Goal: Task Accomplishment & Management: Use online tool/utility

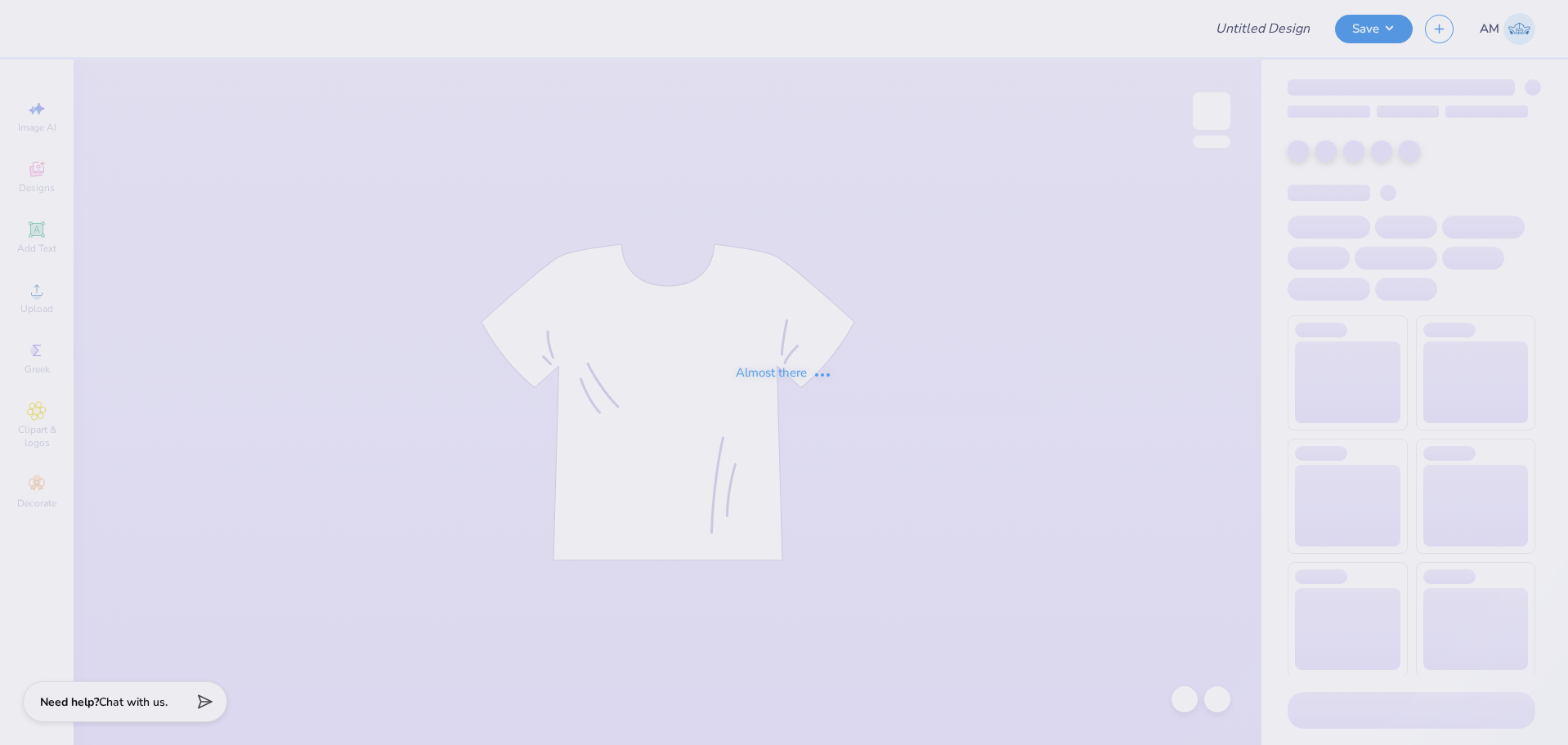
type input "[GEOGRAPHIC_DATA] : [PERSON_NAME]"
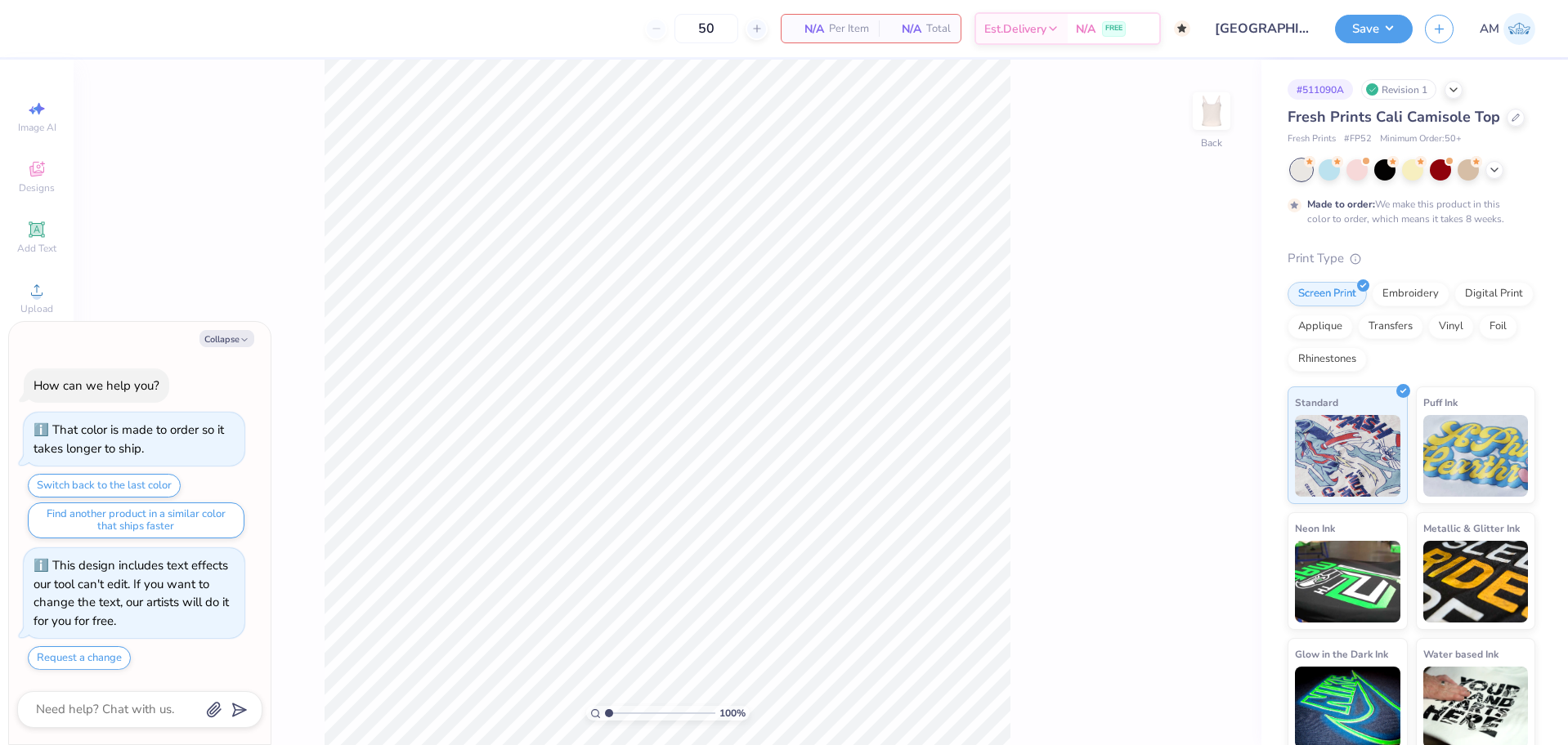
type textarea "x"
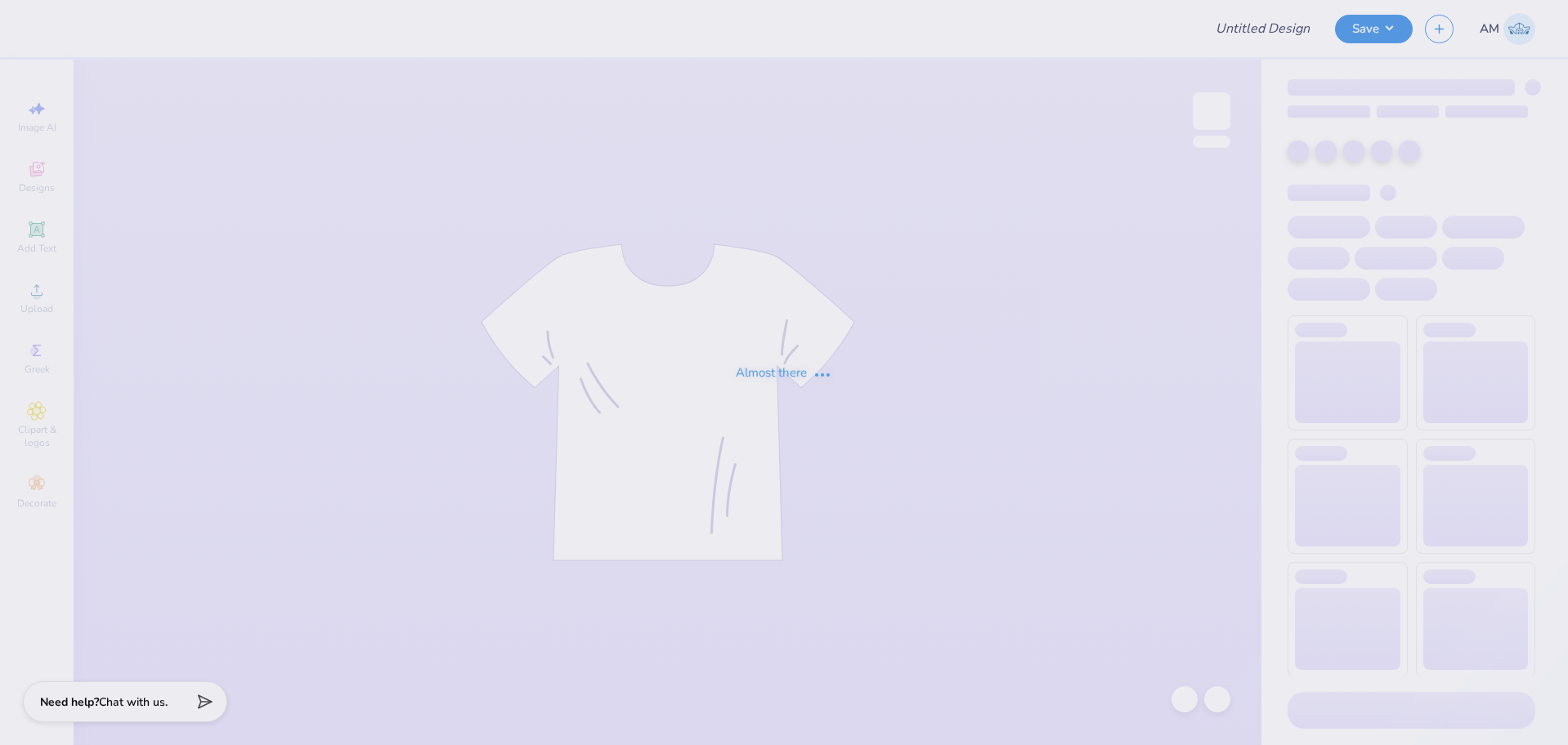
type input "Cornell University : Oviya Chhaya"
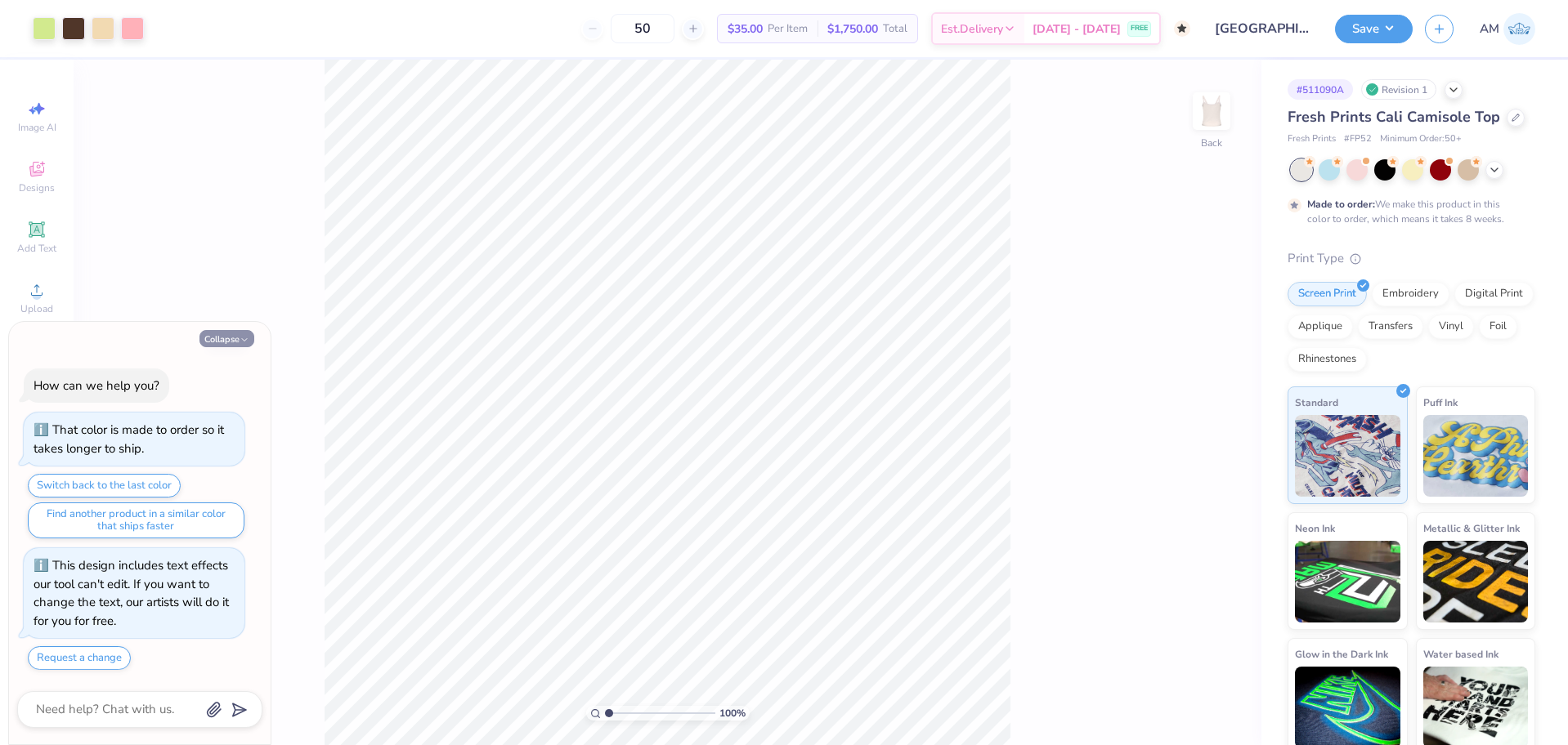
click at [221, 341] on button "Collapse" at bounding box center [227, 338] width 54 height 17
type textarea "x"
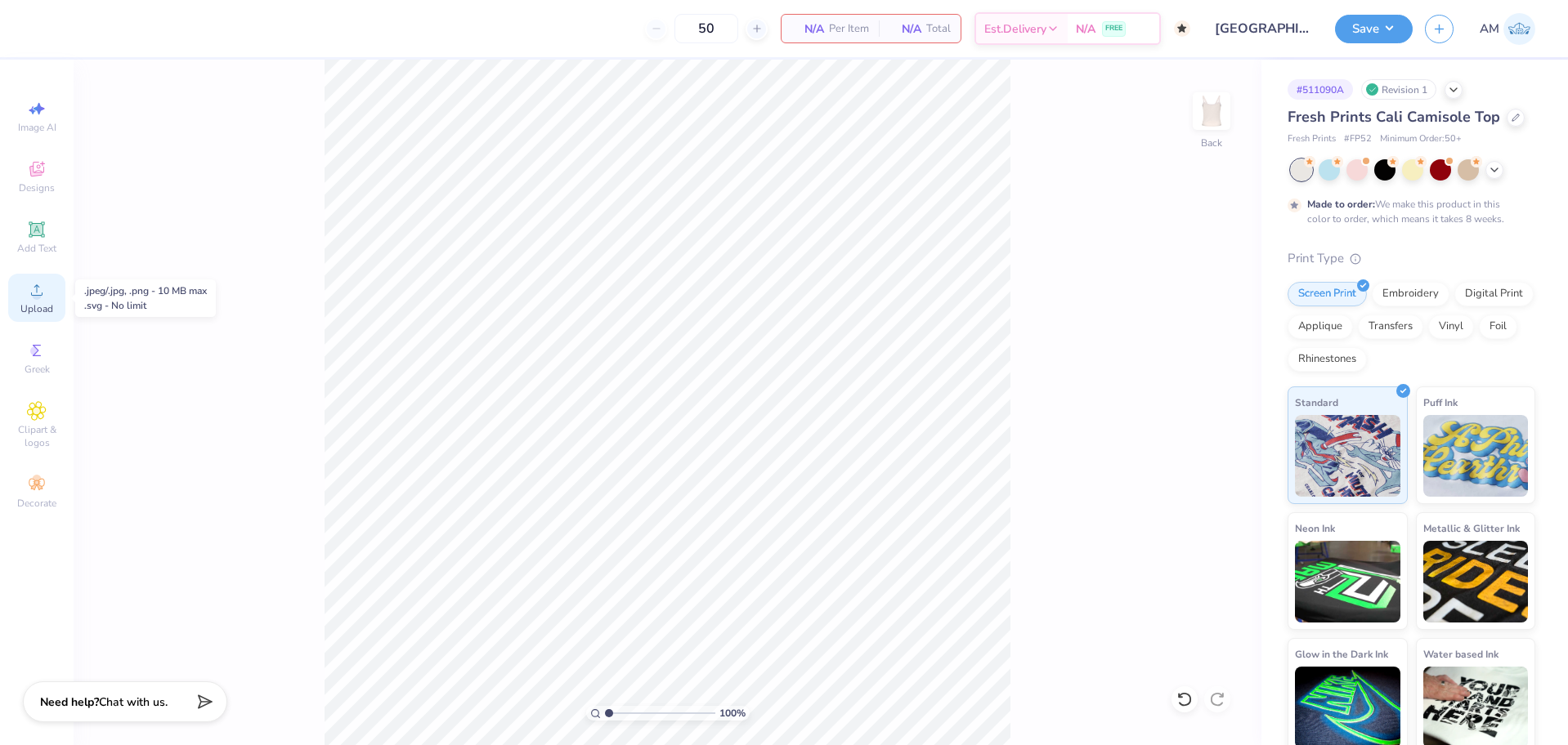
click at [32, 304] on span "Upload" at bounding box center [37, 309] width 33 height 13
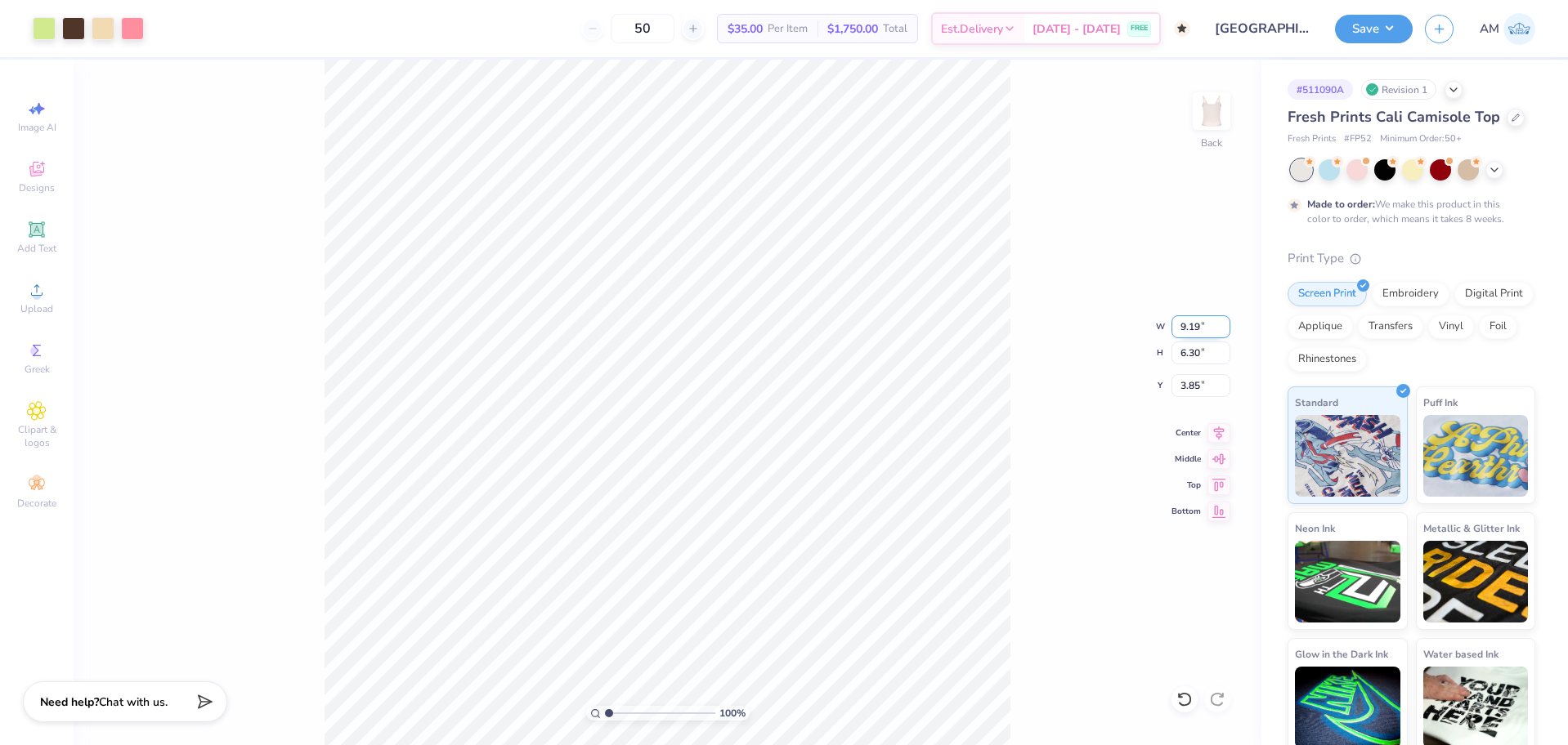
click at [1192, 322] on input "9.19" at bounding box center [1201, 327] width 59 height 22
type input "7.00"
type input "4.80"
type input "4.60"
click at [1191, 384] on input "4.60" at bounding box center [1201, 385] width 59 height 22
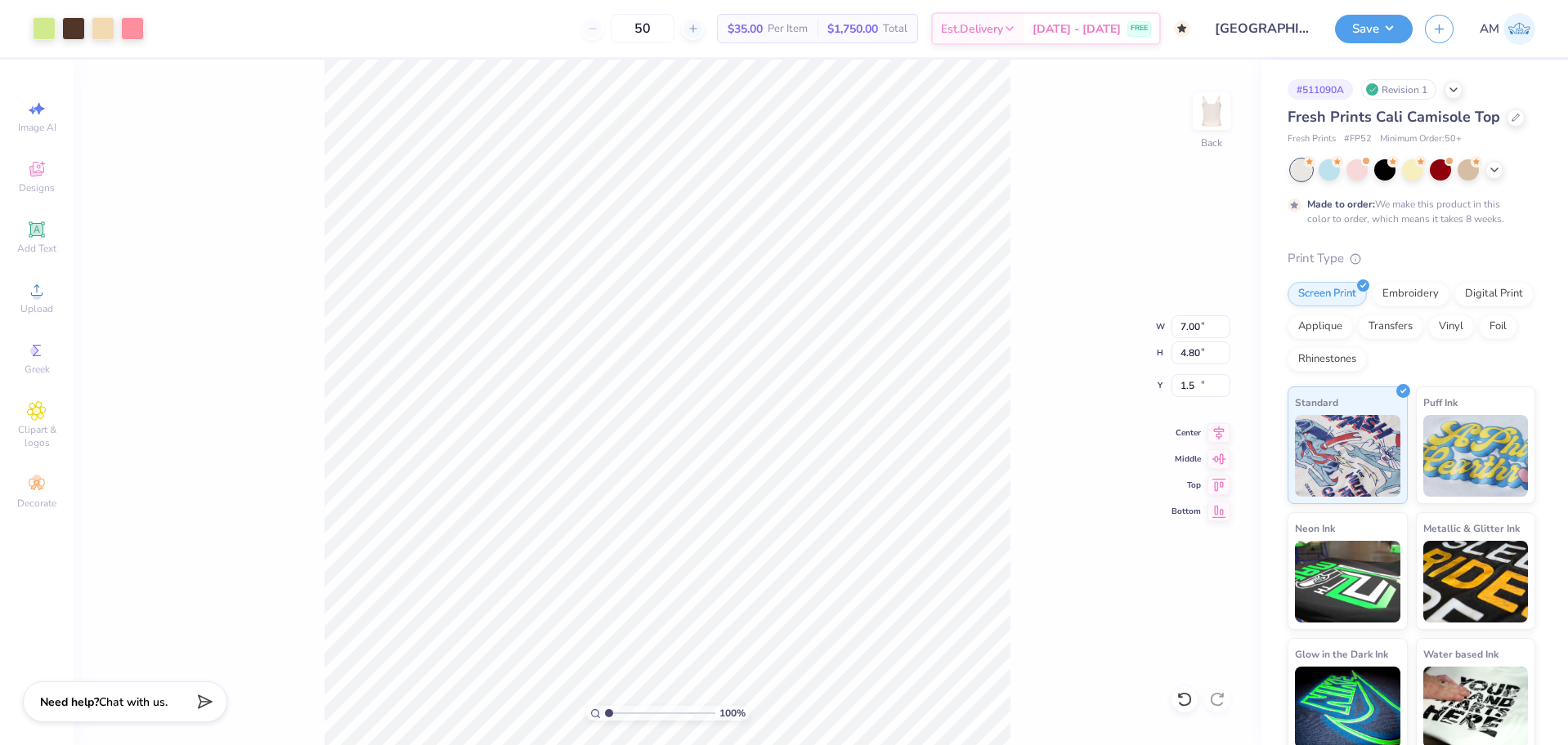
type input "1.50"
click at [1207, 434] on icon at bounding box center [1218, 430] width 22 height 20
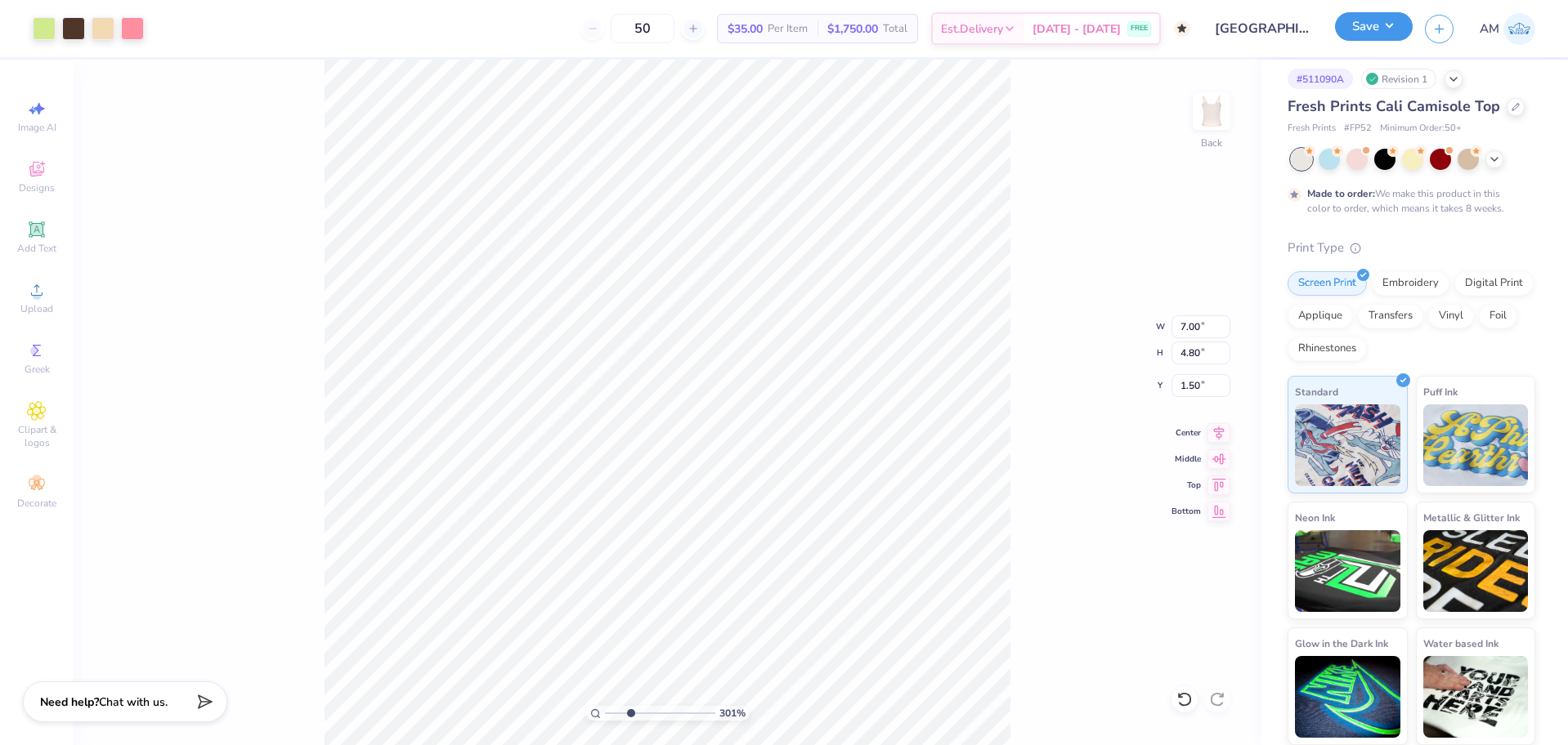
click at [1368, 34] on button "Save" at bounding box center [1373, 26] width 78 height 29
type input "3.00581987268405"
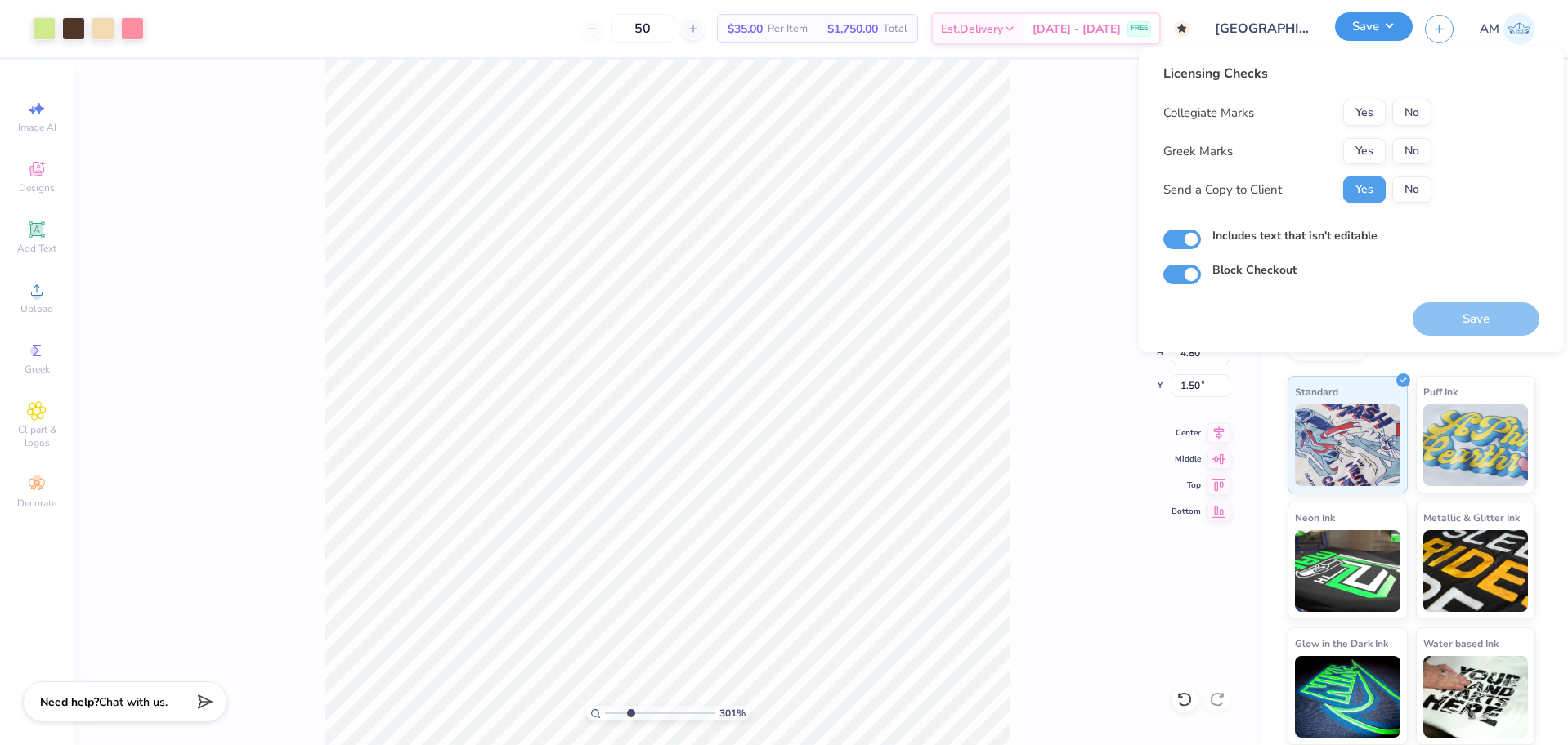
click at [1368, 34] on button "Save" at bounding box center [1373, 26] width 78 height 29
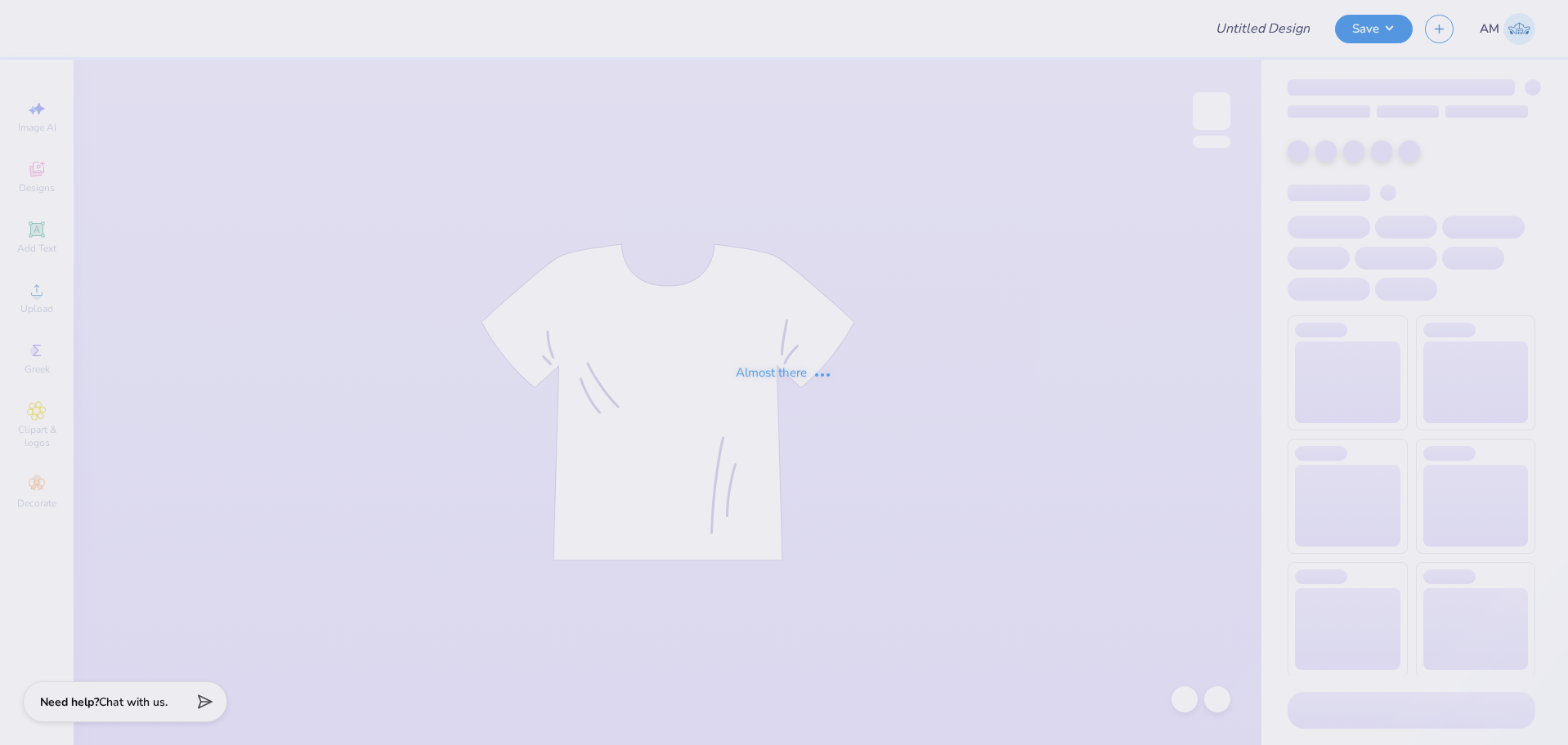
type input "SNU Day At The Hill"
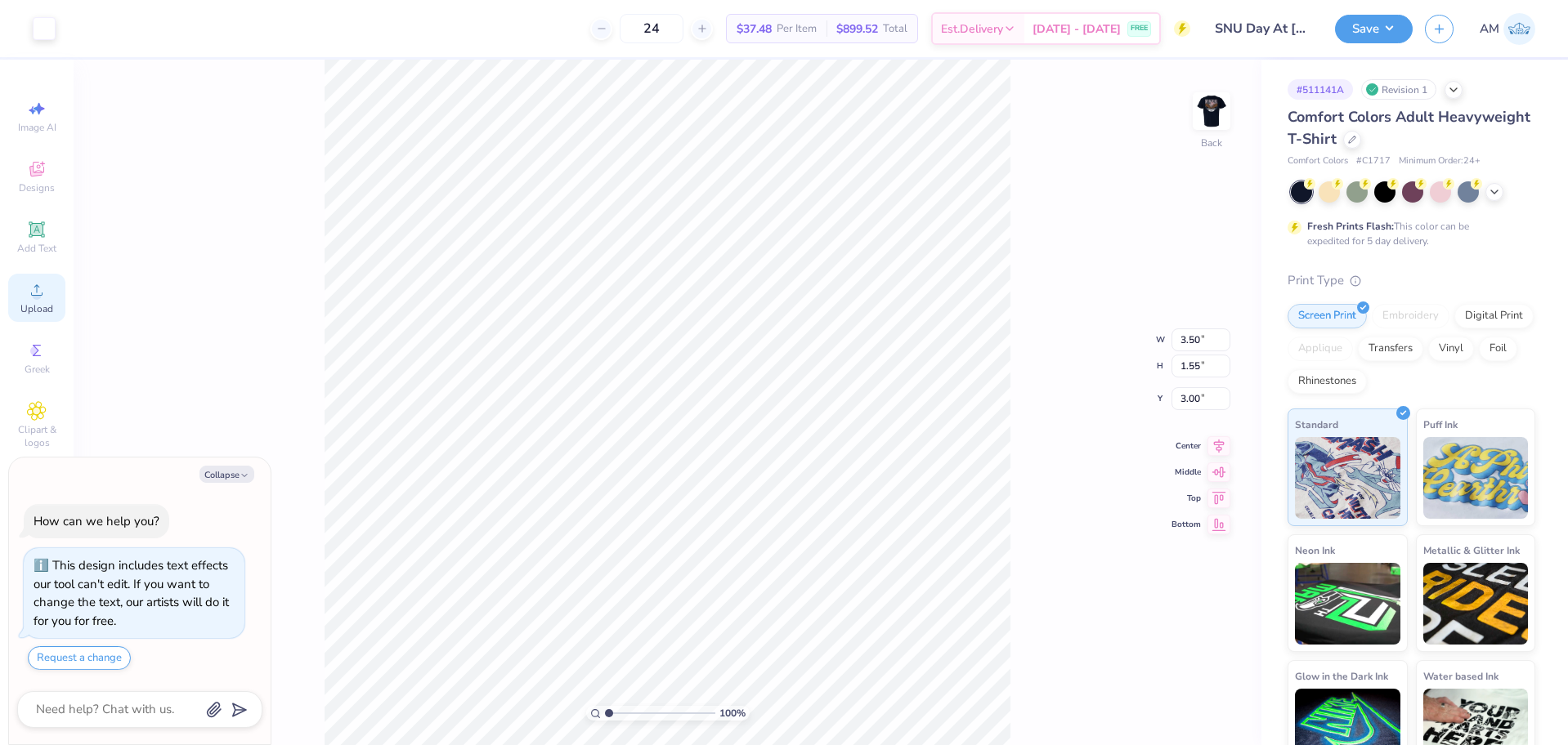
click at [41, 309] on span "Upload" at bounding box center [37, 309] width 33 height 13
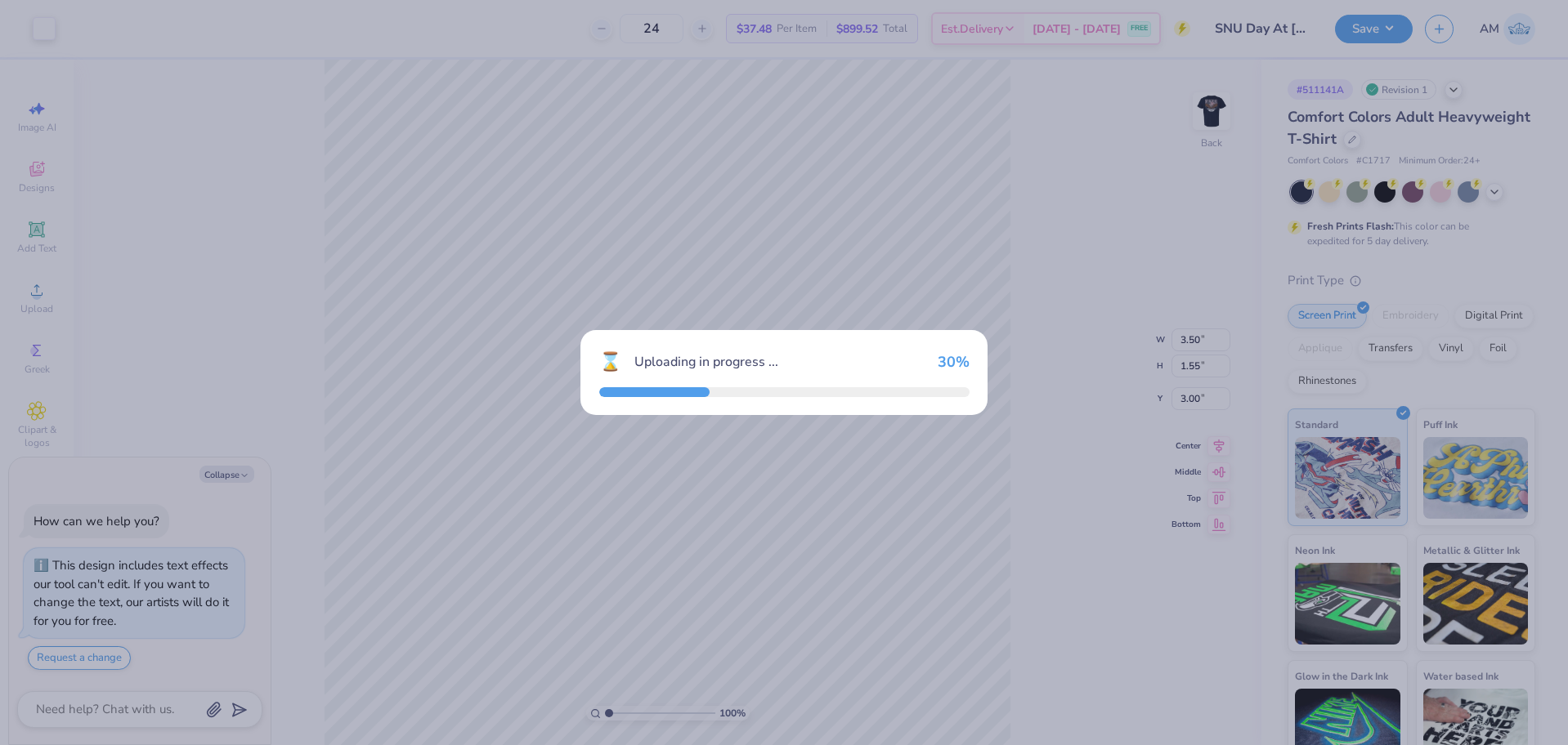
click at [863, 361] on div "⌛ Uploading in progress ... 30 %" at bounding box center [784, 372] width 407 height 85
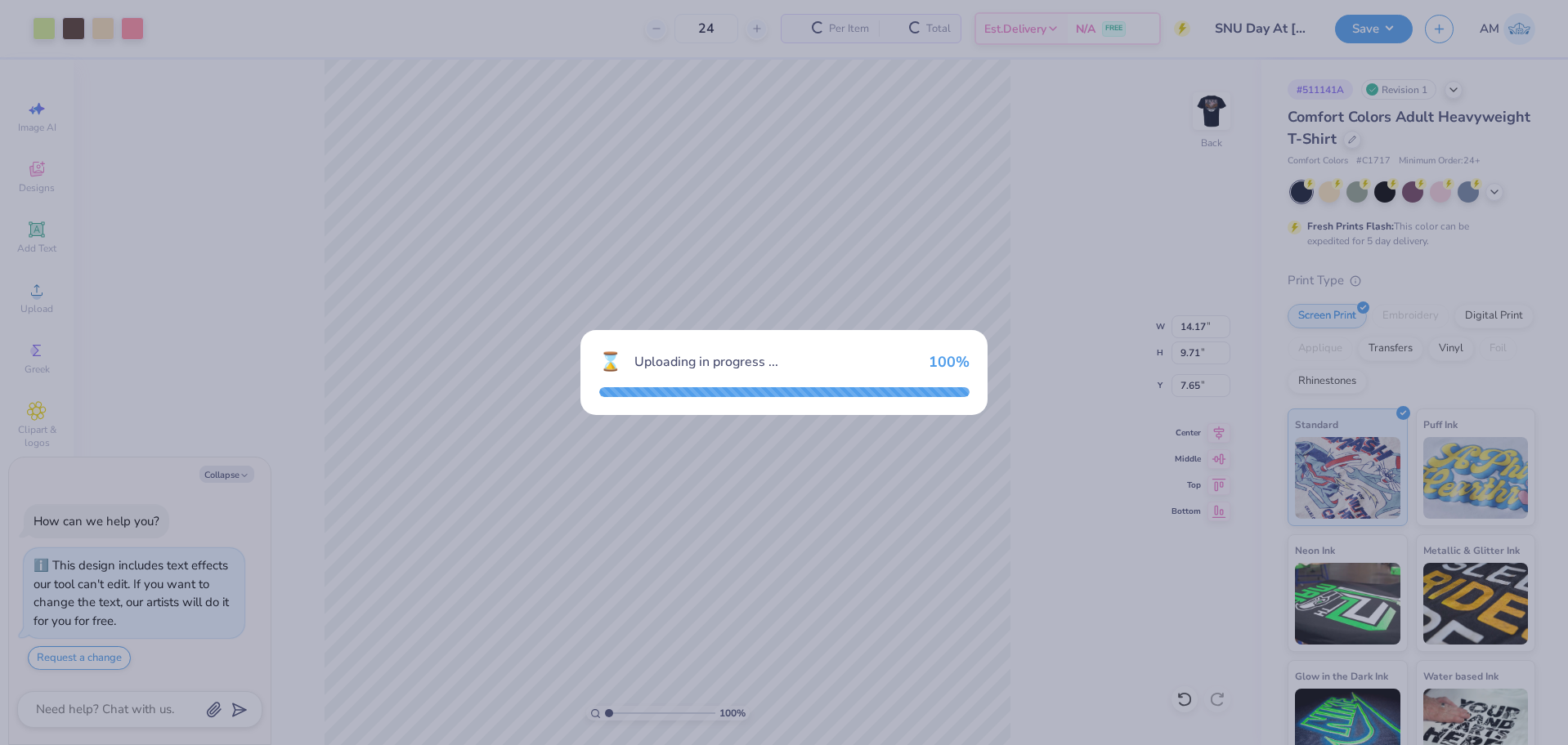
type textarea "x"
type input "14.17"
type input "9.71"
type input "7.65"
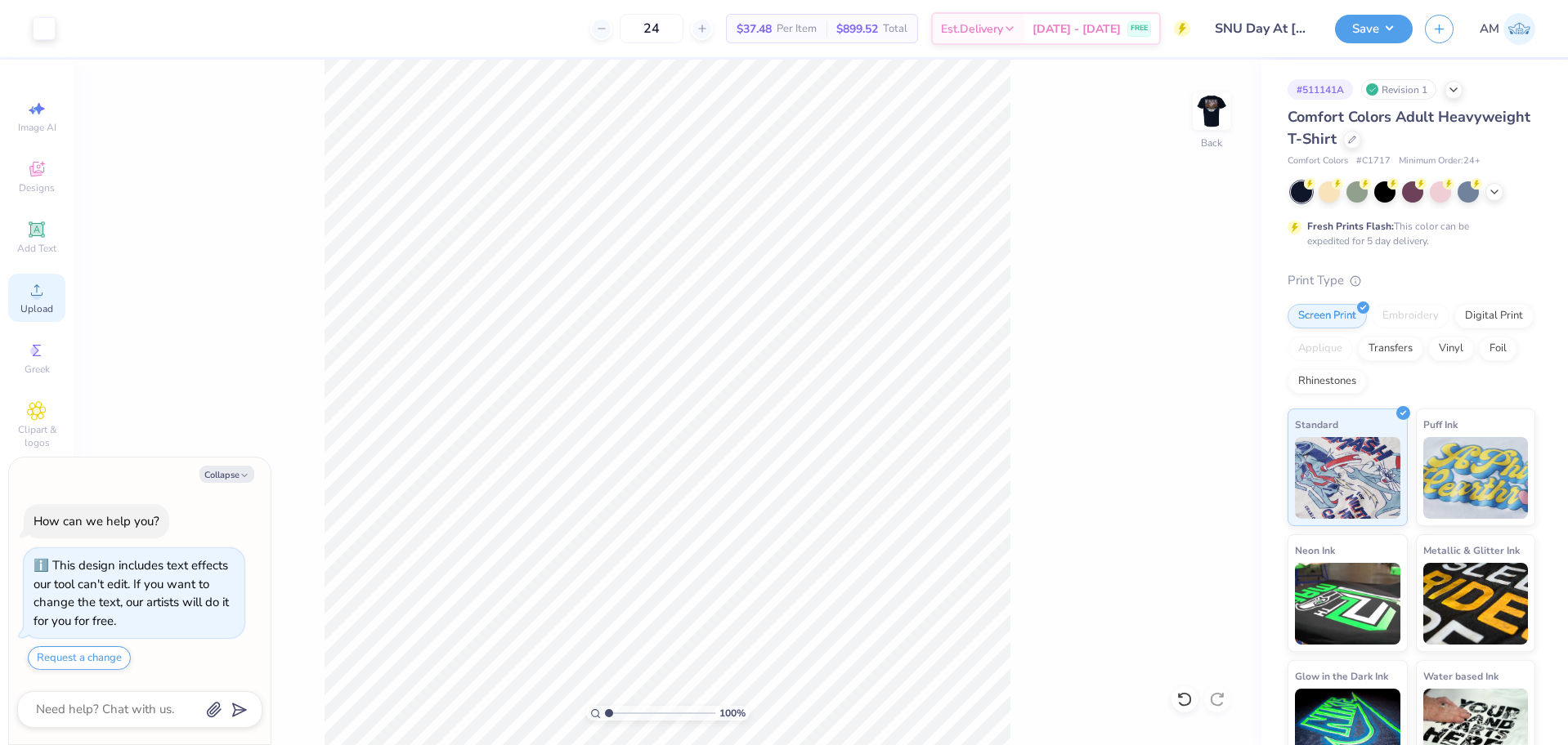
click at [39, 298] on circle at bounding box center [37, 295] width 9 height 9
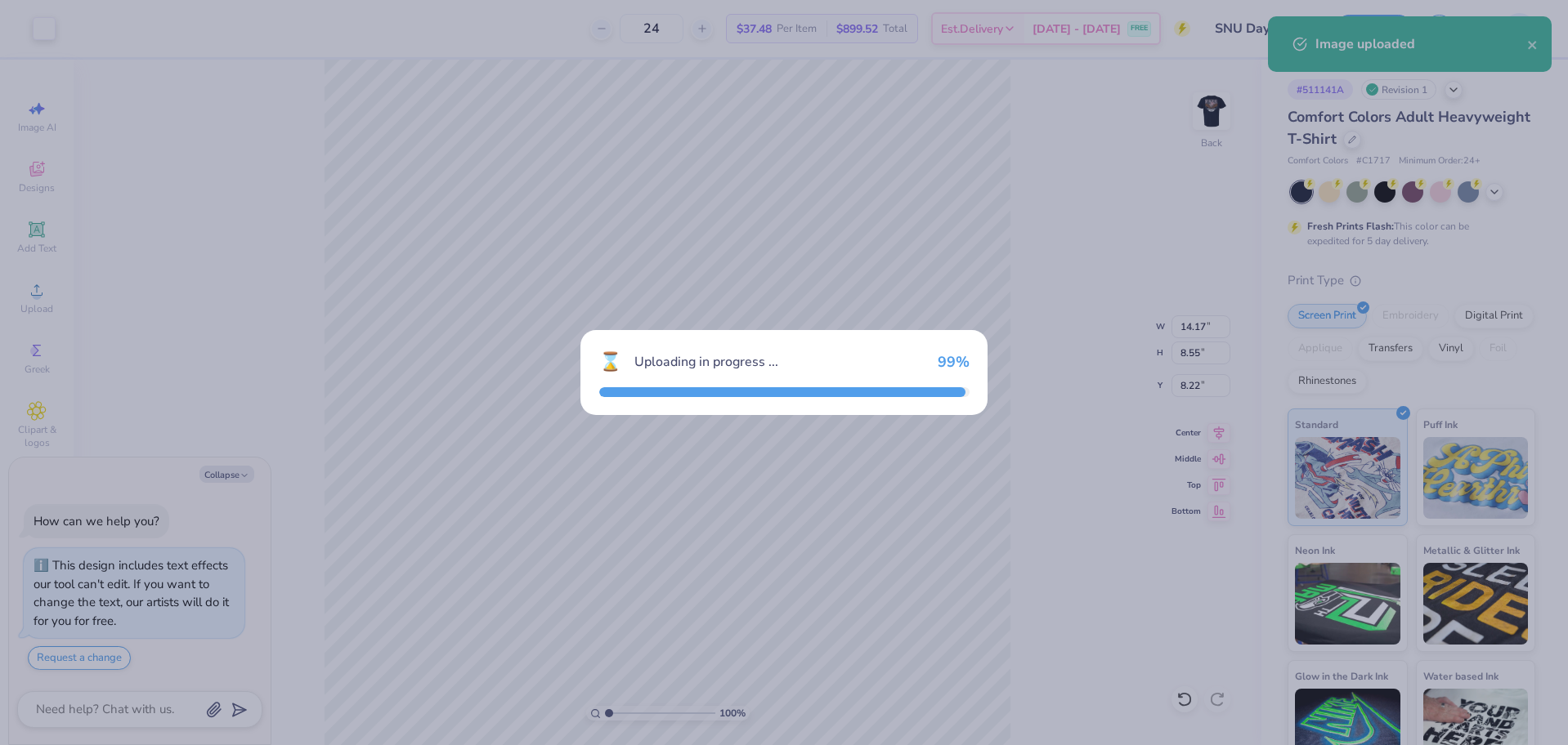
type textarea "x"
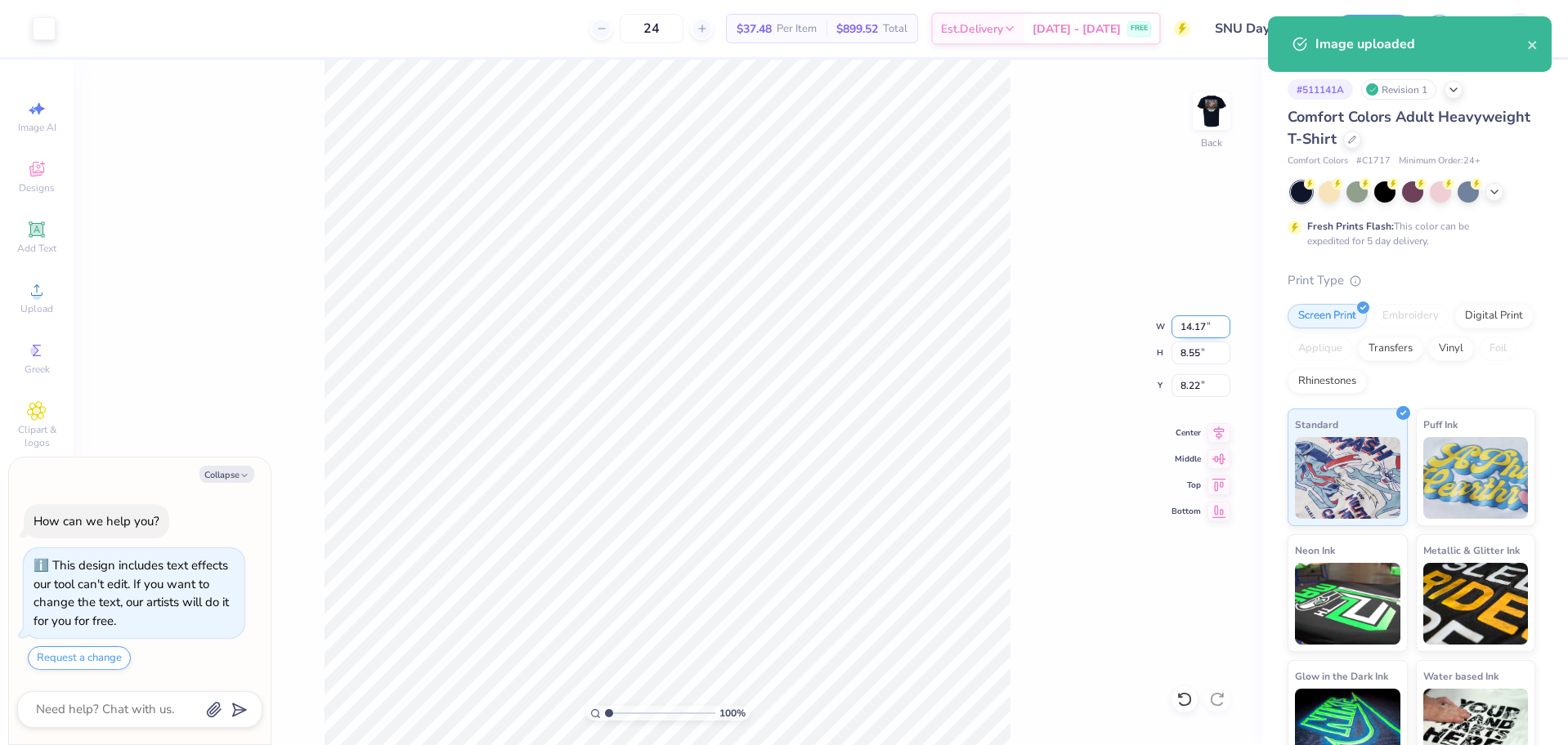
click at [1188, 326] on input "14.17" at bounding box center [1201, 327] width 59 height 22
type input "3.5"
type textarea "x"
type input "3.50"
type input "2.11"
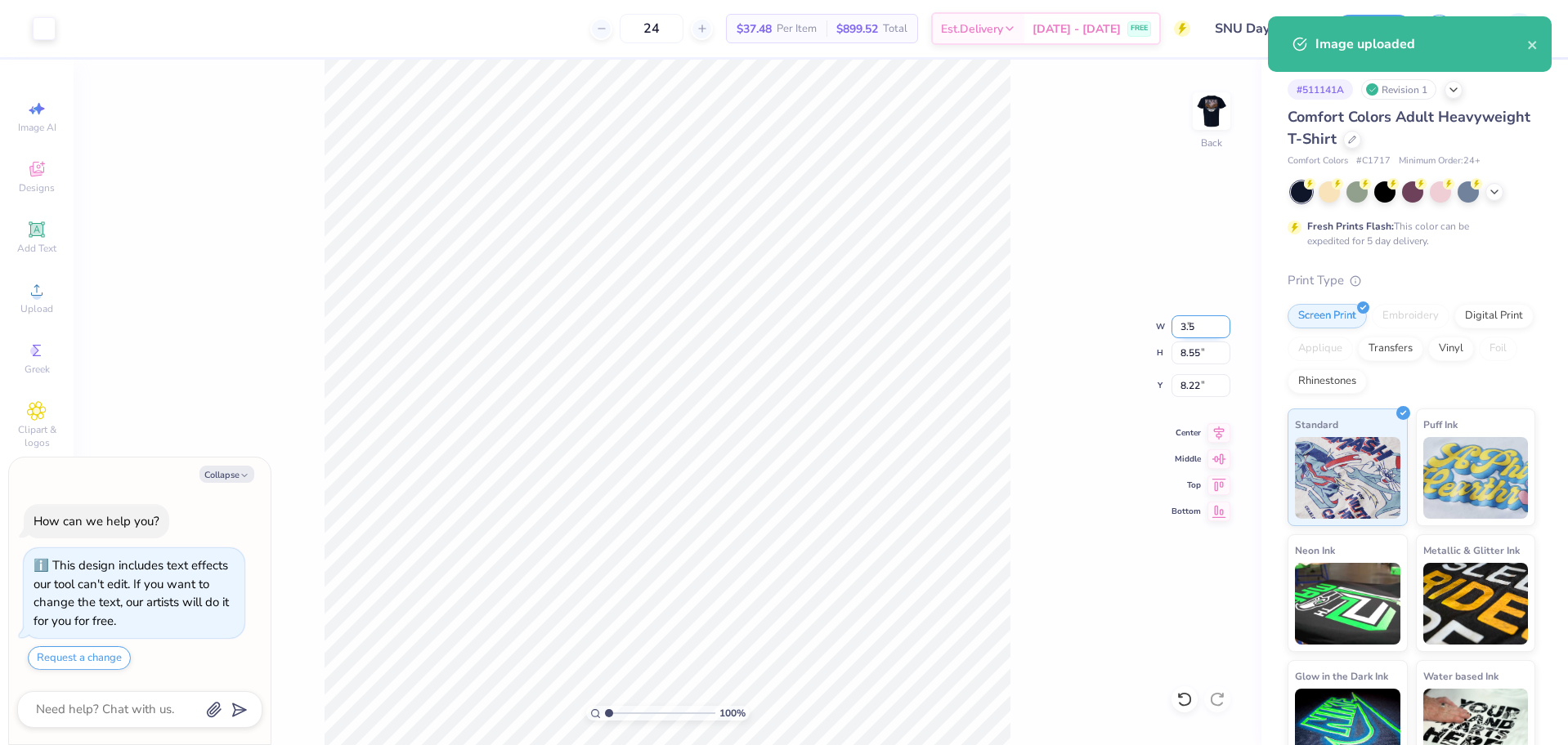
type input "11.44"
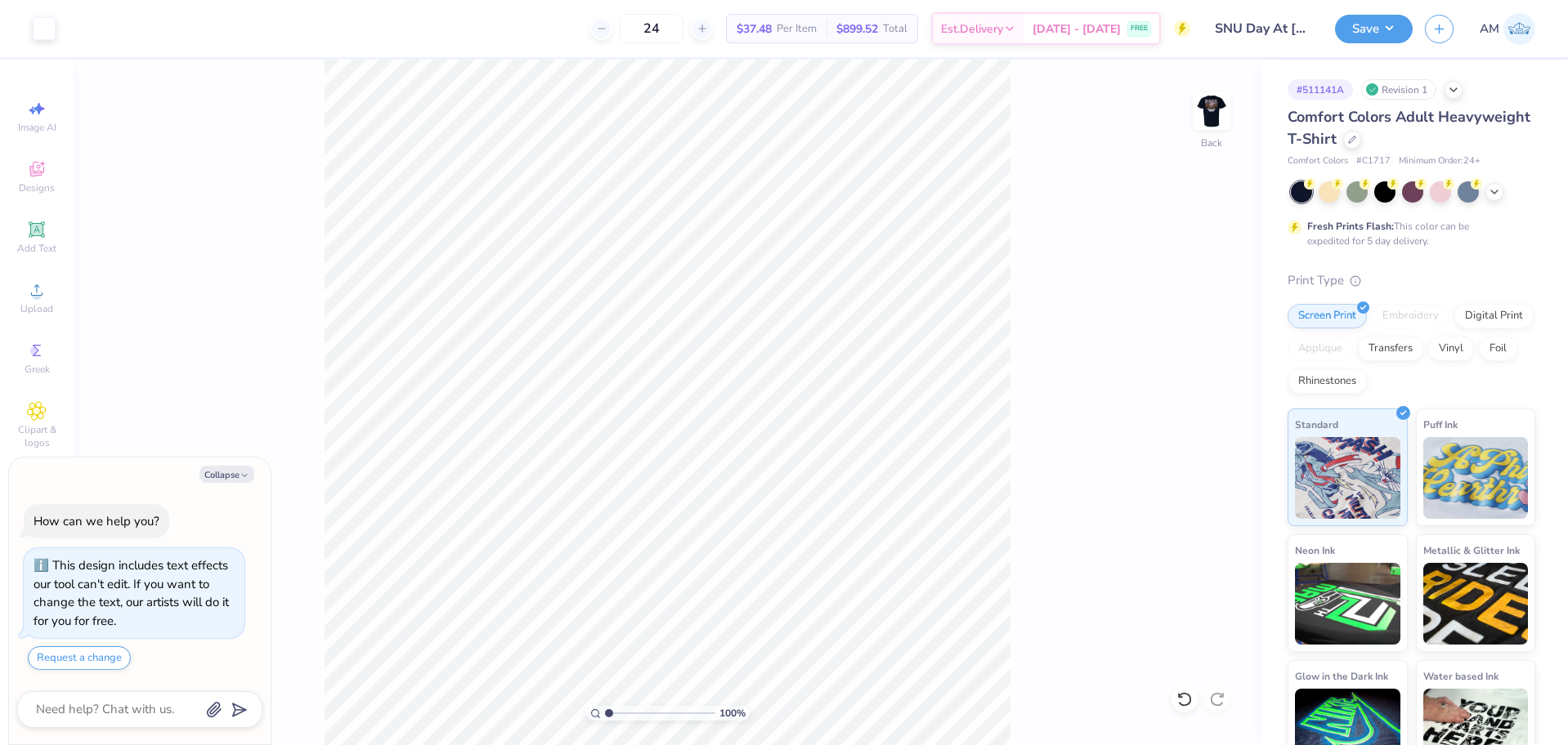
type textarea "x"
click at [1190, 383] on input "11.44" at bounding box center [1201, 385] width 59 height 22
type input "3"
type textarea "x"
type input "3.00"
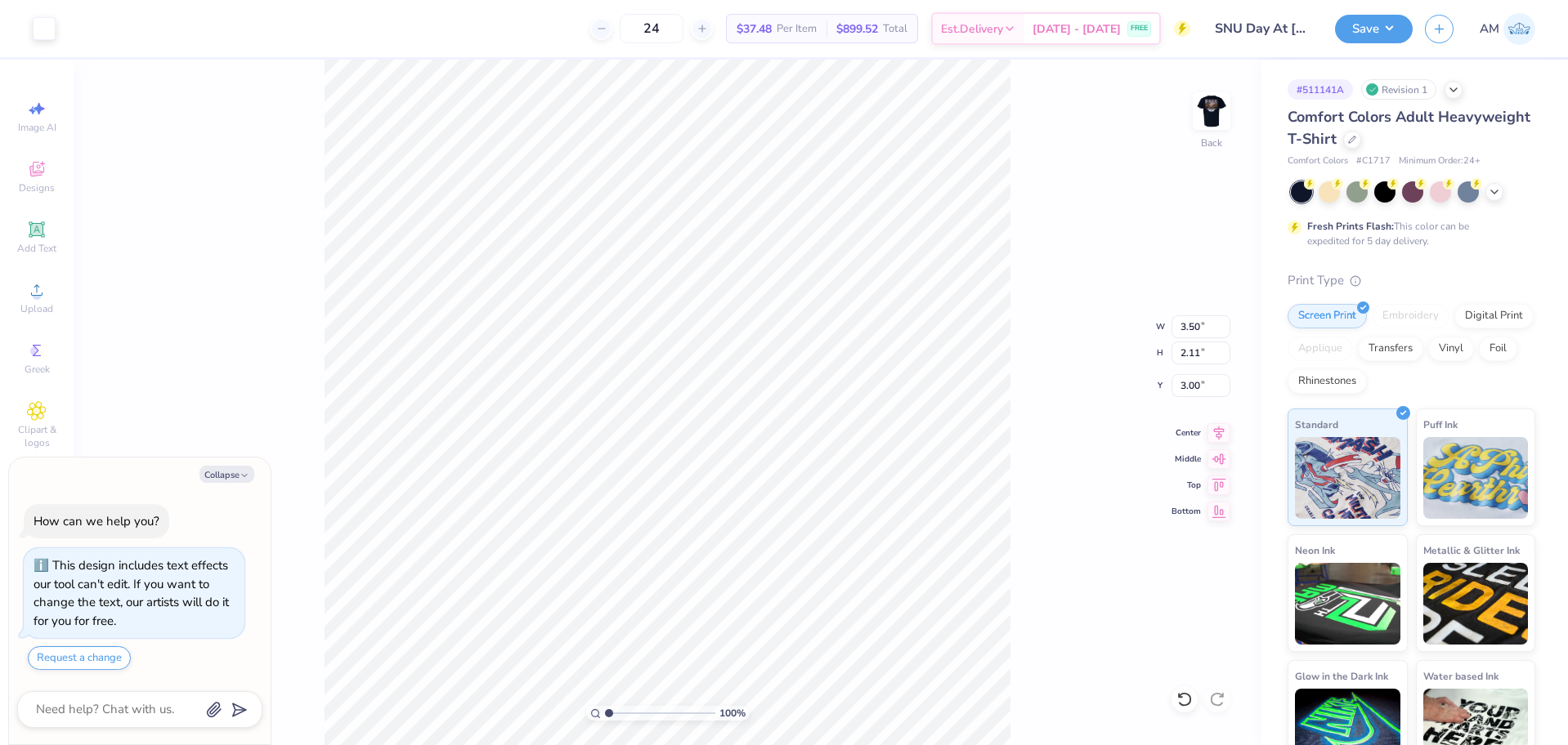
click at [1213, 118] on img at bounding box center [1211, 111] width 33 height 33
click at [1208, 112] on img at bounding box center [1211, 112] width 66 height 66
click at [1207, 438] on icon at bounding box center [1218, 443] width 22 height 20
click at [1217, 110] on img at bounding box center [1211, 112] width 66 height 66
click at [1357, 18] on button "Save" at bounding box center [1373, 26] width 78 height 29
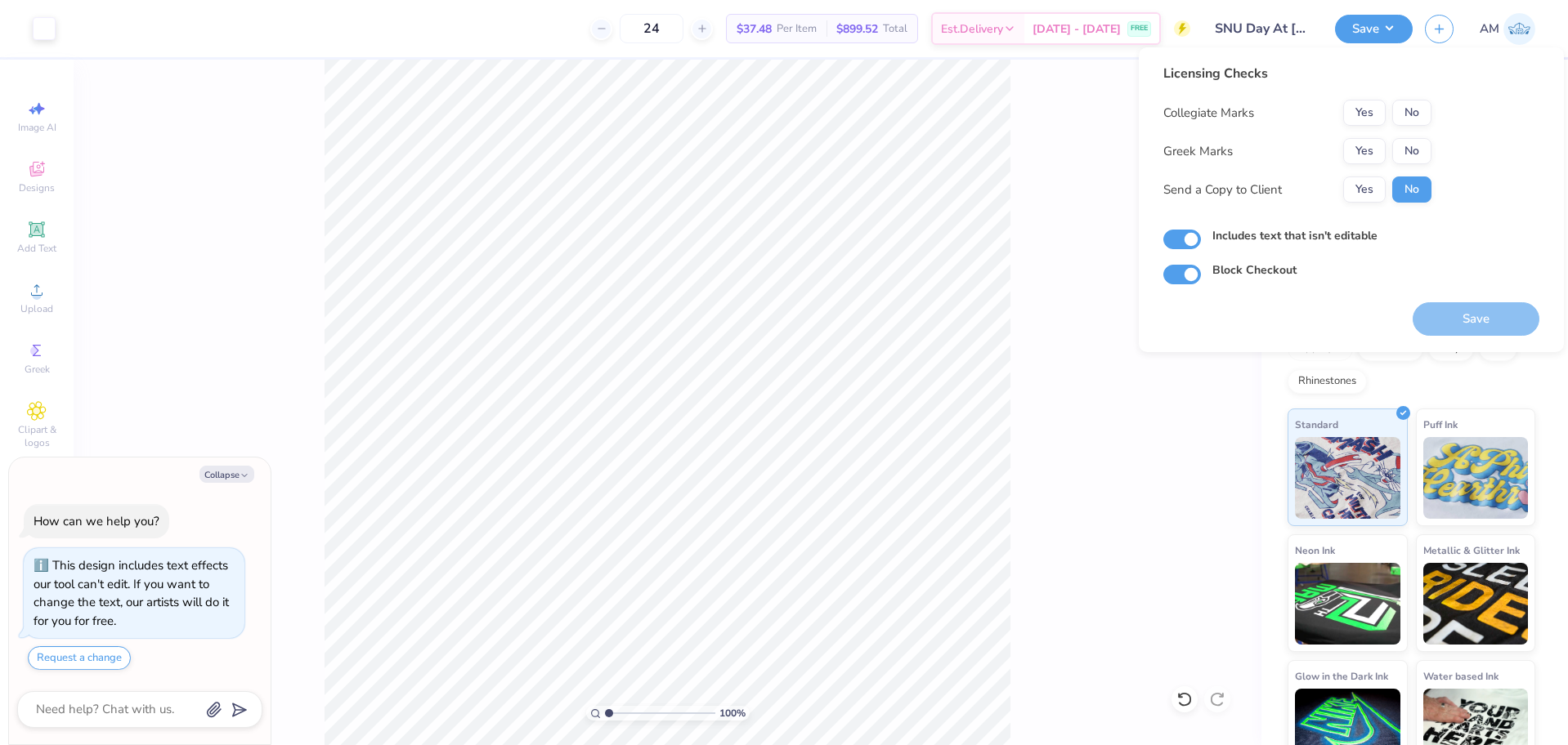
click at [1370, 137] on div "Collegiate Marks Yes No Greek Marks Yes No Send a Copy to Client Yes No" at bounding box center [1297, 151] width 268 height 103
click at [1355, 150] on button "Yes" at bounding box center [1364, 151] width 42 height 26
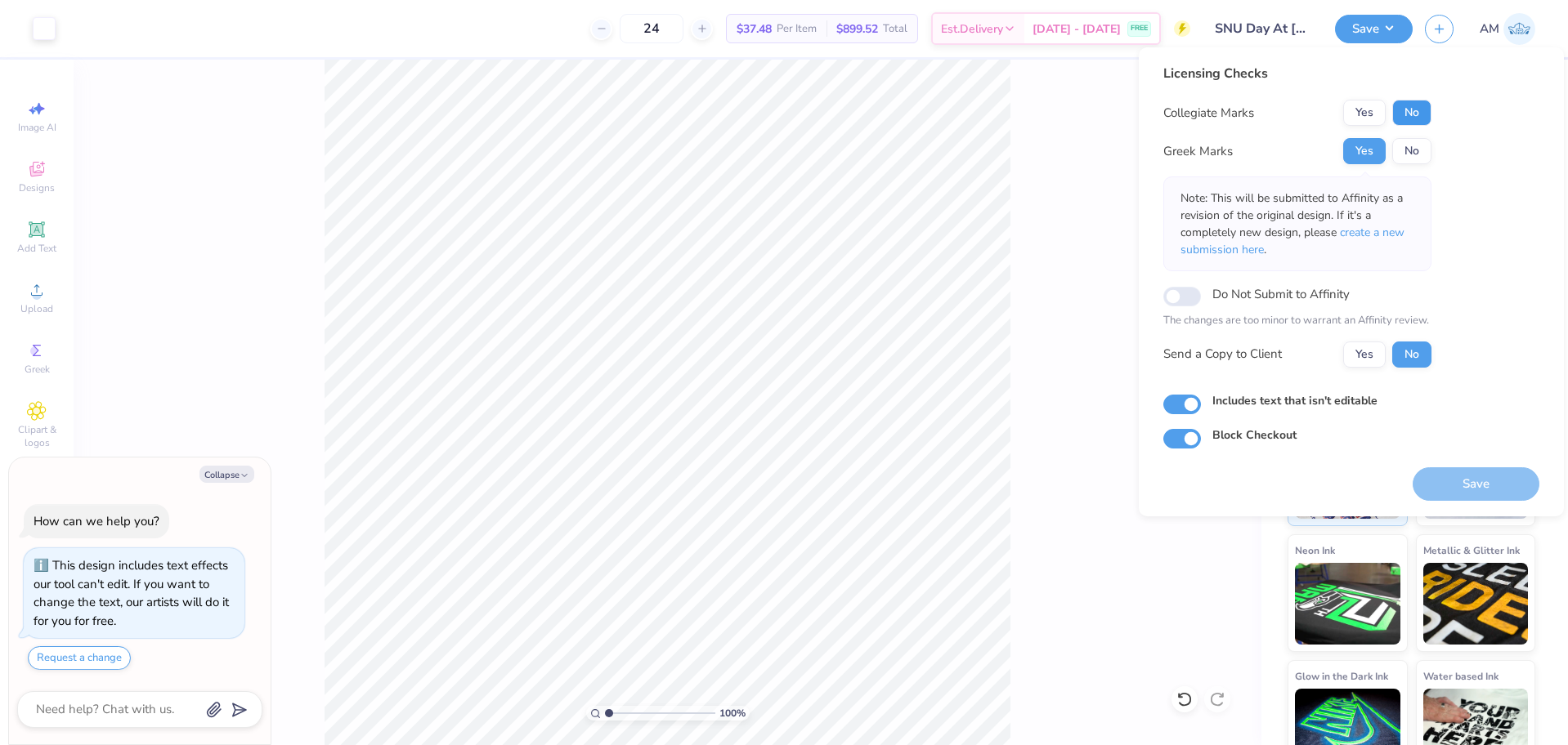
click at [1410, 115] on button "No" at bounding box center [1411, 112] width 39 height 26
click at [1370, 354] on button "Yes" at bounding box center [1364, 355] width 42 height 26
click at [1470, 485] on button "Save" at bounding box center [1475, 484] width 127 height 34
type textarea "x"
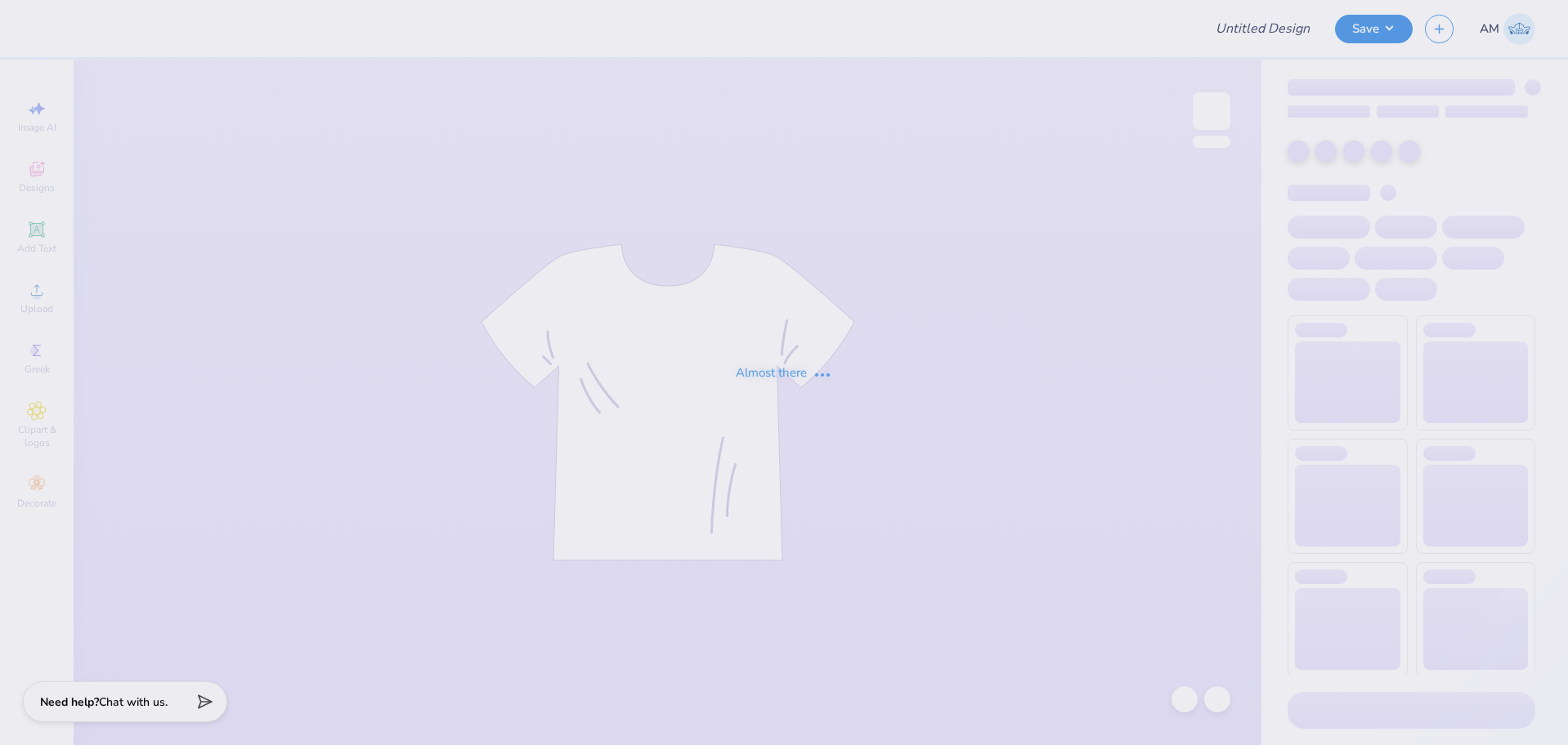
type input "Theta Senior Shirts"
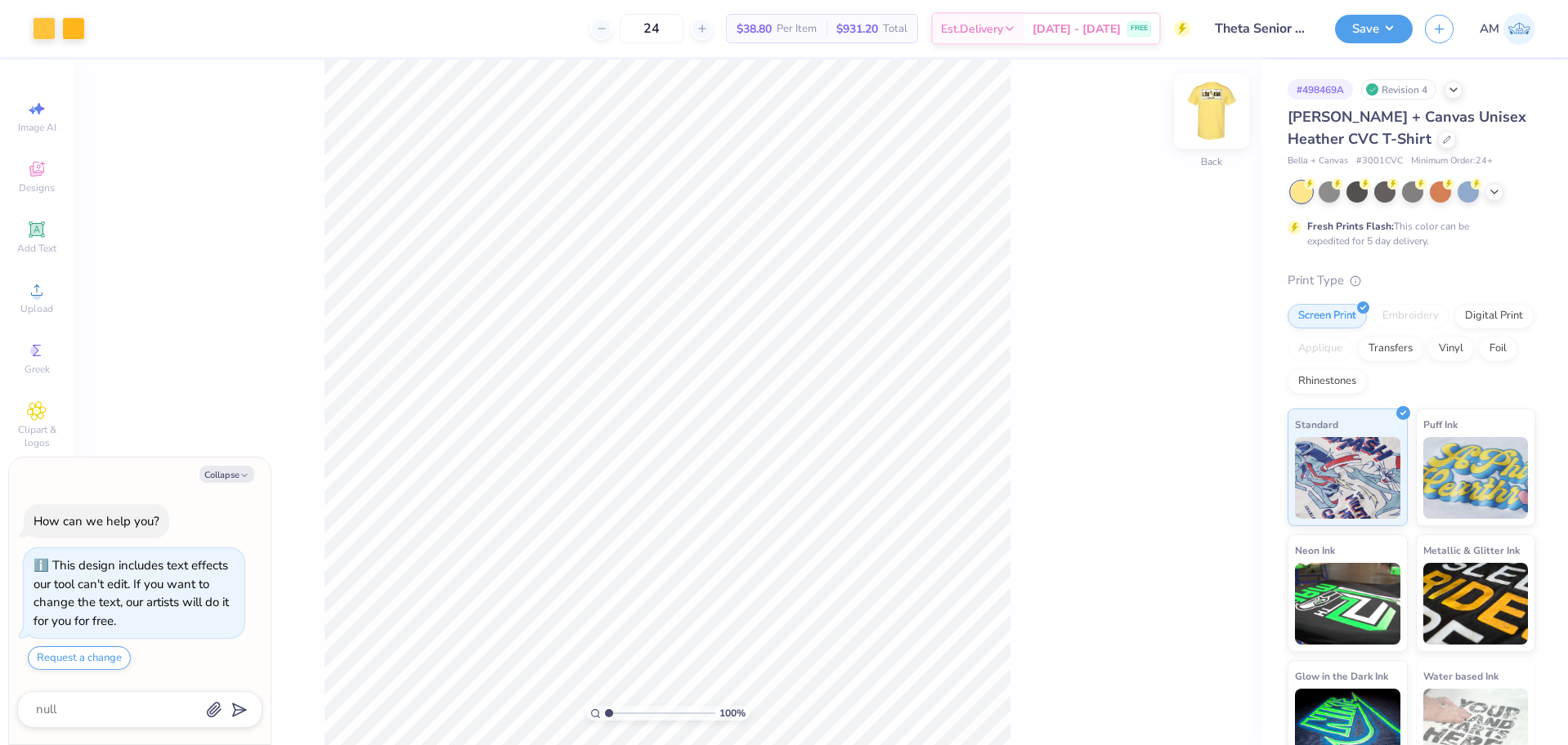
click at [1195, 103] on img at bounding box center [1211, 112] width 66 height 66
click at [1206, 112] on img at bounding box center [1211, 112] width 66 height 66
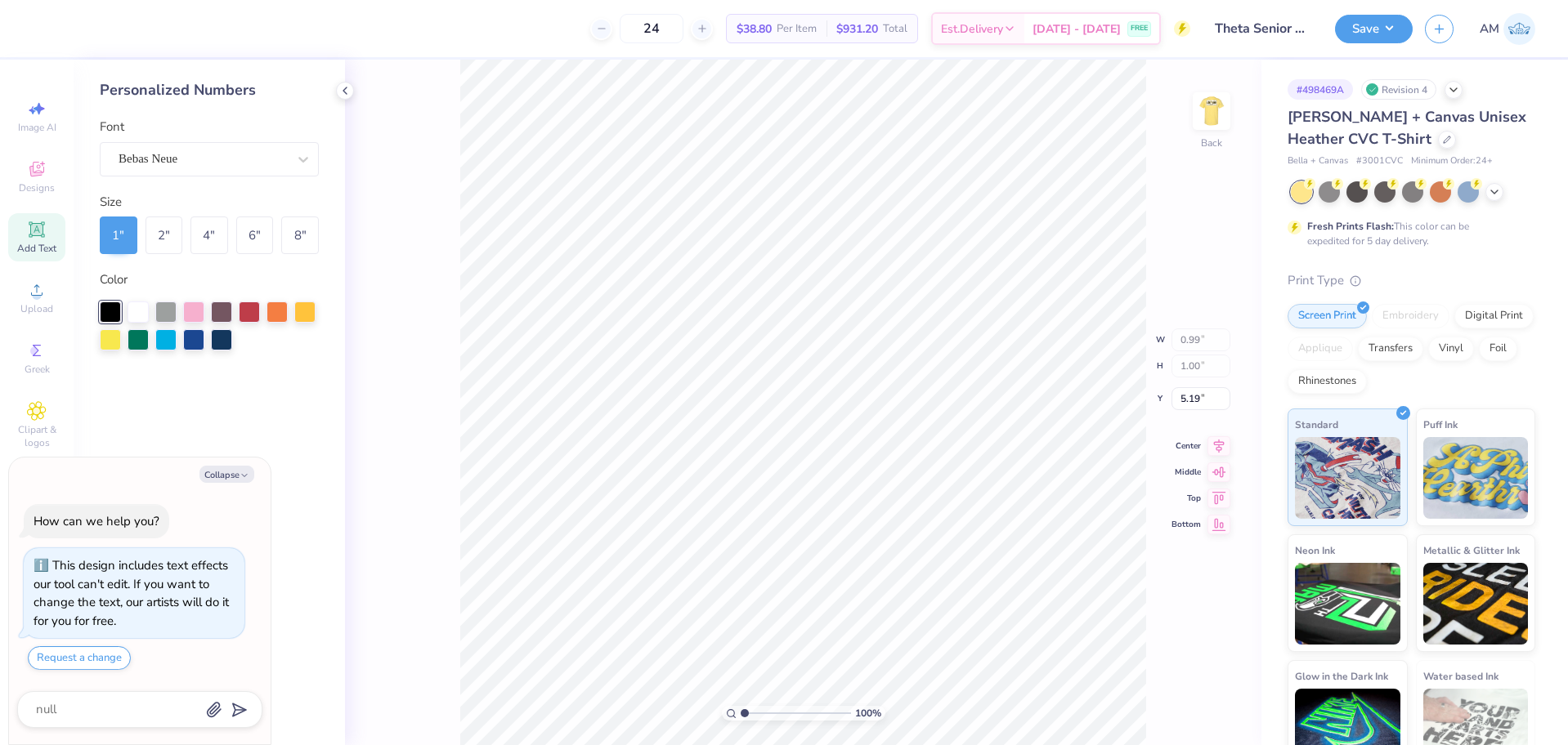
type textarea "x"
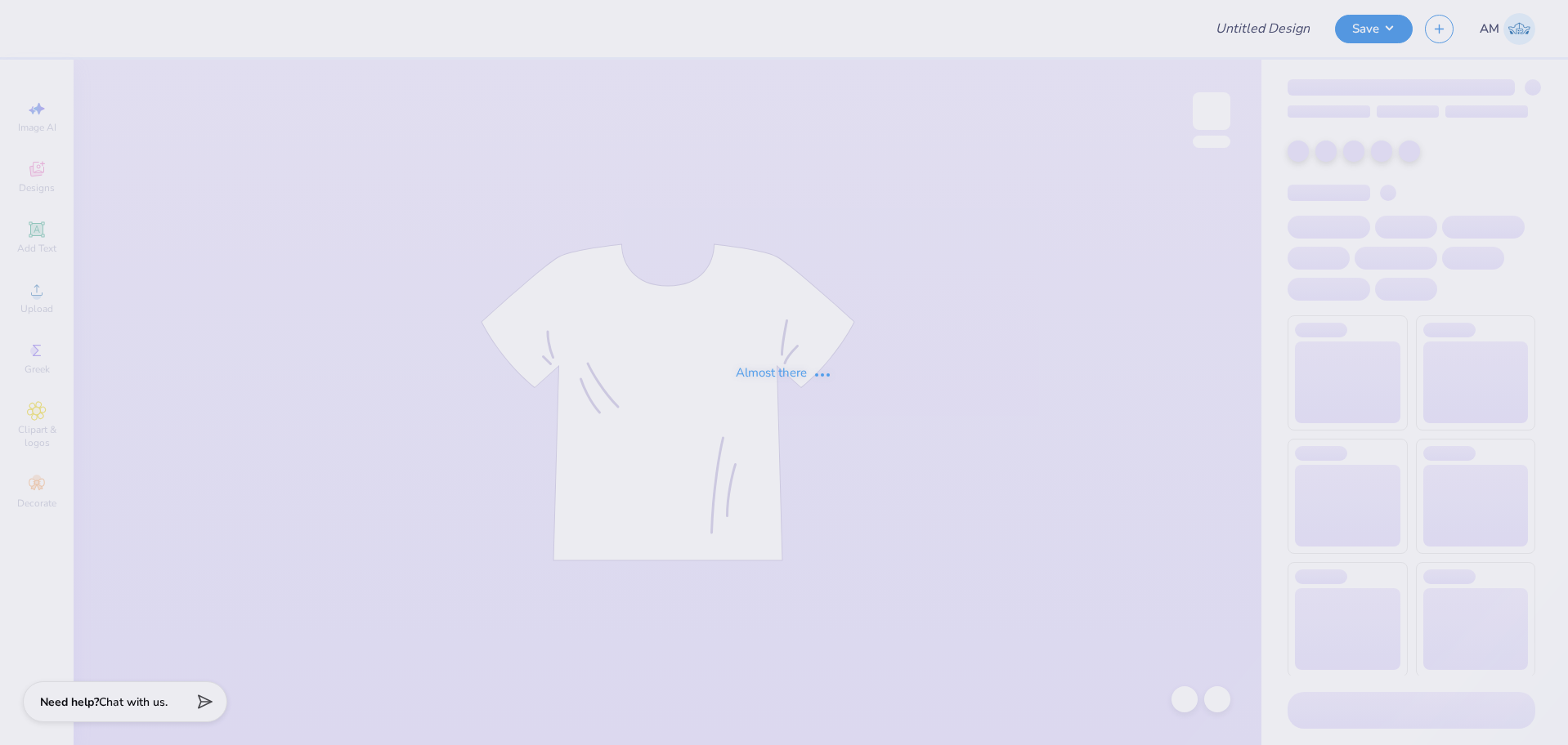
type input "Theta Senior Shirts"
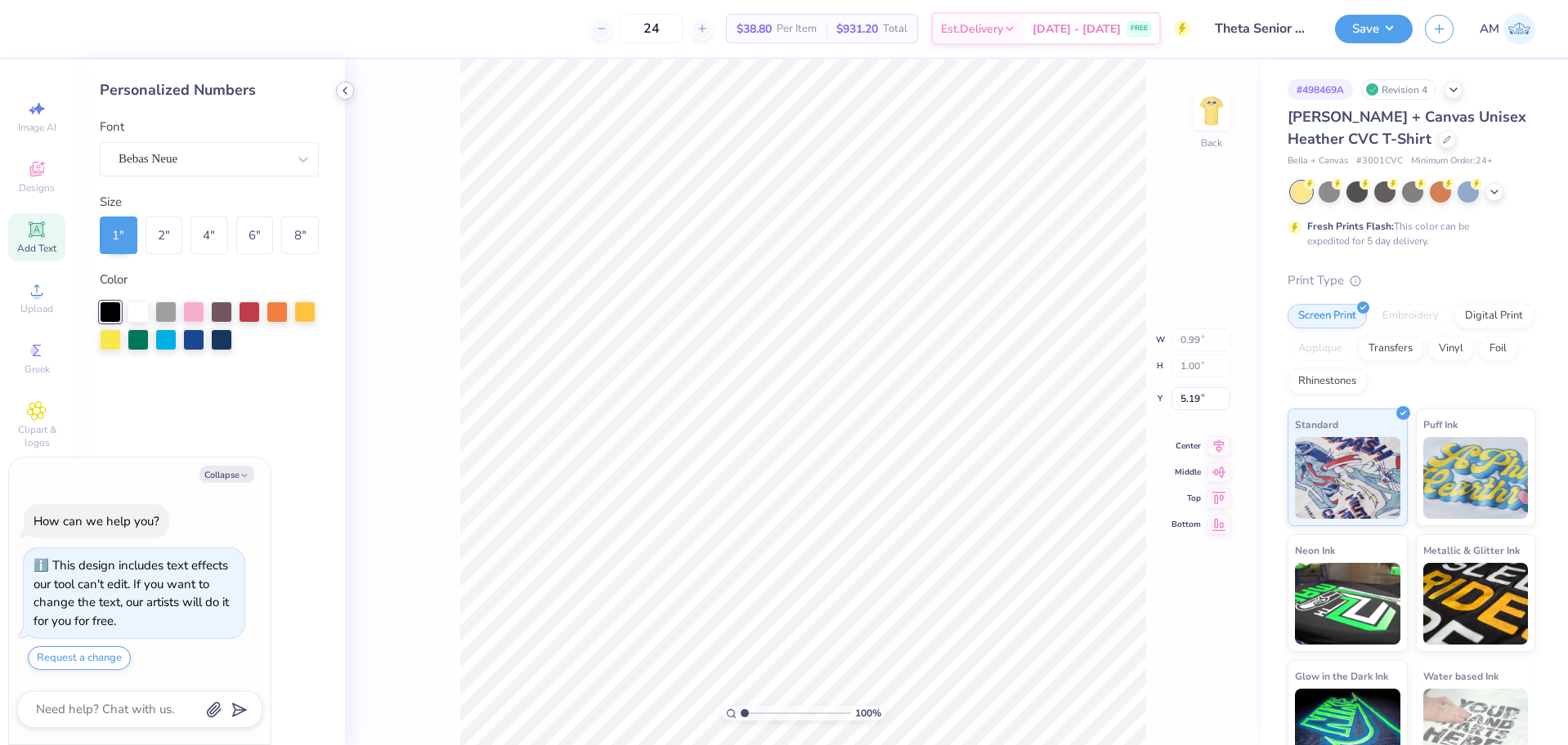
click at [347, 86] on icon at bounding box center [345, 91] width 13 height 13
type textarea "x"
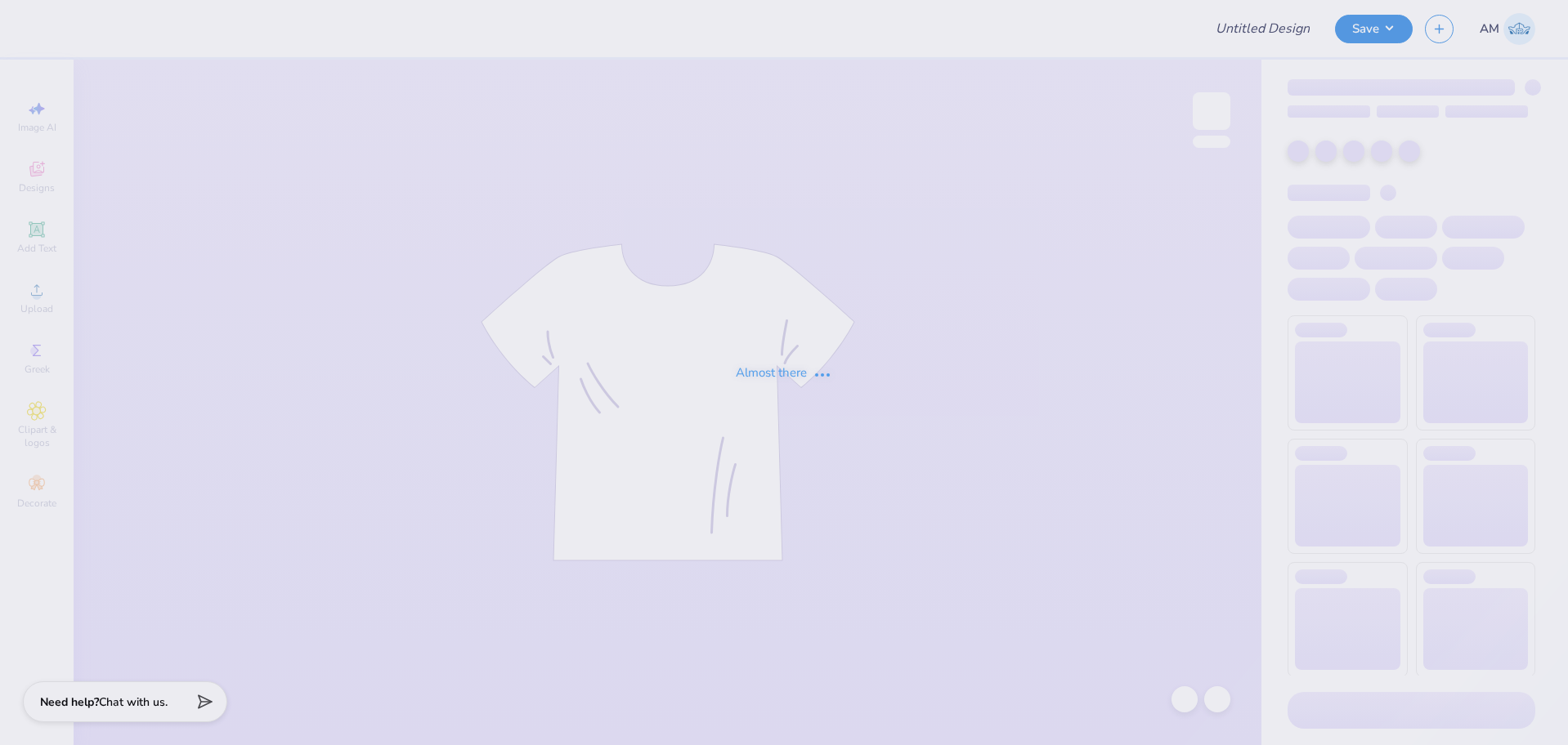
type input "Theta Senior Shirts"
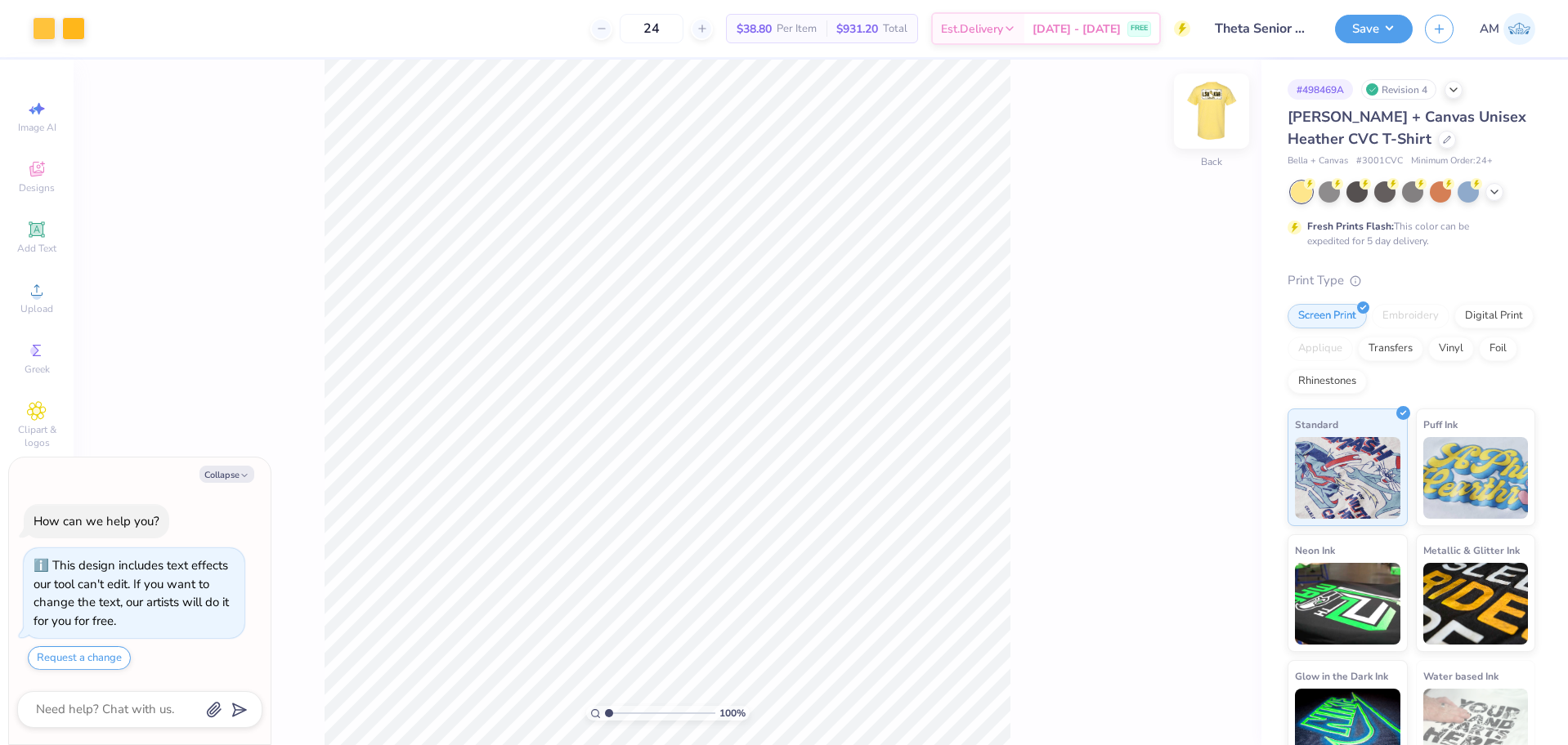
click at [1211, 103] on img at bounding box center [1211, 112] width 66 height 66
click at [1209, 108] on img at bounding box center [1211, 112] width 66 height 66
click at [42, 25] on div at bounding box center [44, 27] width 22 height 22
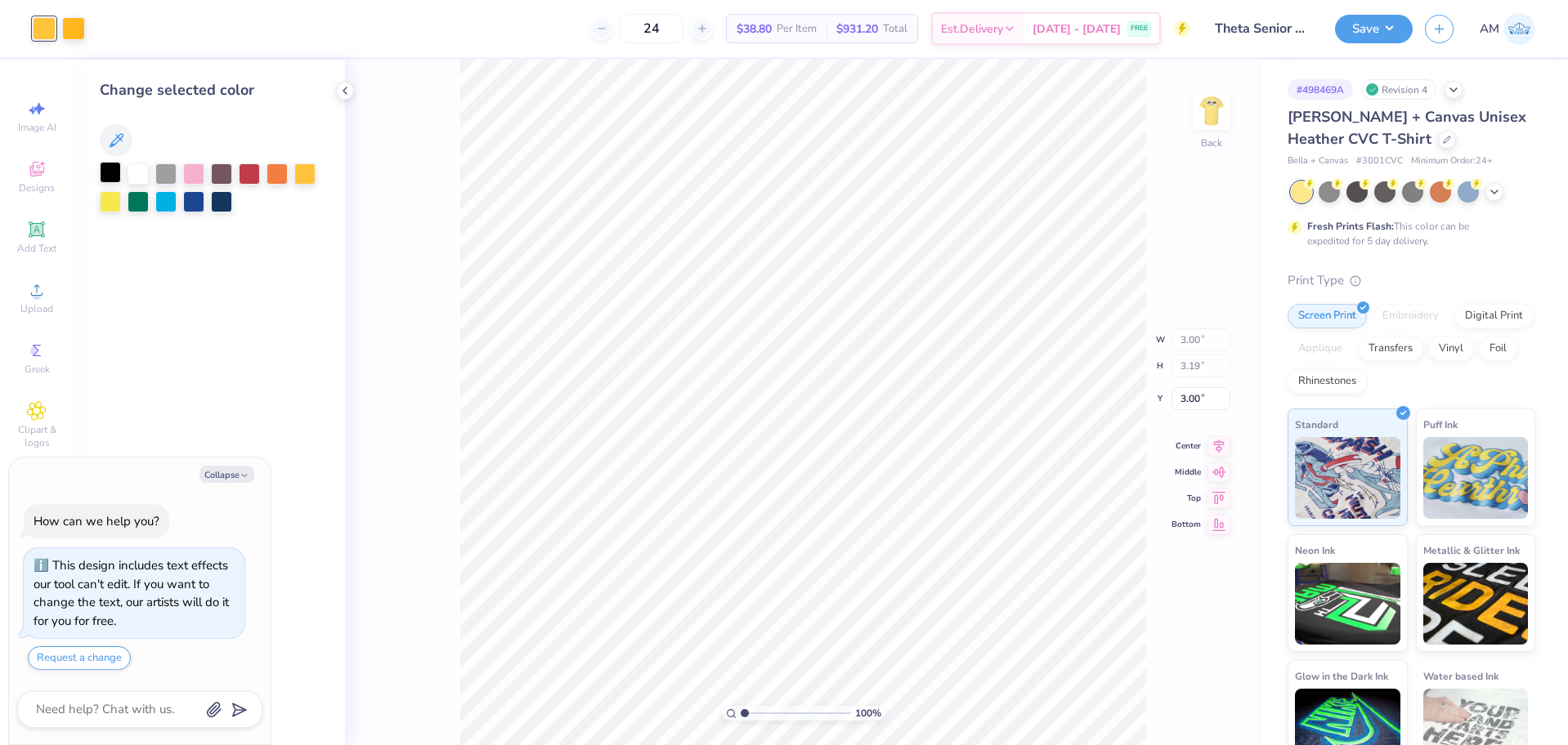
click at [114, 175] on div at bounding box center [110, 172] width 22 height 22
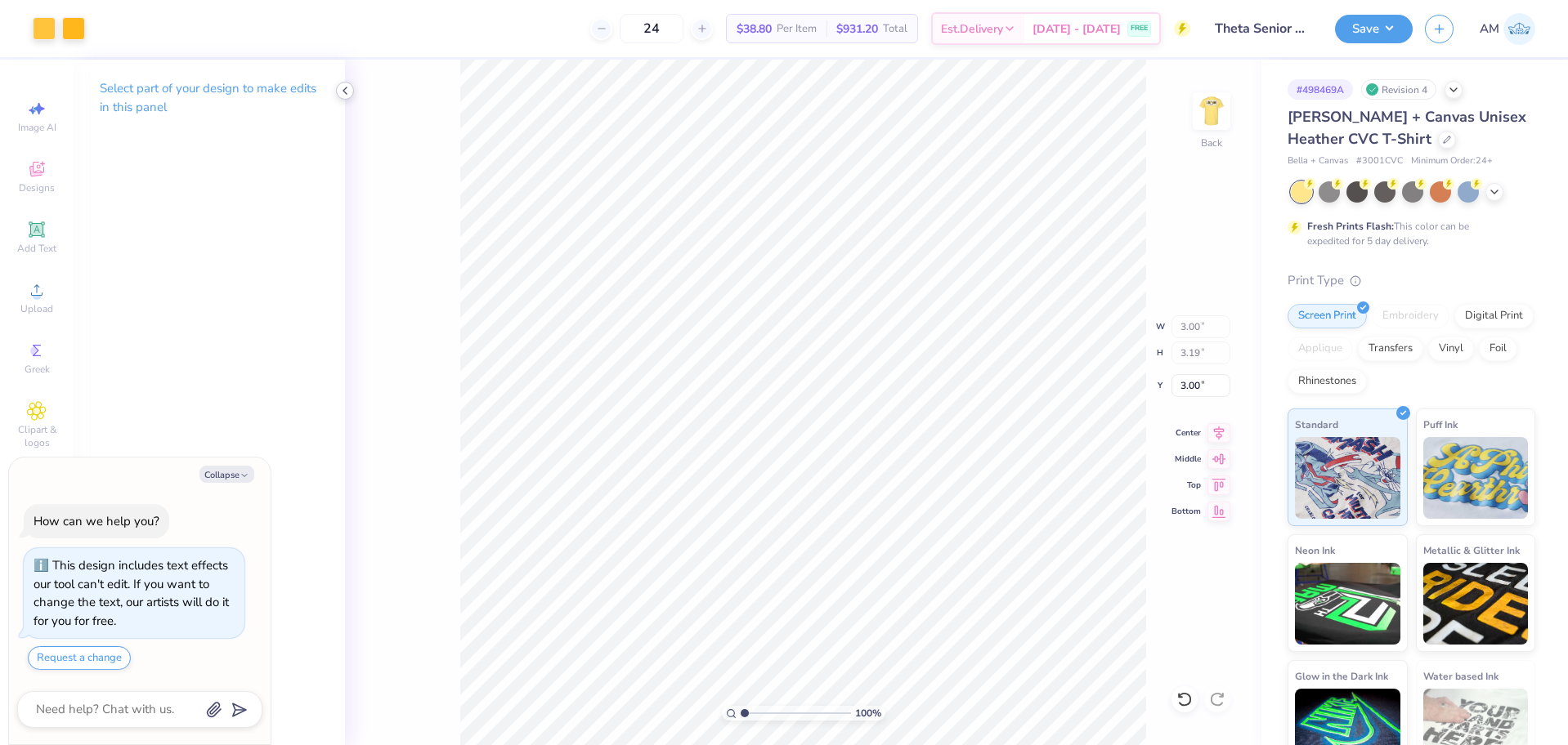
click at [339, 92] on icon at bounding box center [345, 91] width 13 height 13
click at [37, 31] on div at bounding box center [44, 27] width 22 height 22
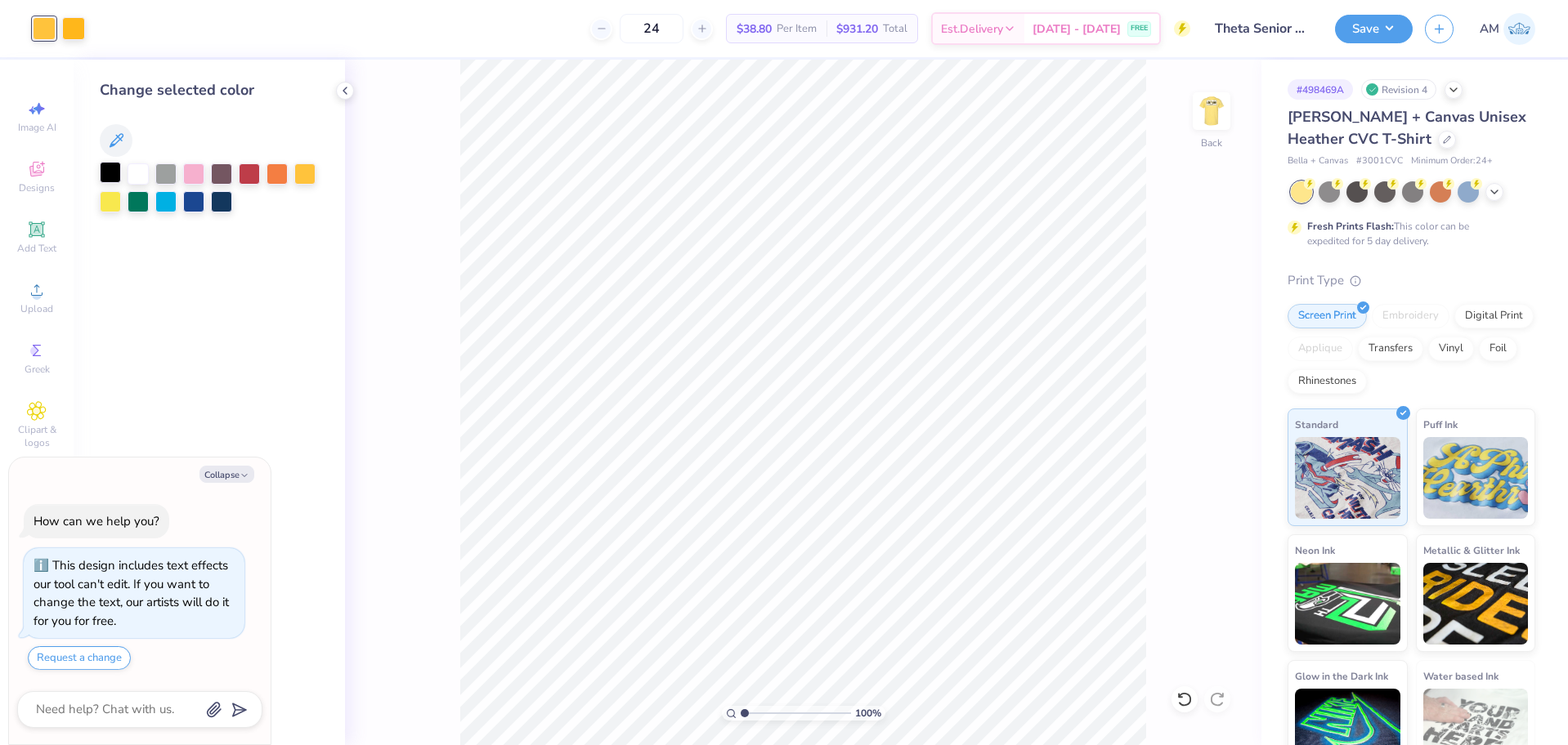
click at [106, 171] on div at bounding box center [110, 172] width 22 height 22
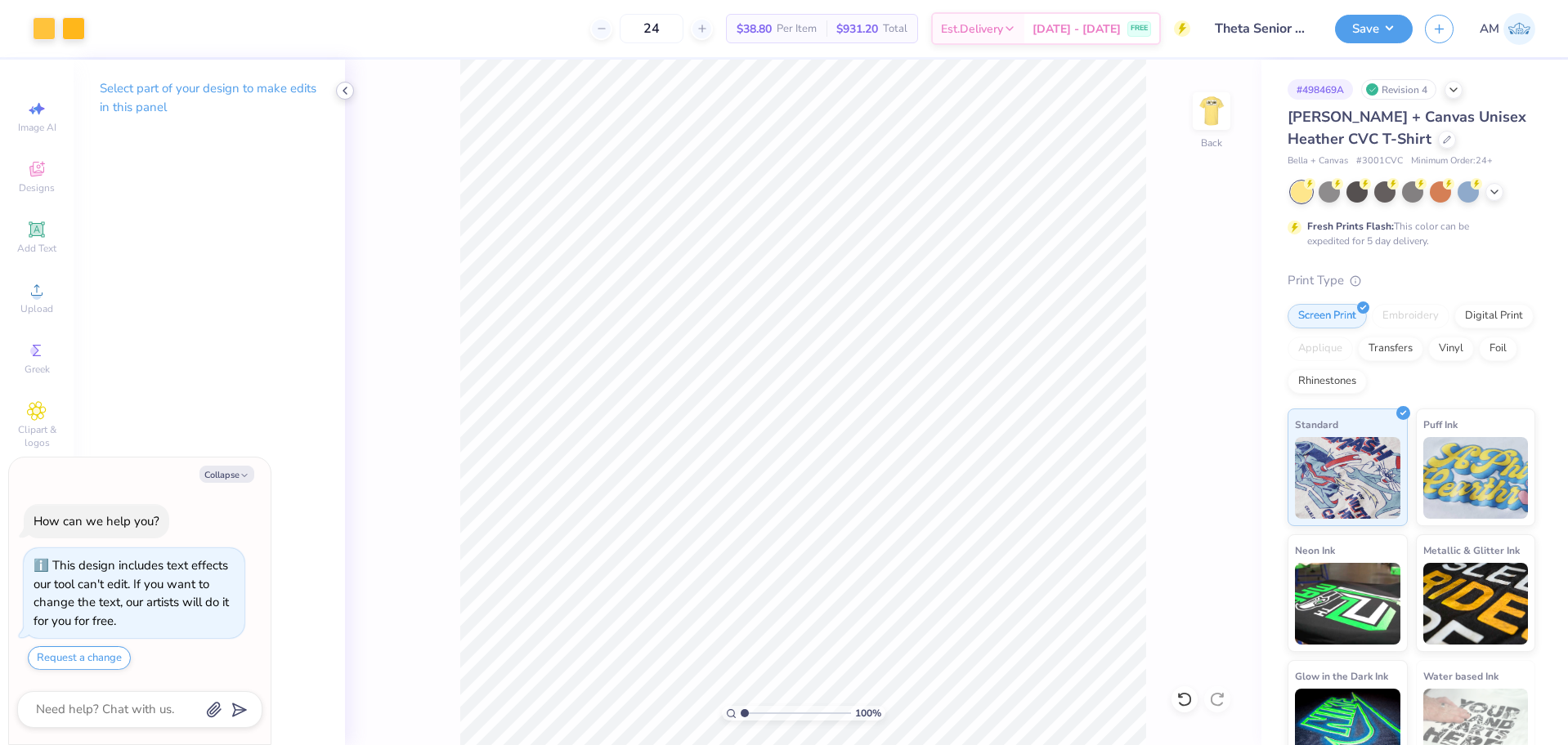
click at [347, 93] on icon at bounding box center [345, 91] width 13 height 13
click at [73, 34] on div at bounding box center [73, 27] width 22 height 22
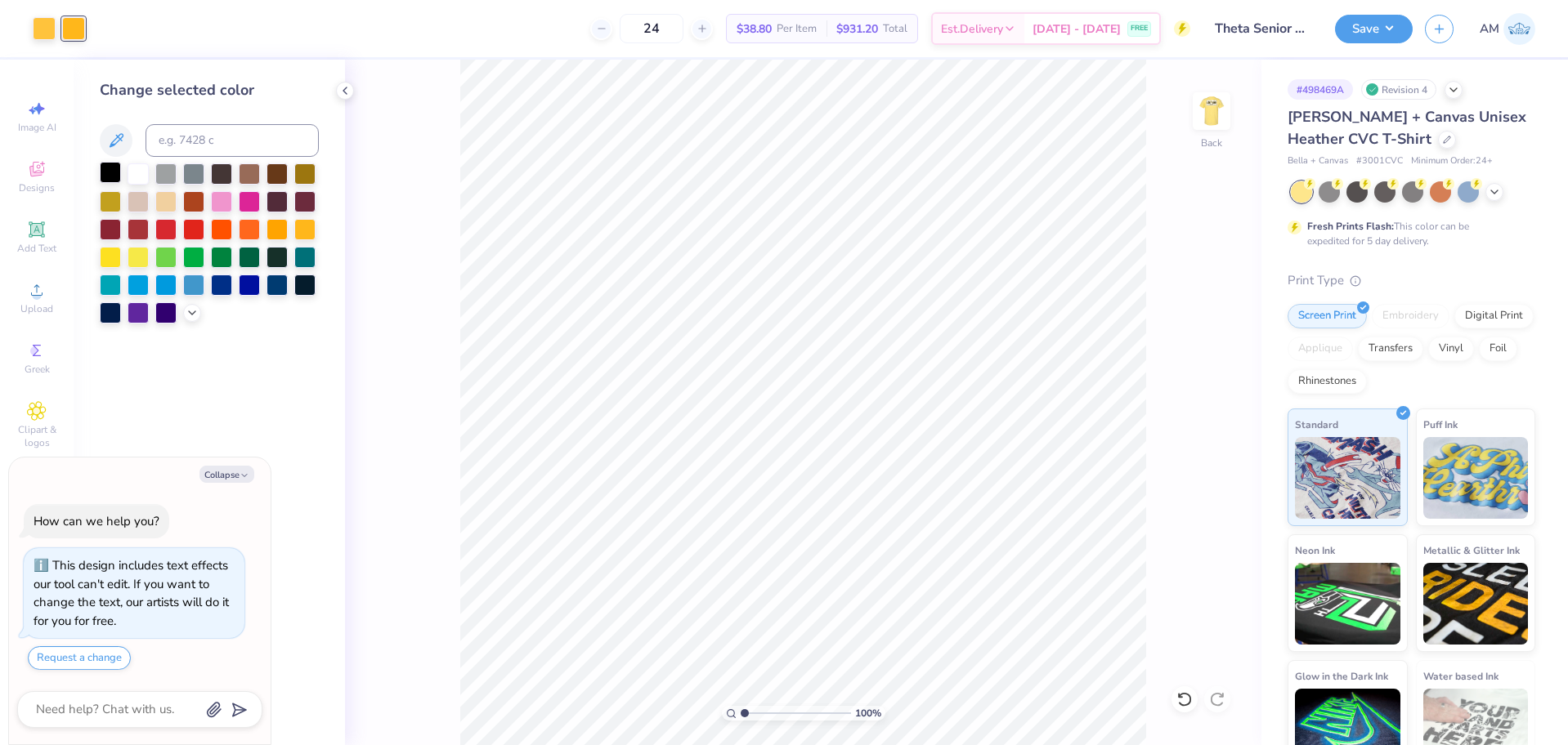
click at [111, 172] on div at bounding box center [110, 172] width 22 height 22
click at [43, 33] on div at bounding box center [44, 27] width 22 height 22
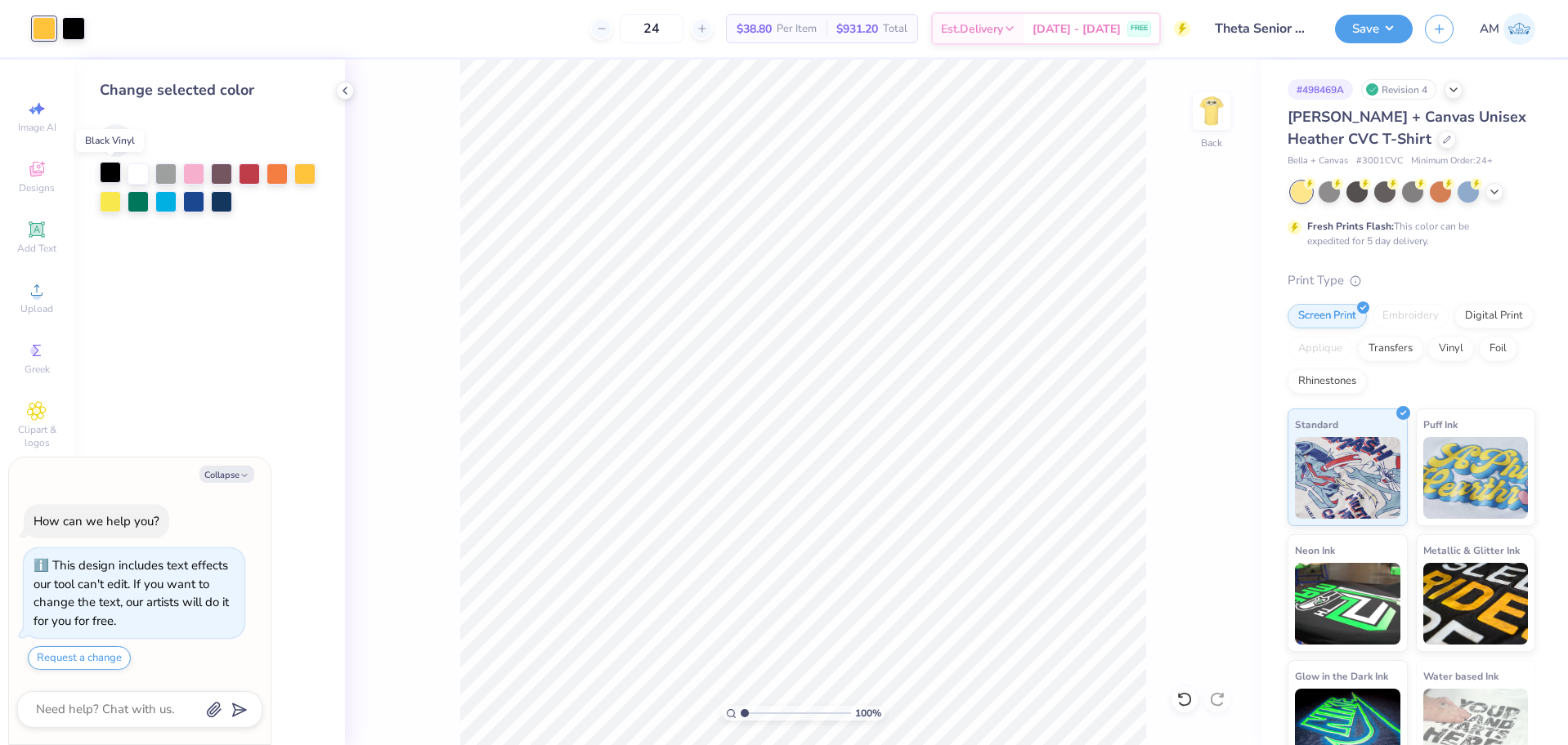
click at [107, 171] on div at bounding box center [110, 172] width 22 height 22
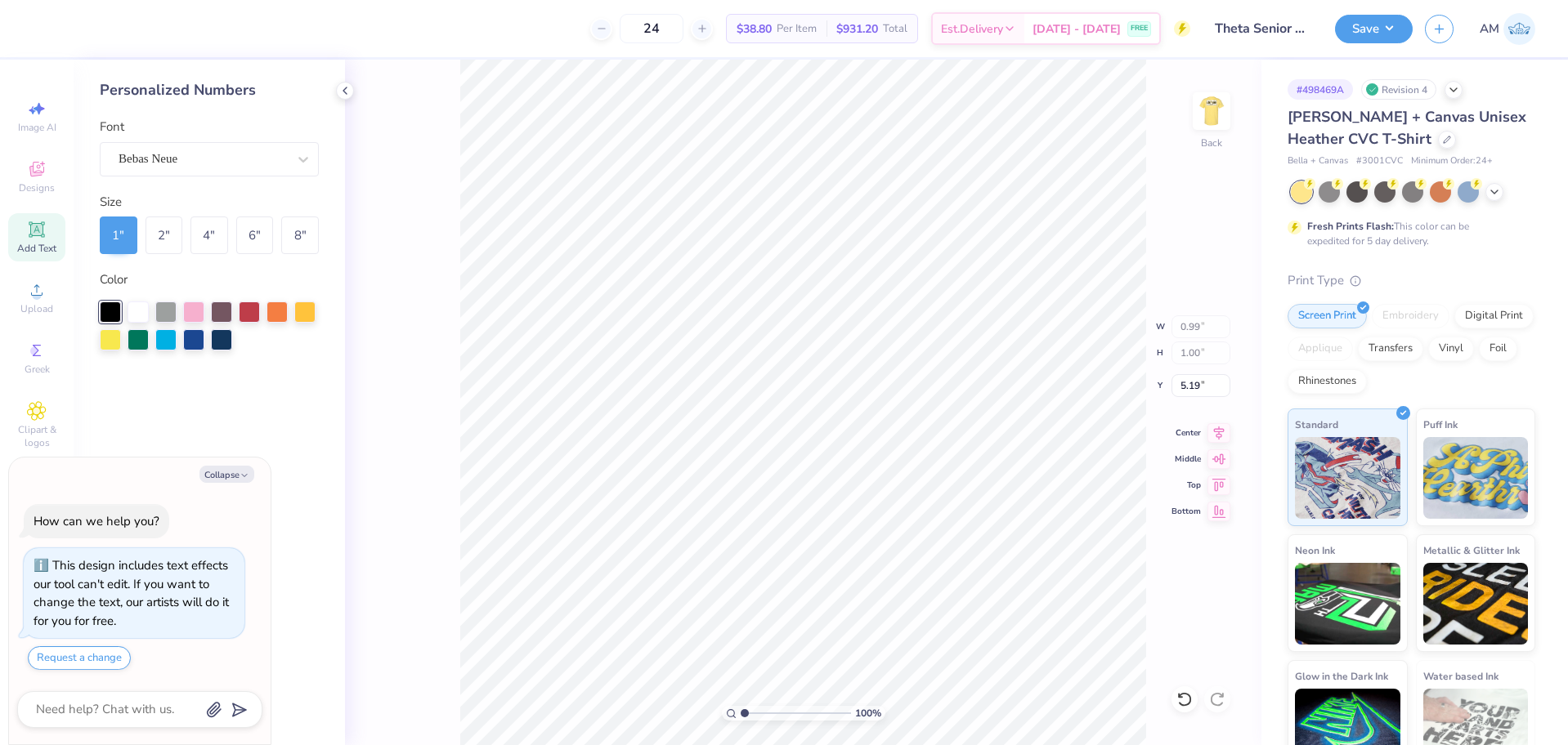
click at [115, 310] on div at bounding box center [110, 312] width 22 height 22
click at [1226, 107] on img at bounding box center [1211, 112] width 66 height 66
click at [1221, 115] on img at bounding box center [1211, 112] width 66 height 66
click at [349, 90] on icon at bounding box center [345, 91] width 13 height 13
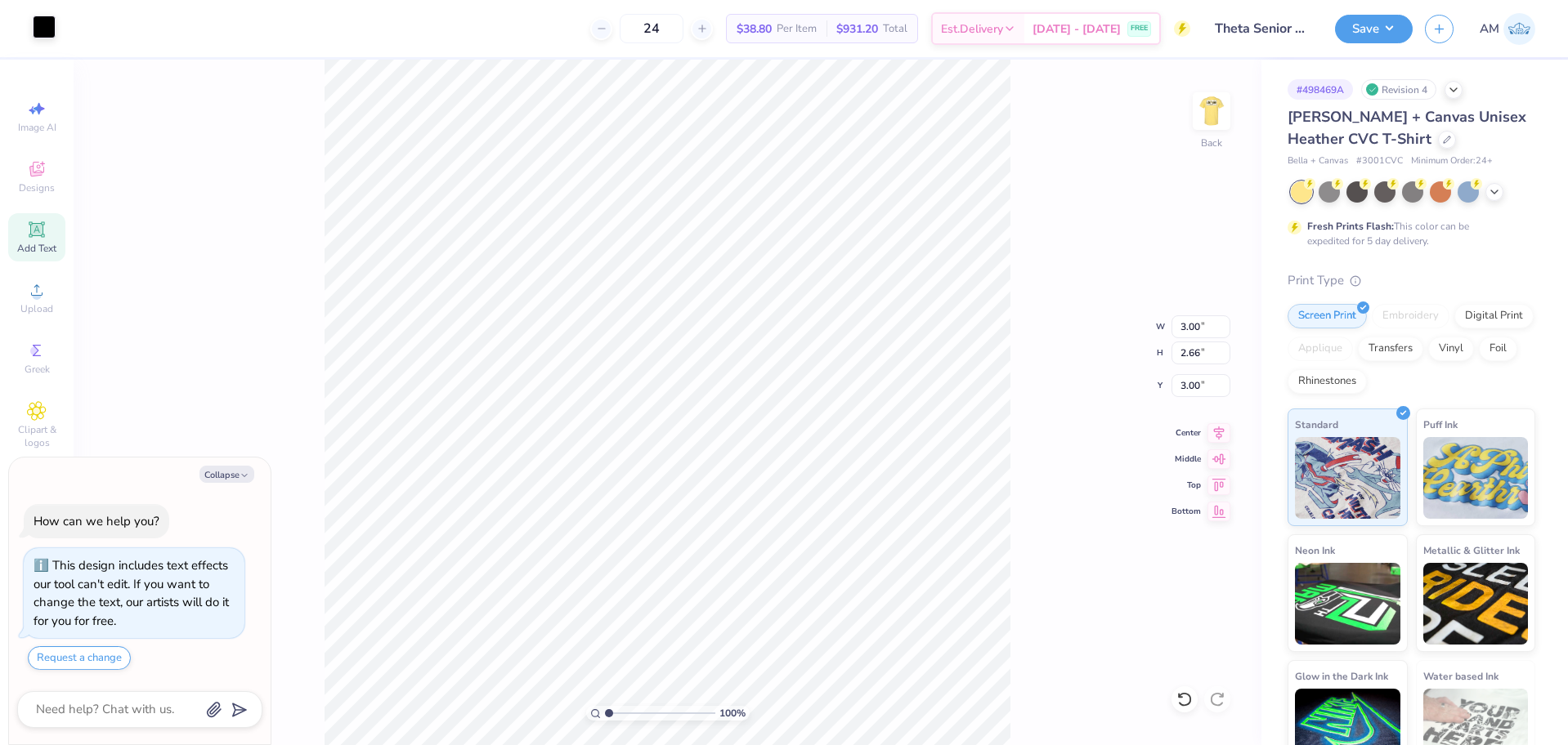
click at [35, 25] on div at bounding box center [44, 27] width 22 height 22
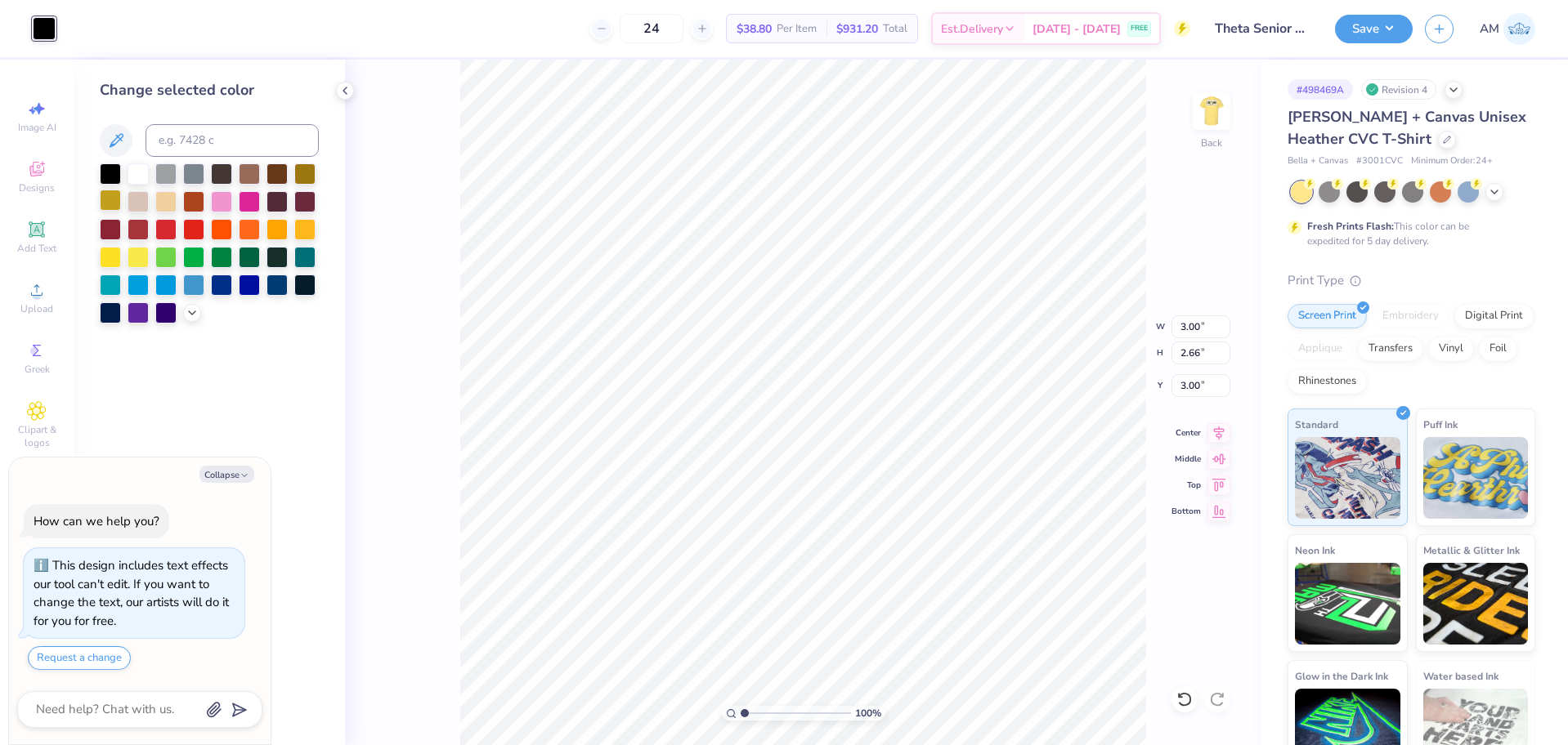
click at [112, 199] on div at bounding box center [110, 200] width 22 height 22
click at [302, 176] on div at bounding box center [305, 172] width 22 height 22
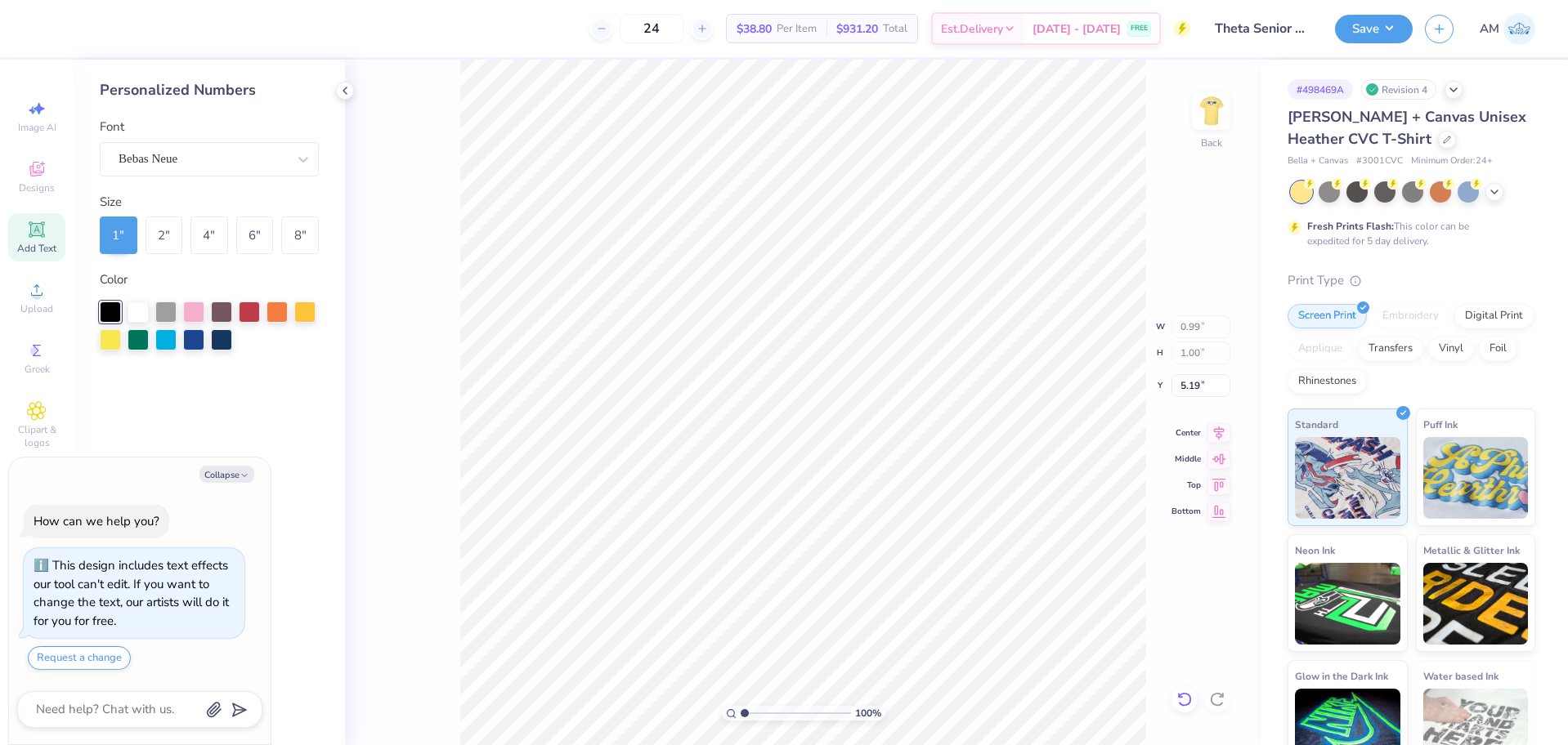
click at [1188, 699] on icon at bounding box center [1184, 699] width 16 height 16
click at [1190, 699] on icon at bounding box center [1184, 699] width 16 height 16
click at [345, 93] on icon at bounding box center [345, 91] width 13 height 13
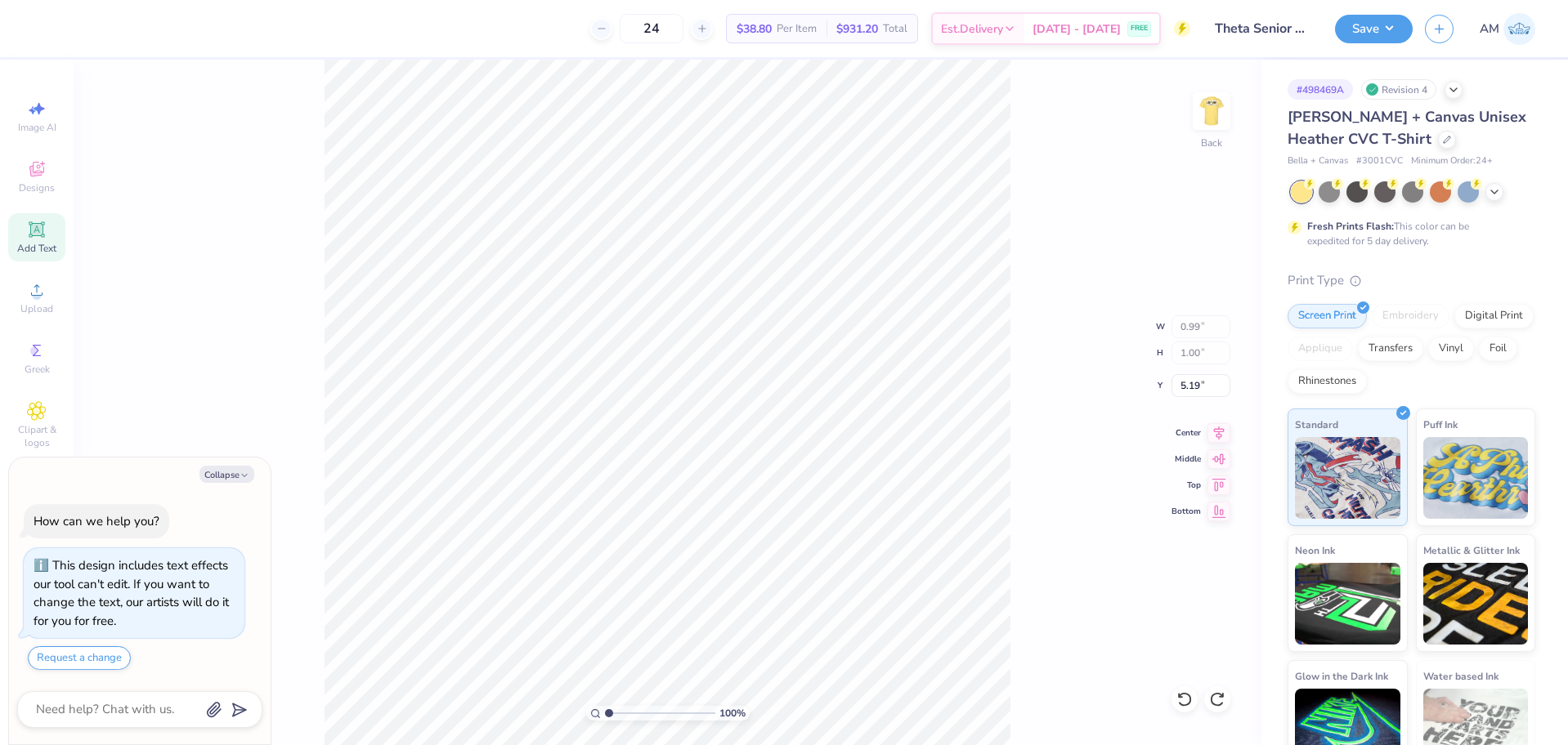
type textarea "x"
type input "1.35006143669128"
type textarea "x"
type input "1.35006143669128"
type textarea "x"
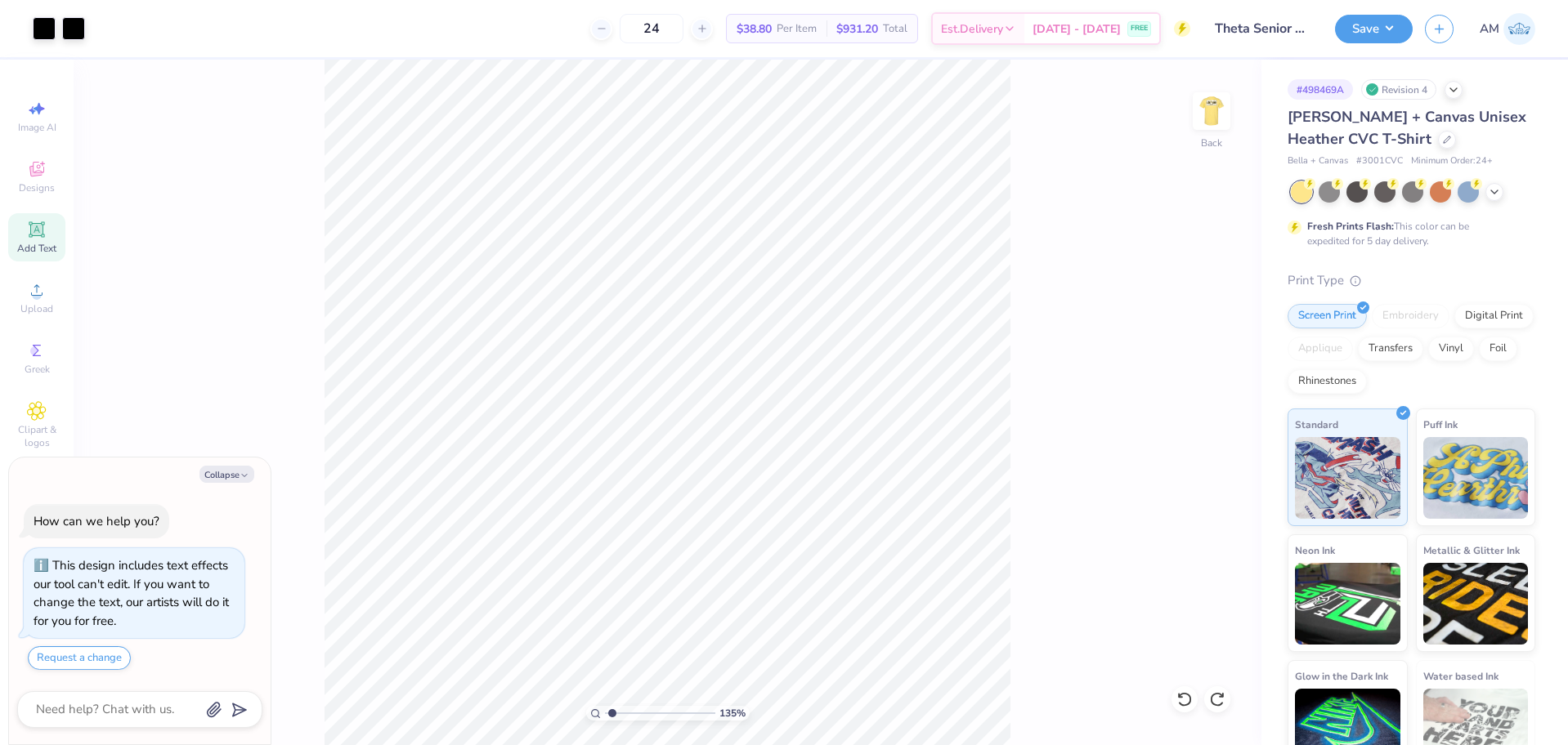
type input "1.35006143669128"
type textarea "x"
type input "1.35006143669128"
type textarea "x"
type input "1.35006143669128"
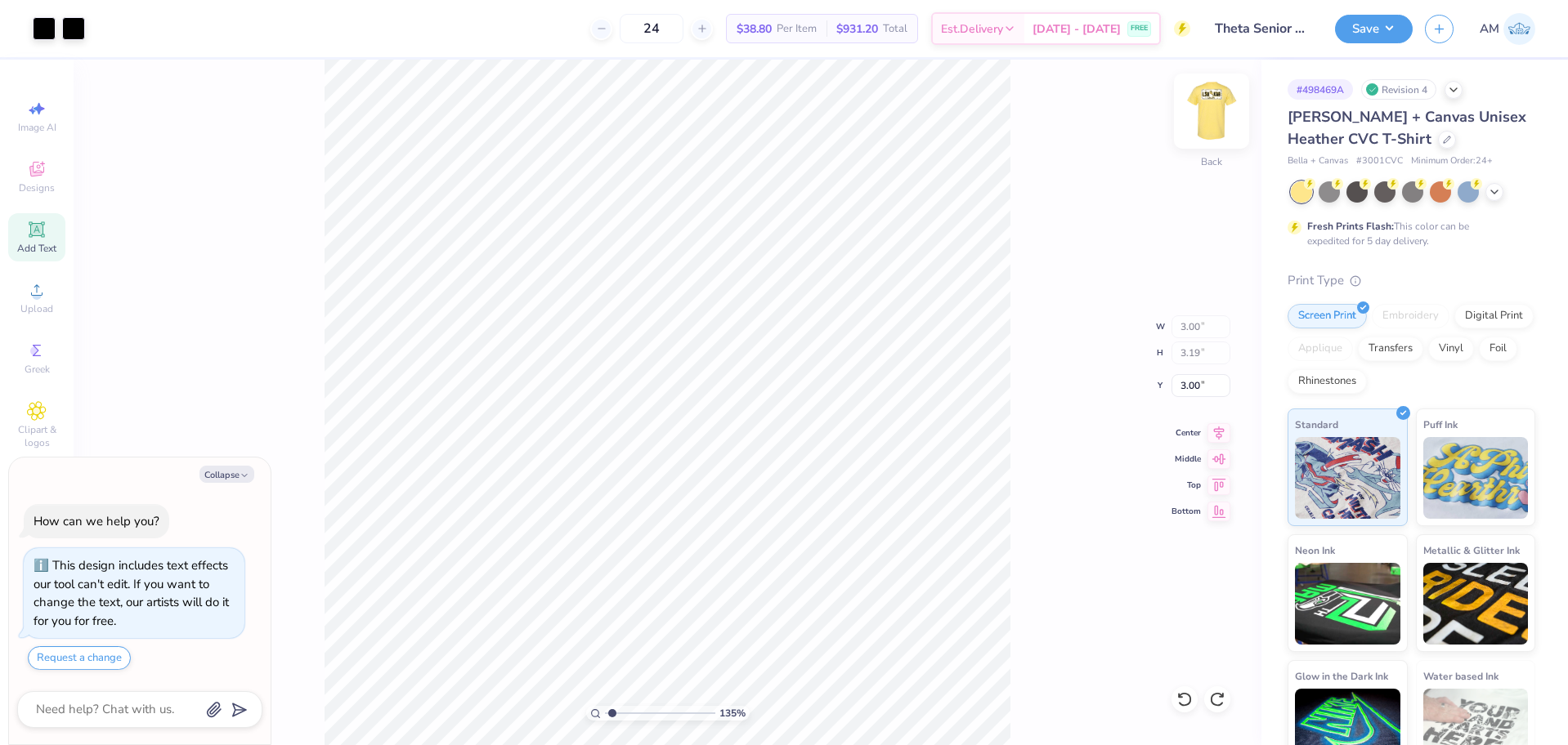
click at [1228, 114] on img at bounding box center [1211, 112] width 66 height 66
type textarea "x"
type input "1.35006143669128"
type textarea "x"
type input "1.35006143669128"
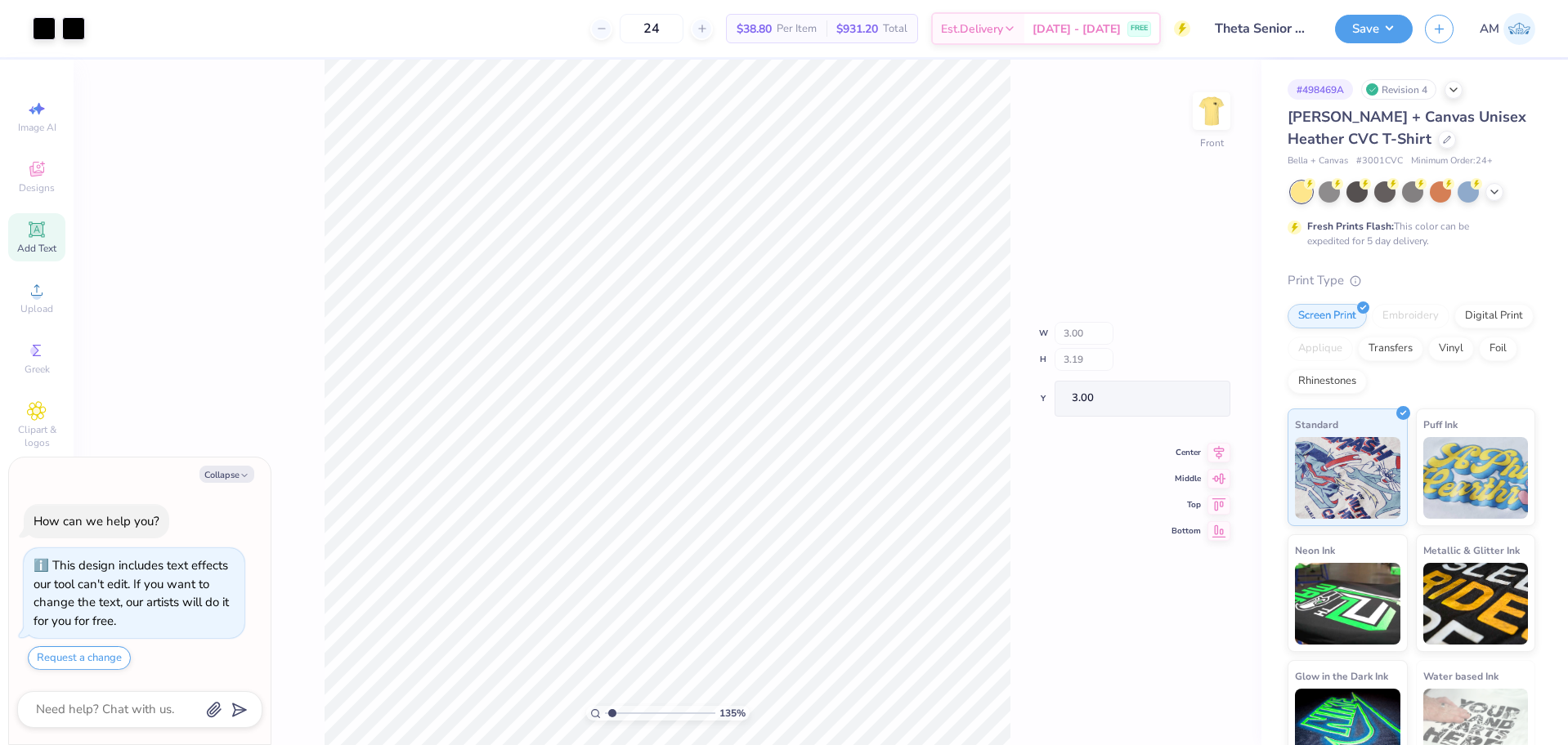
type textarea "x"
type input "1.35006143669128"
click at [1218, 114] on img at bounding box center [1211, 112] width 66 height 66
type textarea "x"
type input "1.35006143669128"
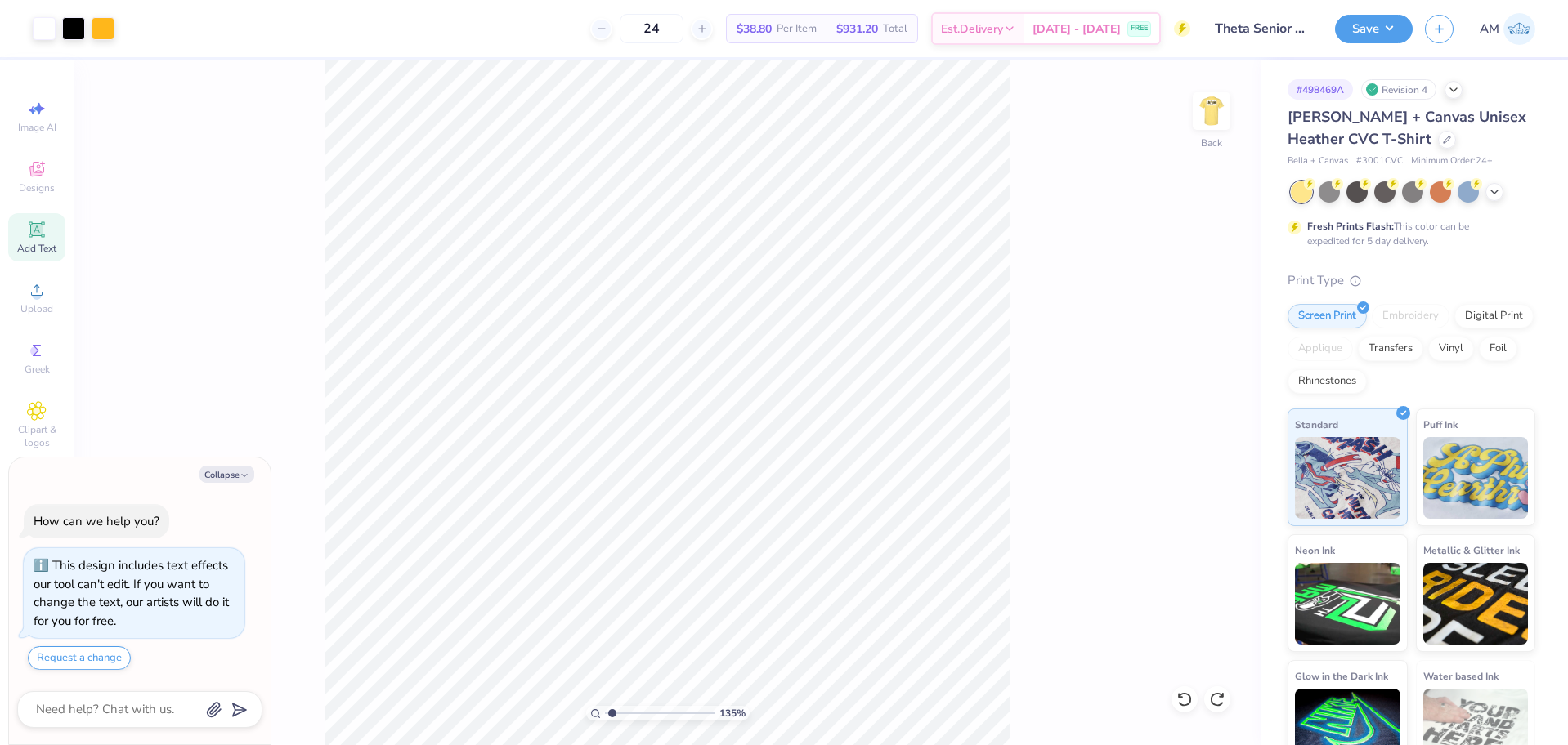
type textarea "x"
type input "1.35006143669128"
type textarea "x"
type input "1.35006143669128"
click at [1214, 105] on img at bounding box center [1211, 112] width 66 height 66
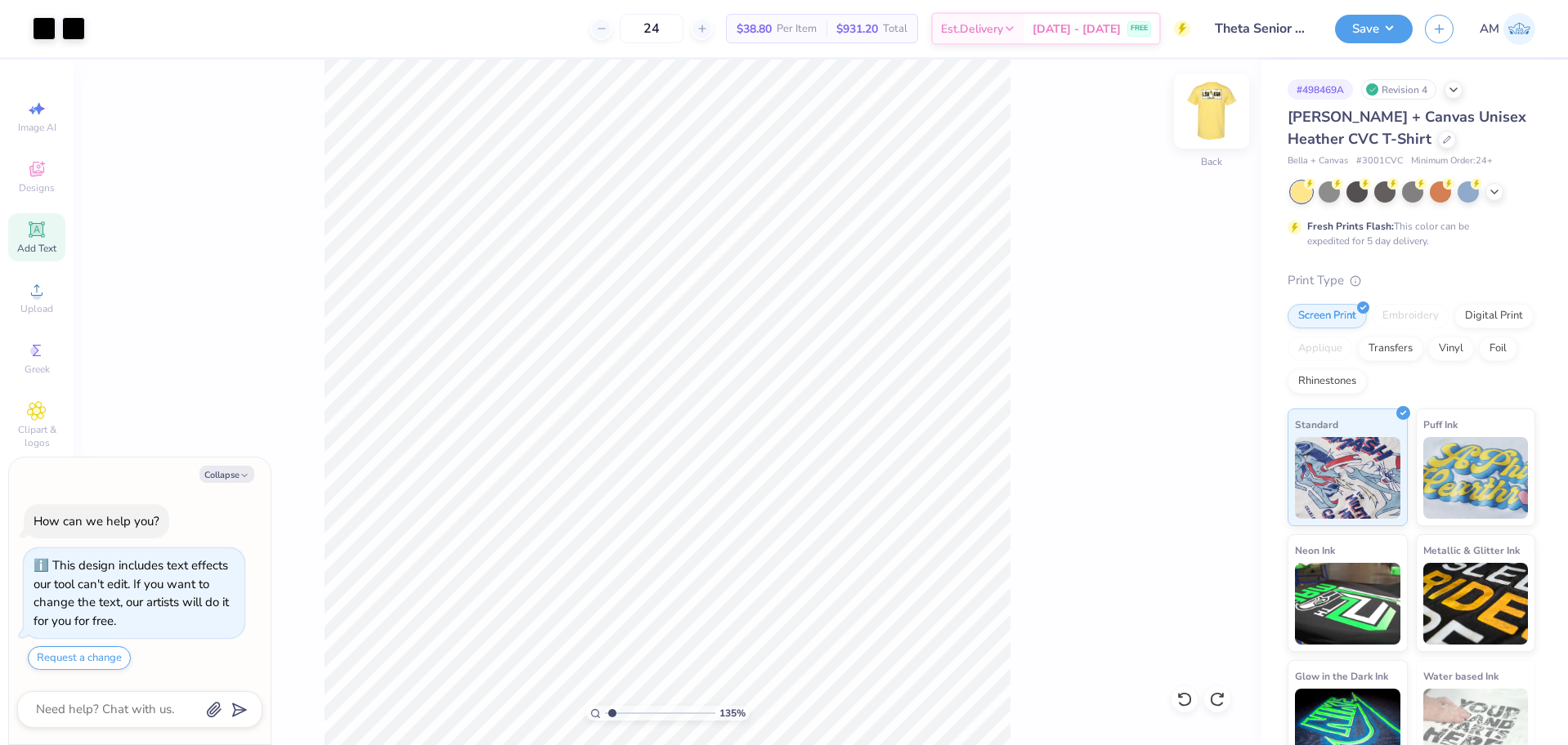
type textarea "x"
type input "1.35006143669128"
type textarea "x"
type input "1.35006143669128"
type textarea "x"
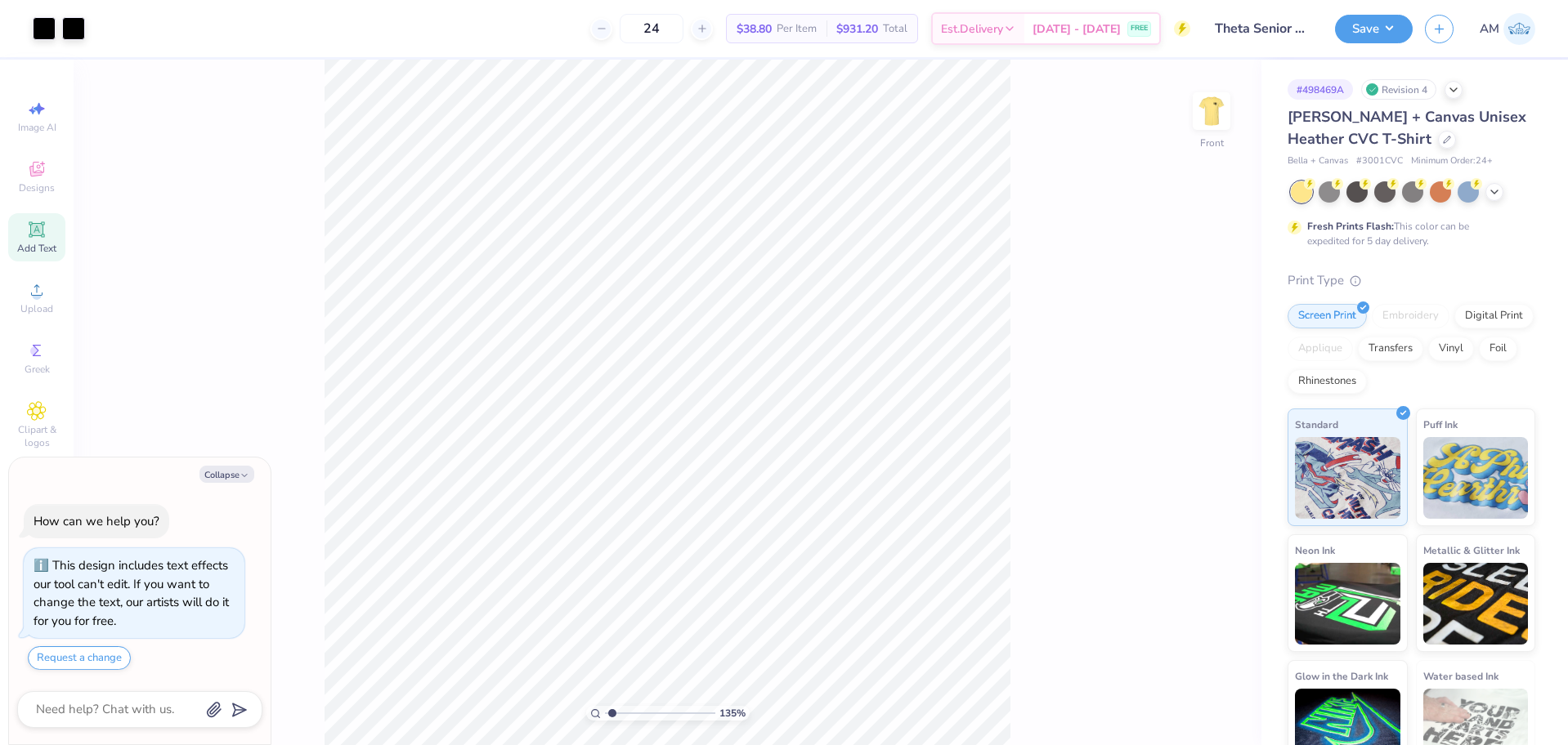
type input "1.35006143669128"
click at [107, 25] on div at bounding box center [103, 27] width 22 height 22
type textarea "x"
type input "1.35006143669128"
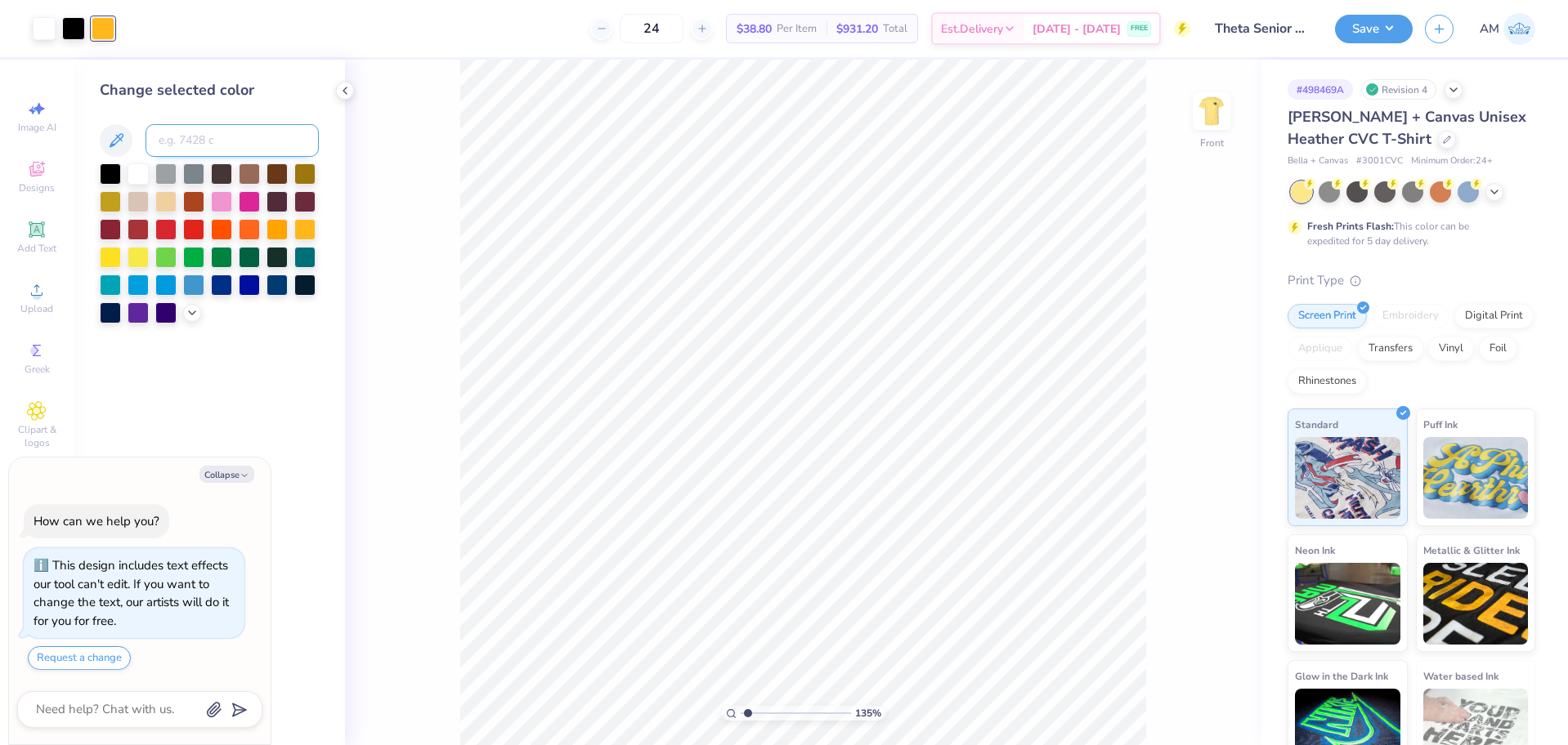
click at [204, 138] on input at bounding box center [231, 141] width 173 height 33
type input "1205"
type textarea "x"
type input "1.35006143669128"
type textarea "x"
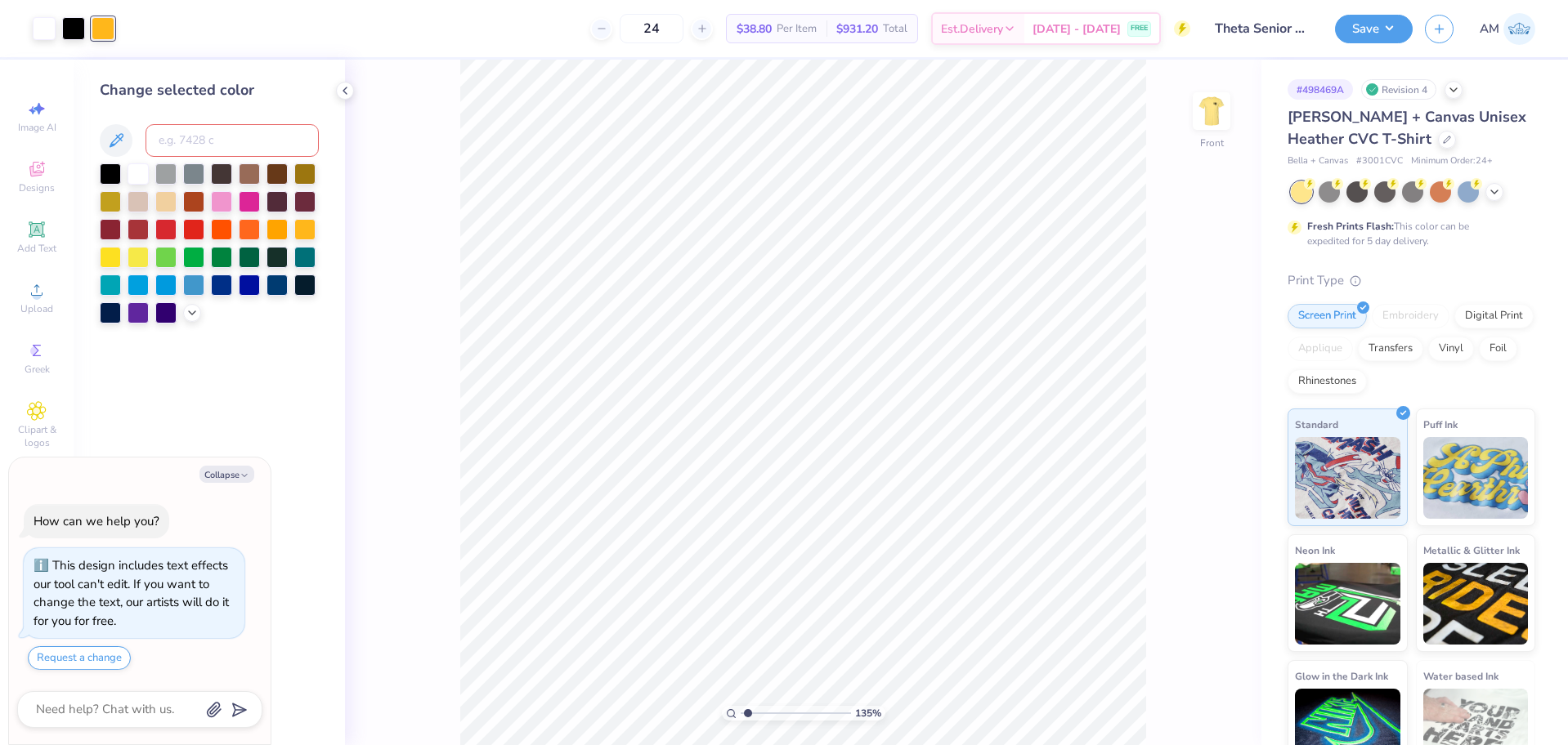
type input "1.35006143669128"
click at [337, 84] on div at bounding box center [344, 90] width 18 height 18
type textarea "x"
type input "1.35006143669128"
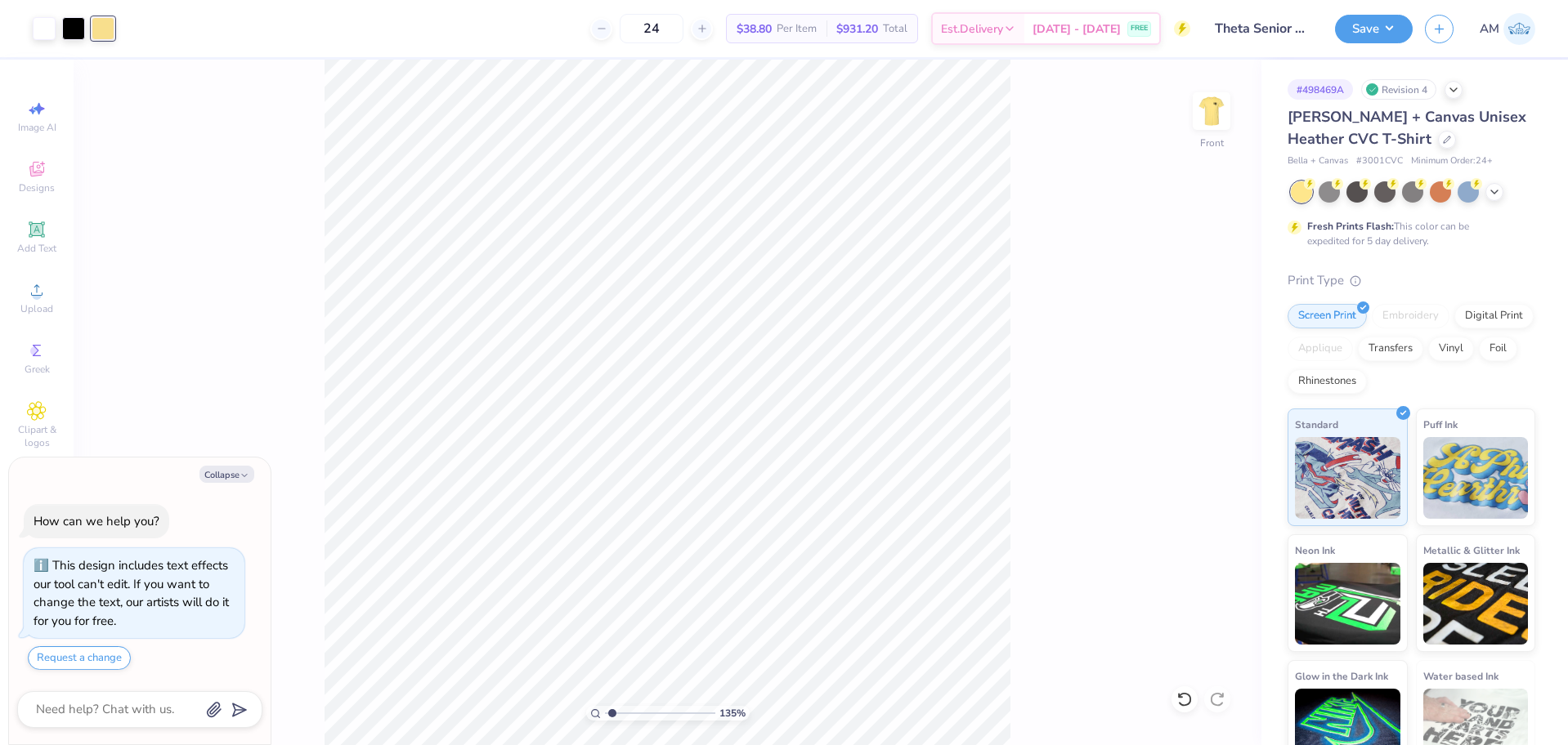
type textarea "x"
type input "1.35006143669128"
type textarea "x"
type input "1.35006143669128"
click at [26, 290] on div "Upload" at bounding box center [37, 297] width 57 height 48
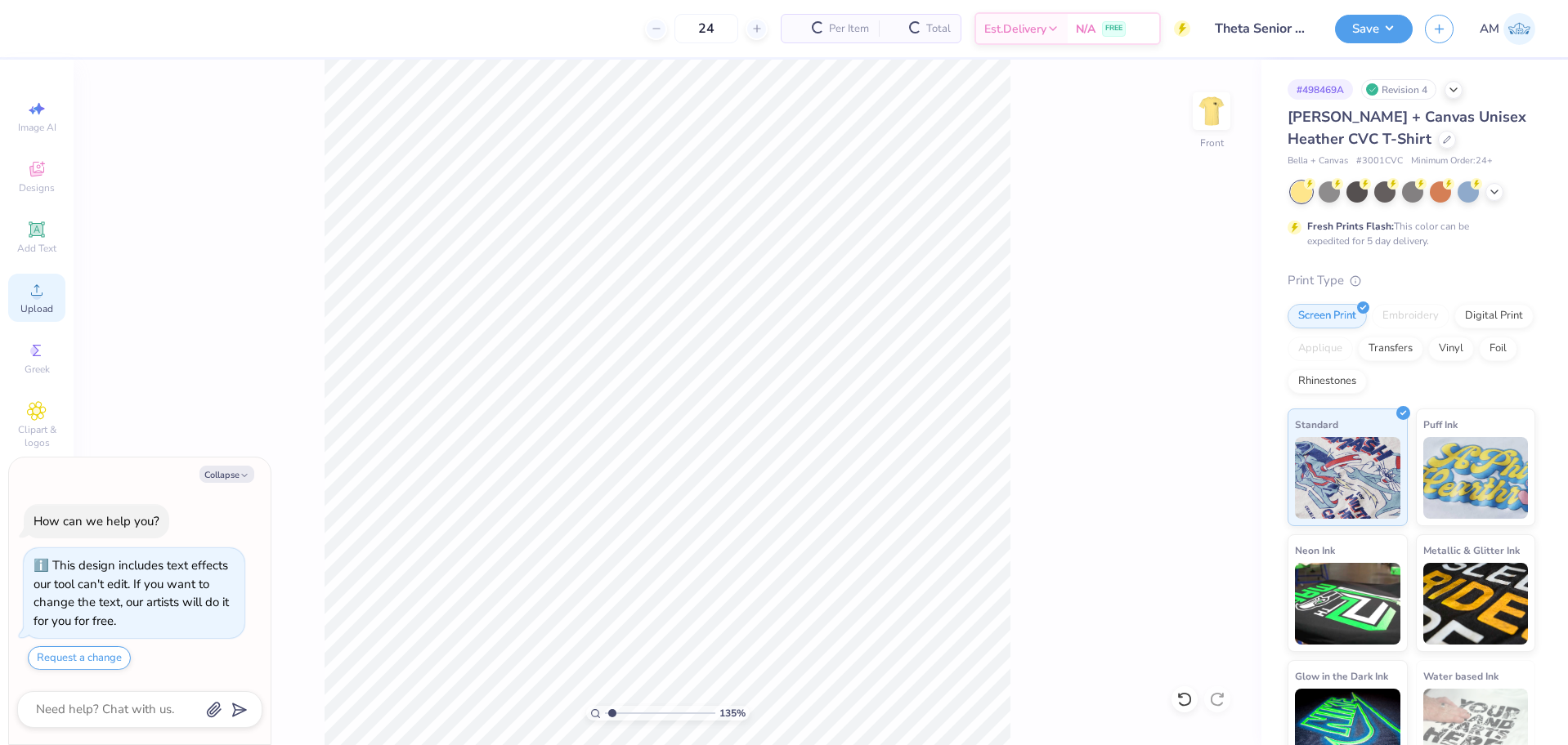
type textarea "x"
type input "1.35006143669128"
type textarea "x"
type input "1.35006143669128"
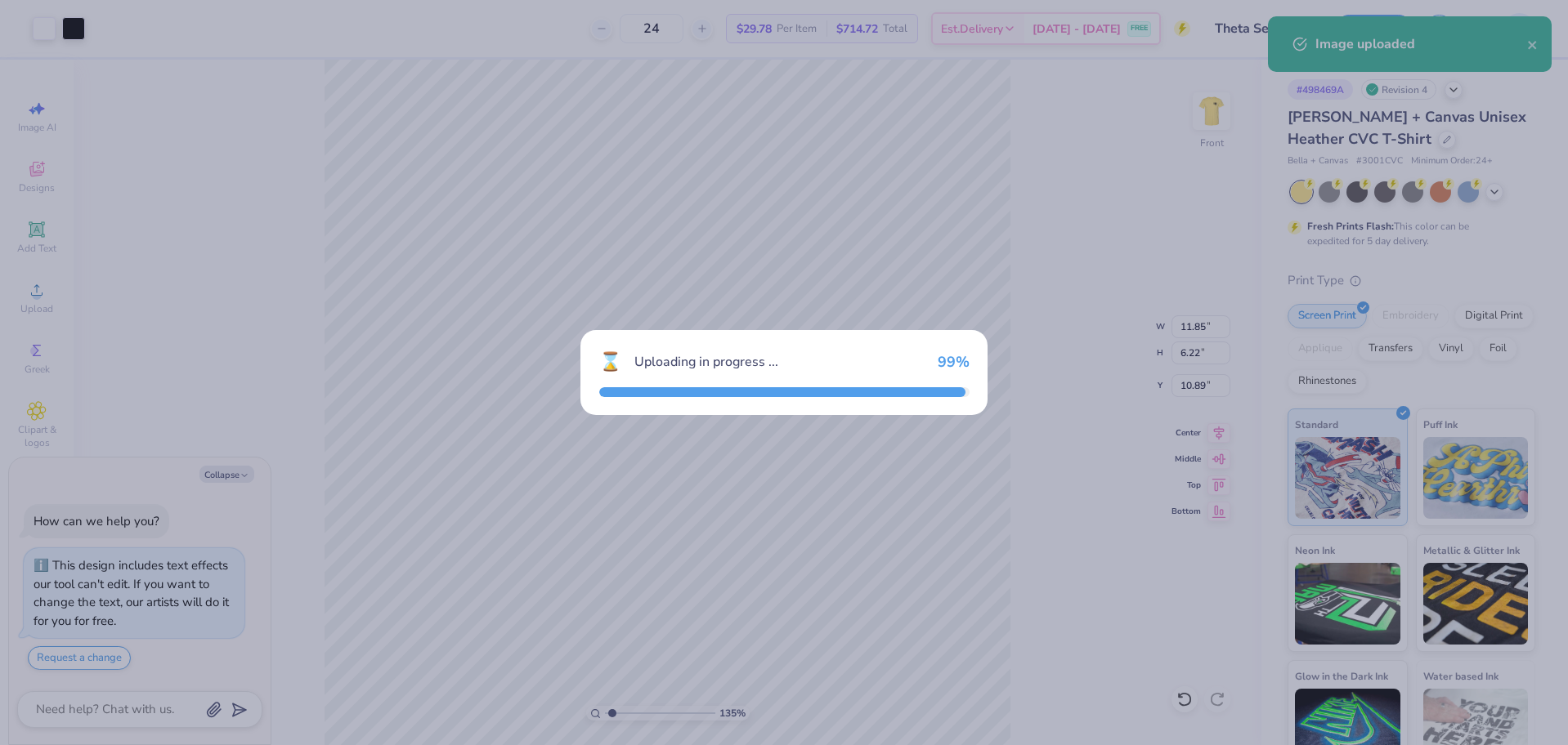
type textarea "x"
type input "1.35006143669128"
type textarea "x"
type input "1.35006143669128"
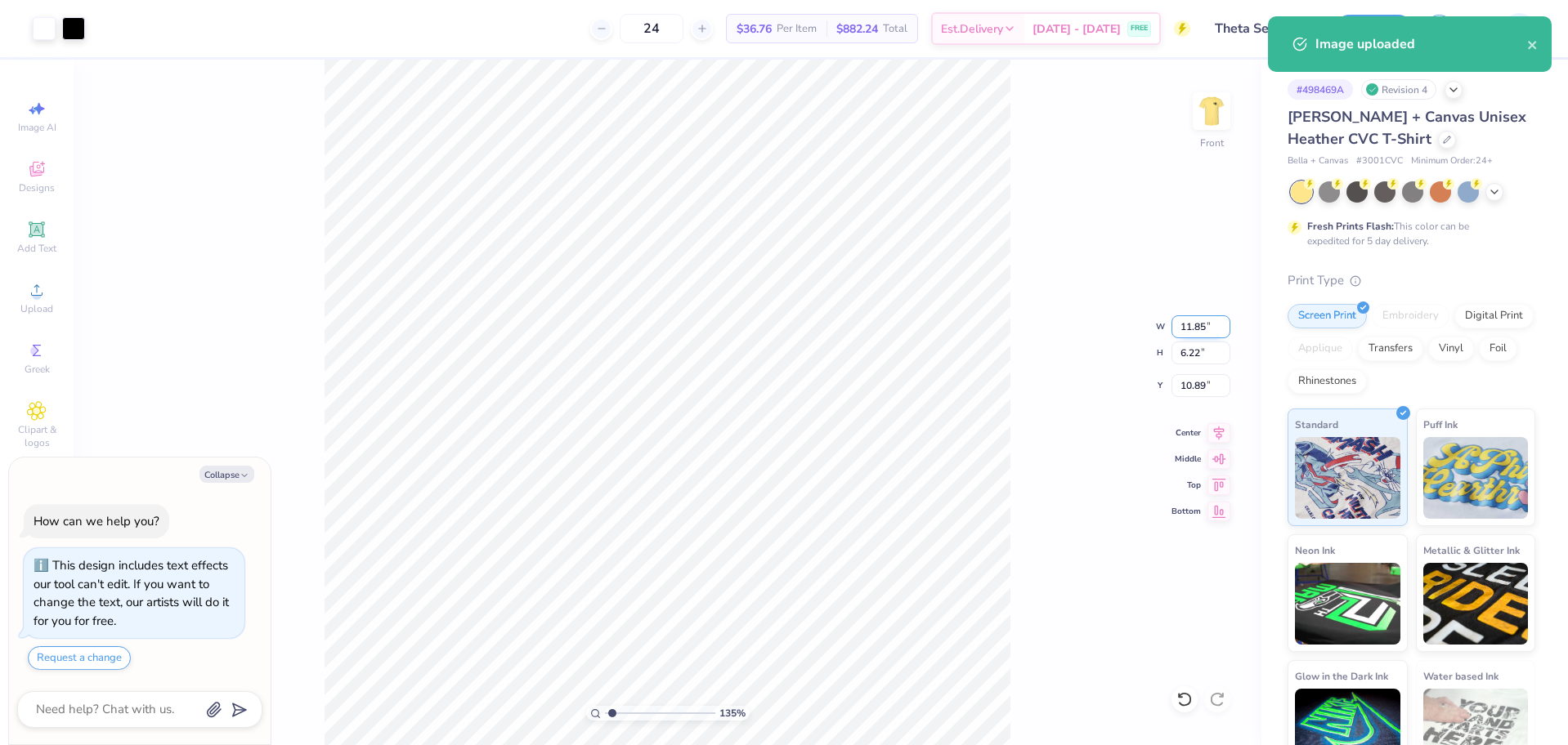
click at [1192, 329] on input "11.85" at bounding box center [1201, 327] width 59 height 22
type input "11"
type textarea "x"
type input "1.35006143669128"
type input "11.00"
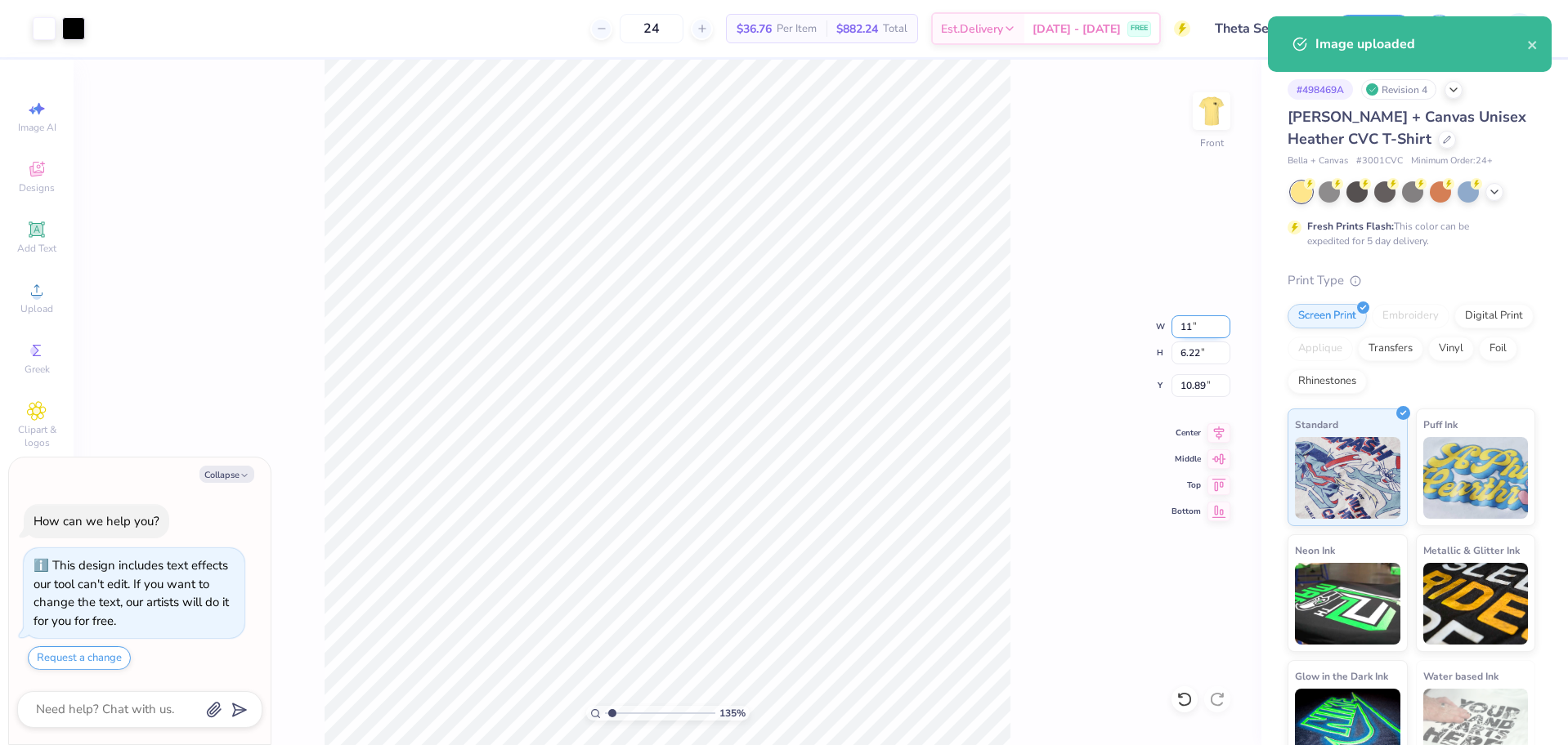
type input "5.77"
click at [1215, 430] on icon at bounding box center [1218, 431] width 10 height 14
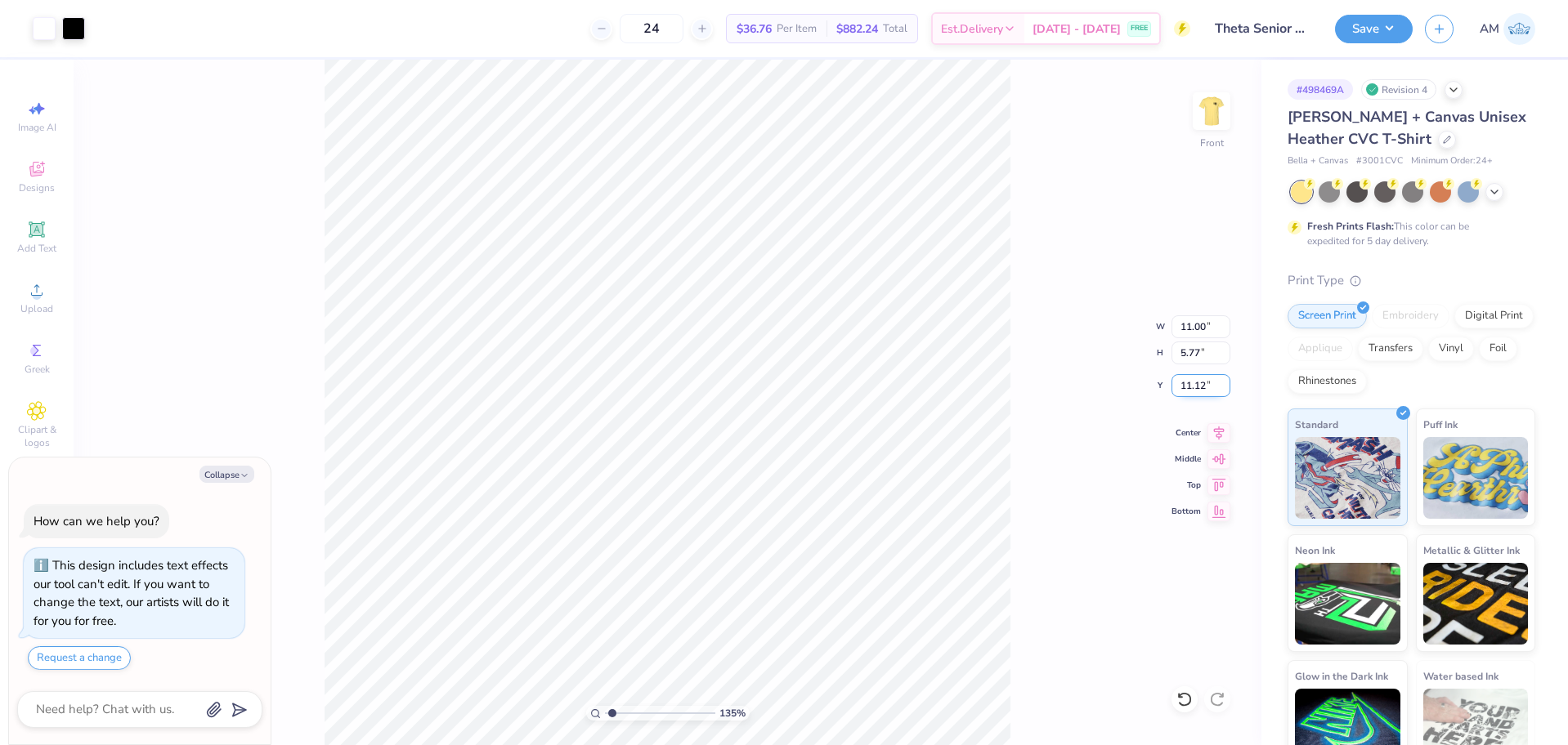
click at [1191, 380] on input "11.12" at bounding box center [1201, 385] width 59 height 22
type input "3"
type textarea "x"
type input "1.35006143669128"
type input "3.00"
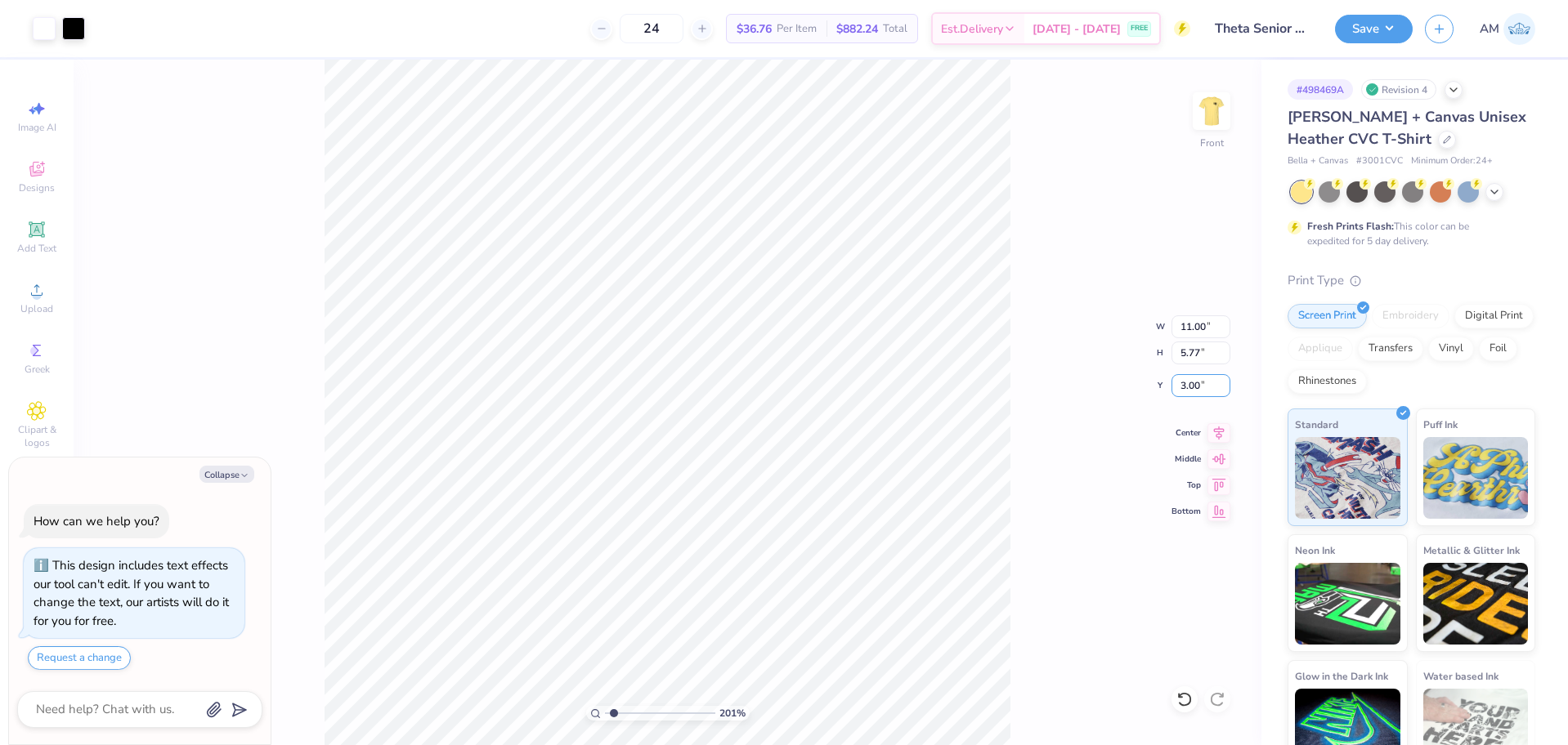
type input "1.35006143669128"
click at [230, 476] on button "Collapse" at bounding box center [227, 474] width 54 height 17
type textarea "x"
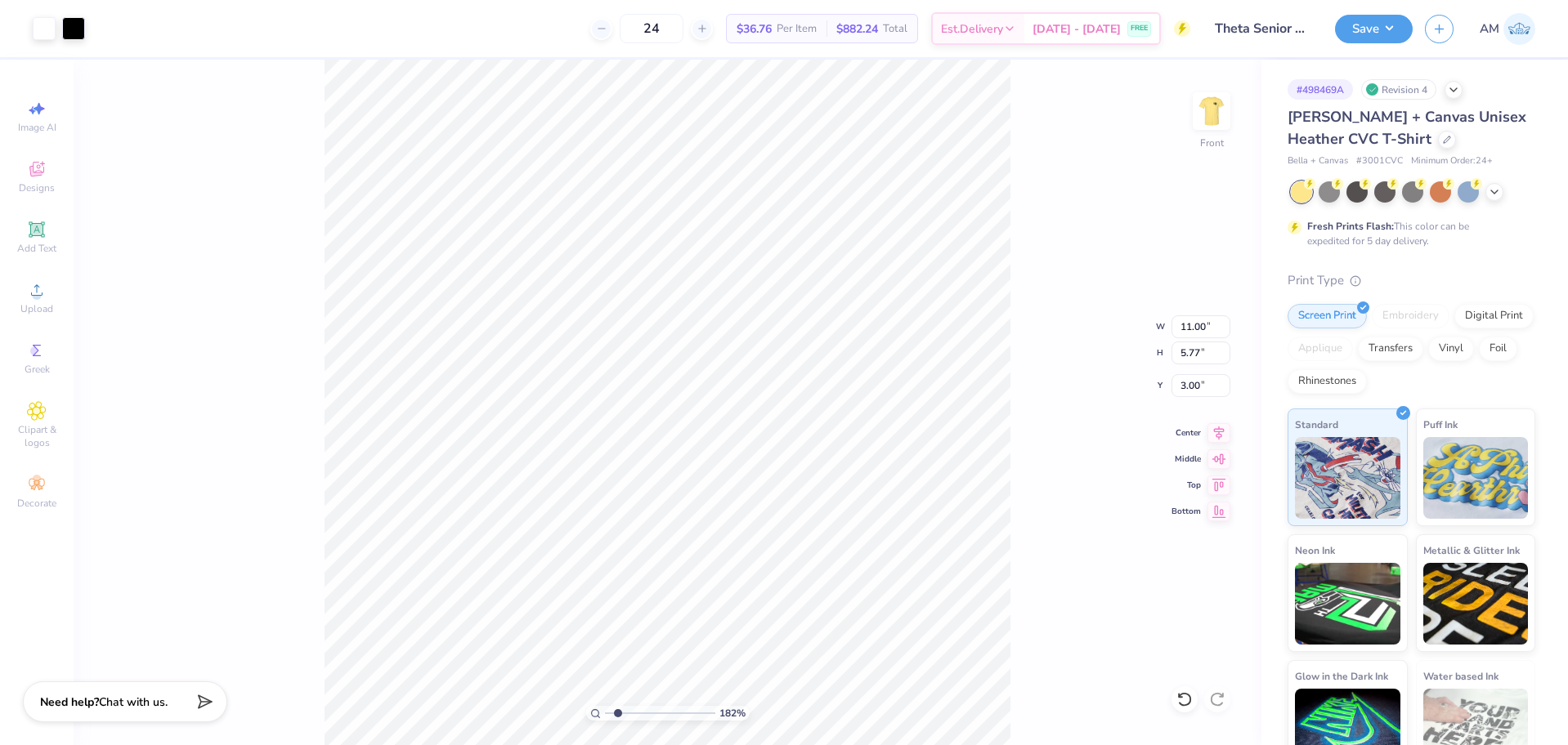
type input "1.64913377760655"
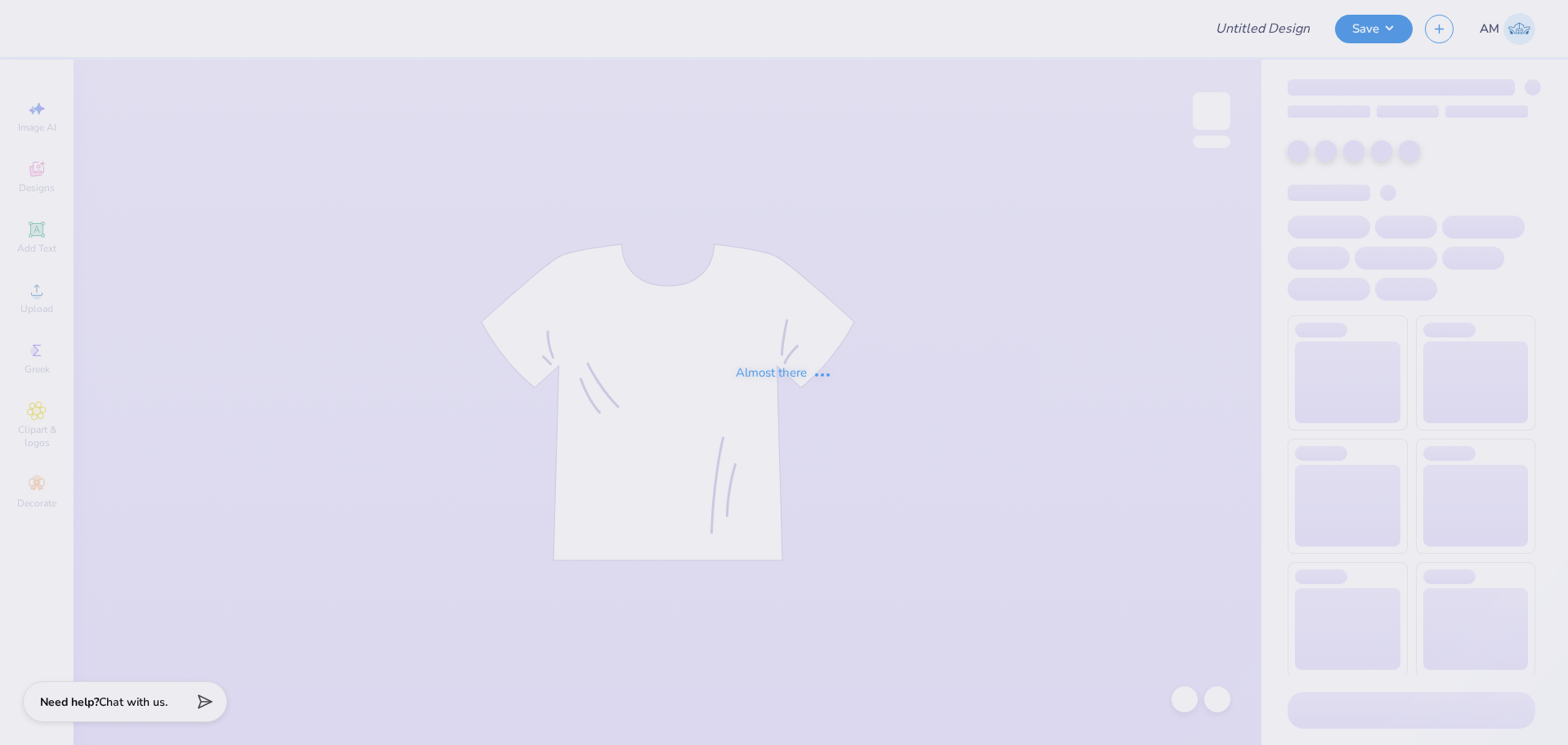
type input "[GEOGRAPHIC_DATA] : [PERSON_NAME]"
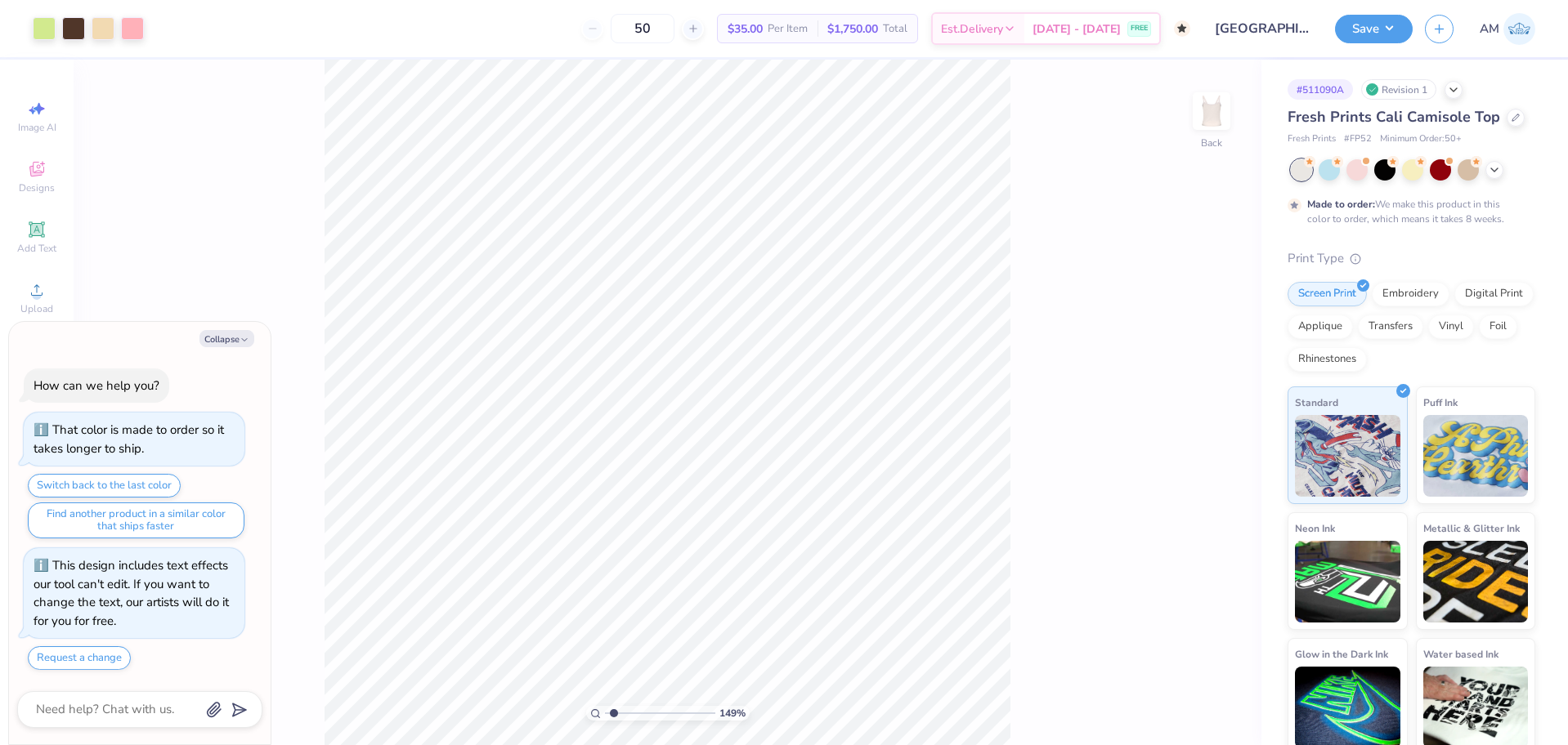
type textarea "x"
type input "3.00581987268405"
type textarea "x"
type input "3.00581987268405"
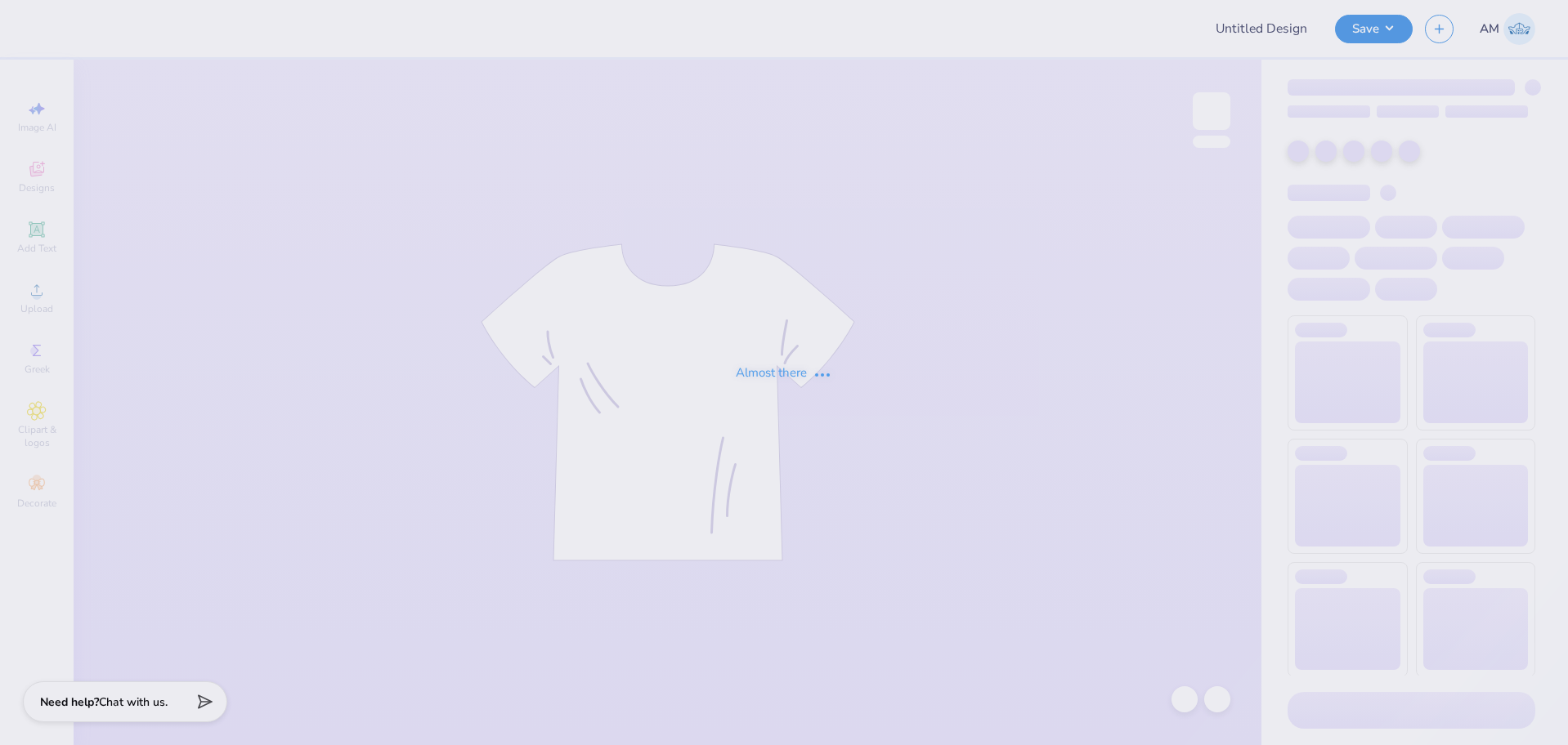
type input "[GEOGRAPHIC_DATA] : [PERSON_NAME]"
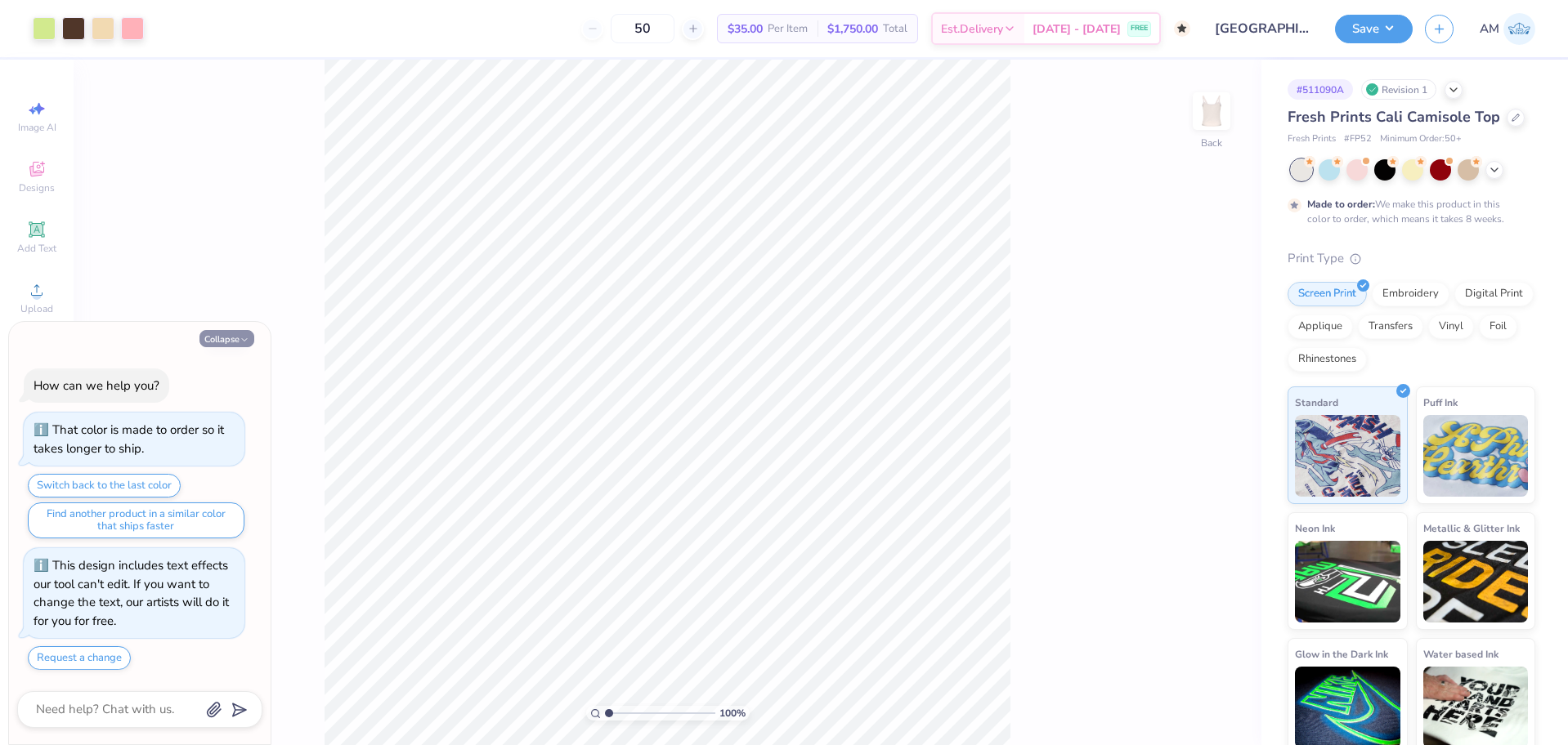
click at [227, 335] on button "Collapse" at bounding box center [227, 338] width 54 height 17
type textarea "x"
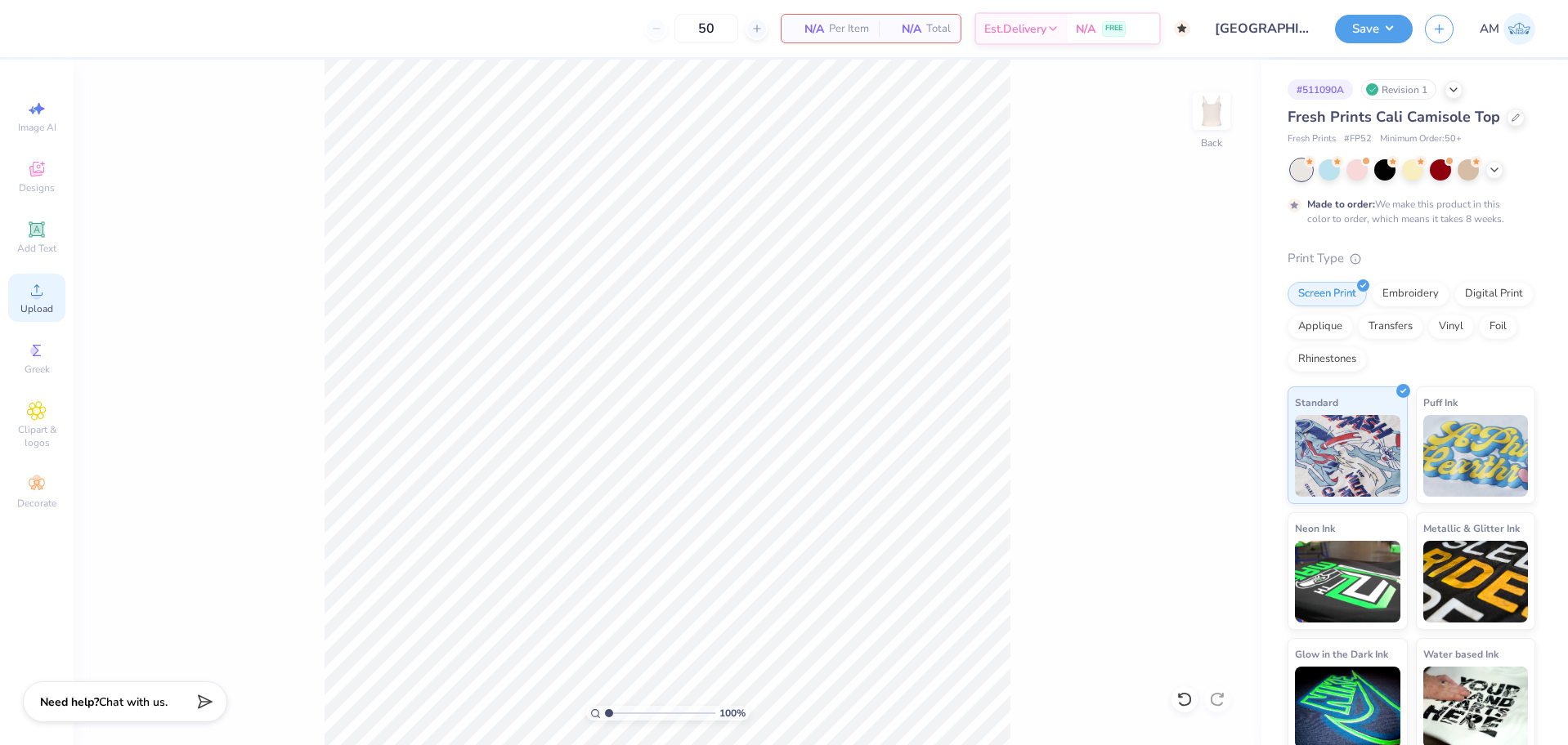
click at [35, 304] on span "Upload" at bounding box center [37, 309] width 33 height 13
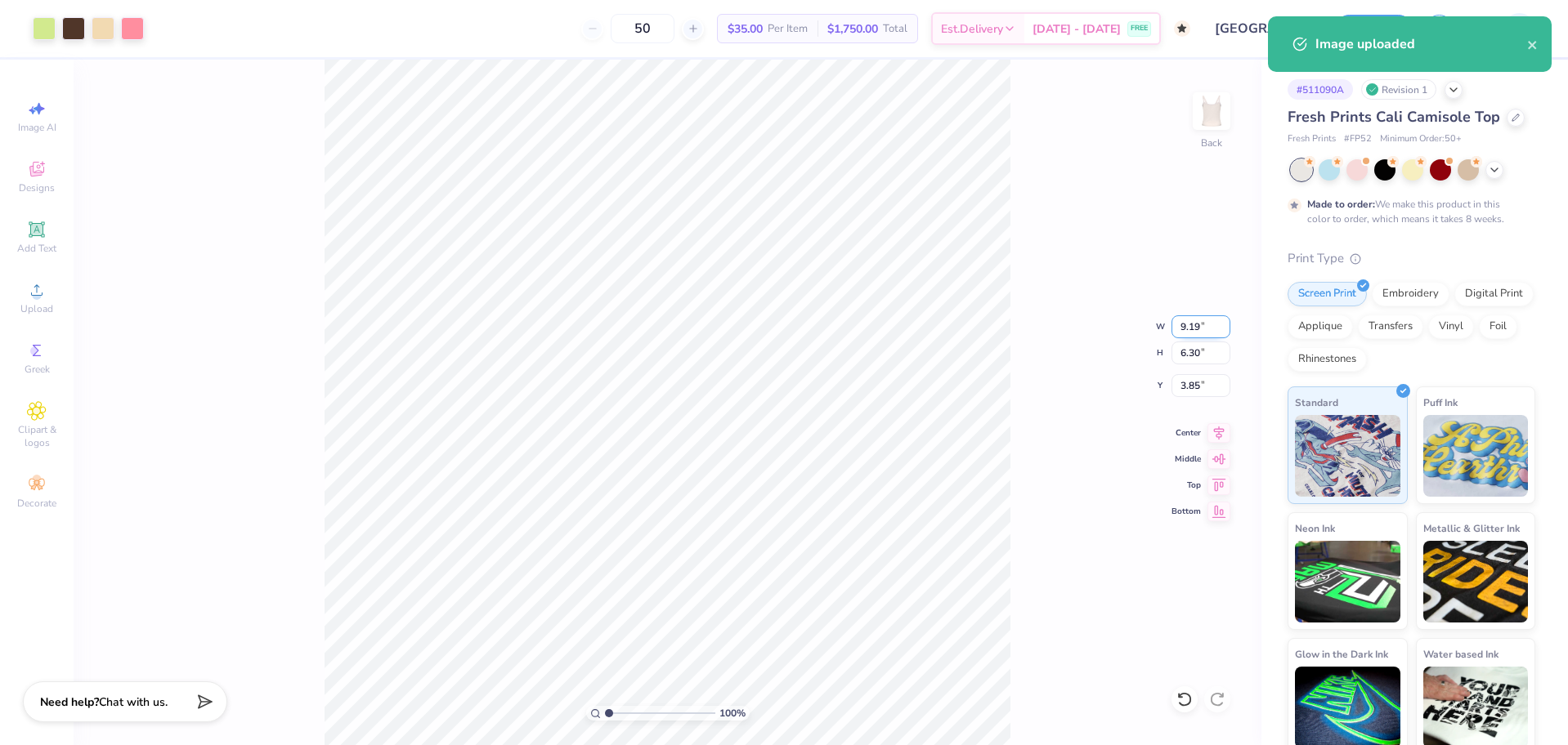
click at [1183, 320] on input "9.19" at bounding box center [1201, 327] width 59 height 22
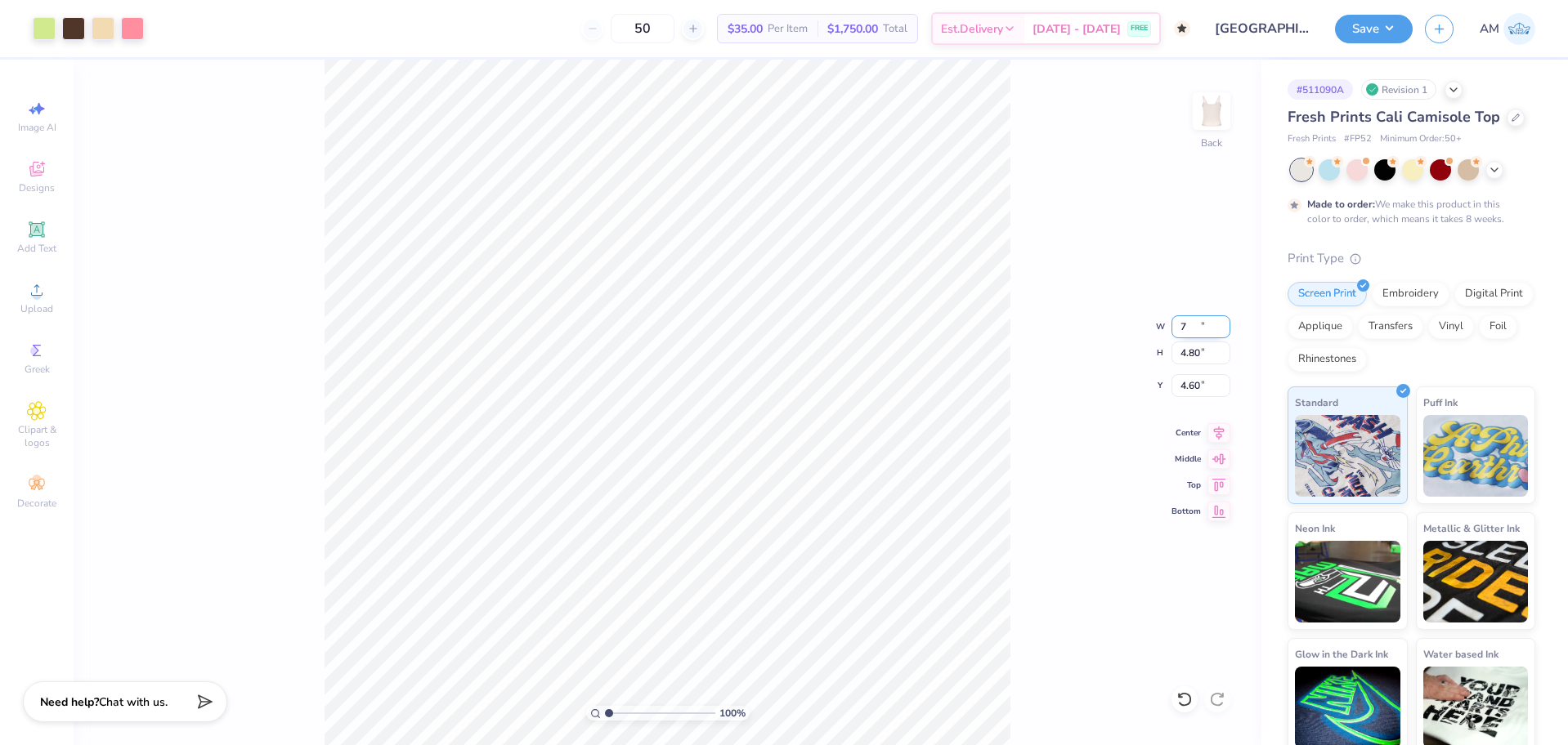
type input "7.00"
type input "4.80"
click at [1191, 384] on input "4.60" at bounding box center [1201, 385] width 59 height 22
type input "1.50"
click at [1213, 437] on icon at bounding box center [1218, 430] width 22 height 20
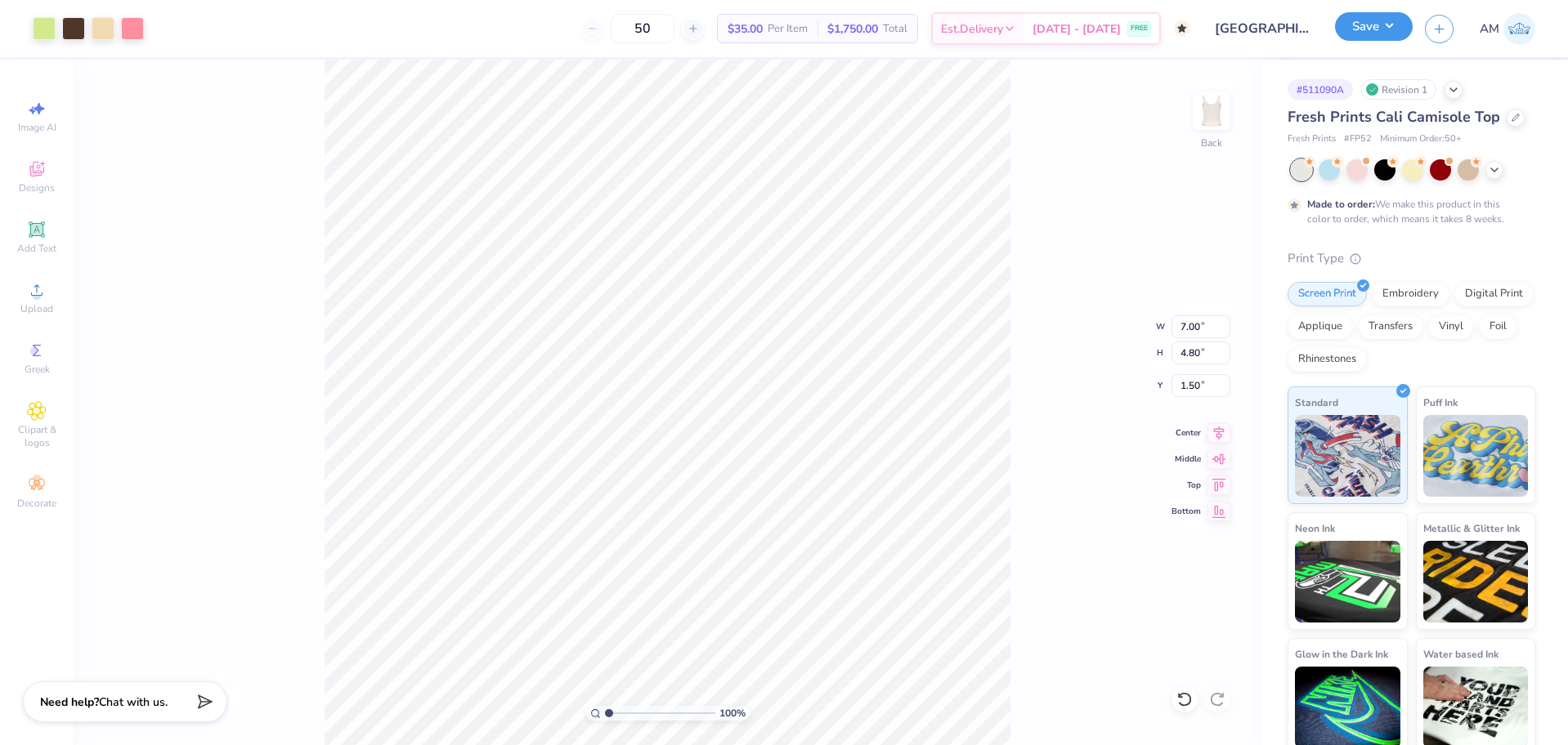
click at [1349, 28] on button "Save" at bounding box center [1373, 26] width 78 height 29
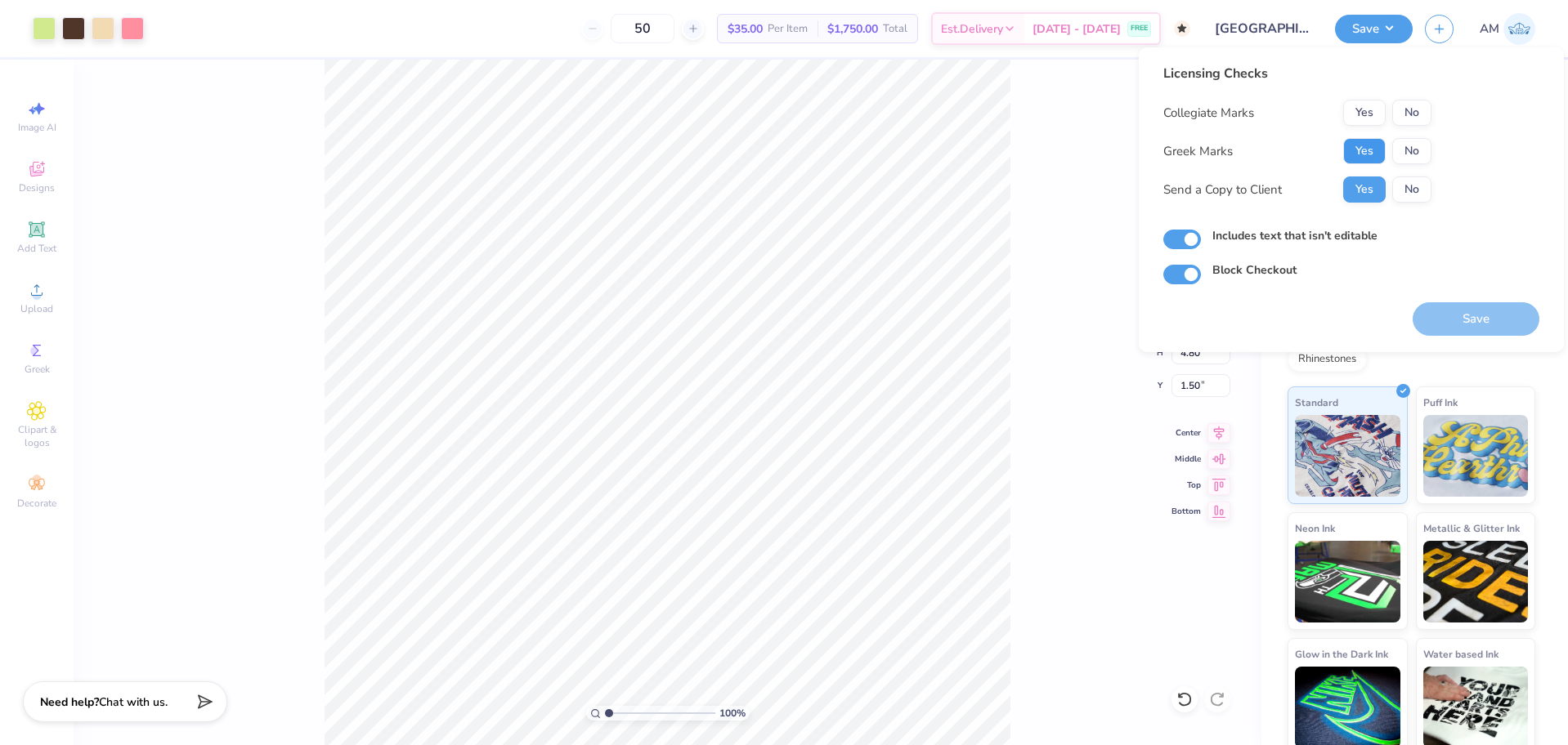
click at [1363, 147] on button "Yes" at bounding box center [1364, 151] width 42 height 26
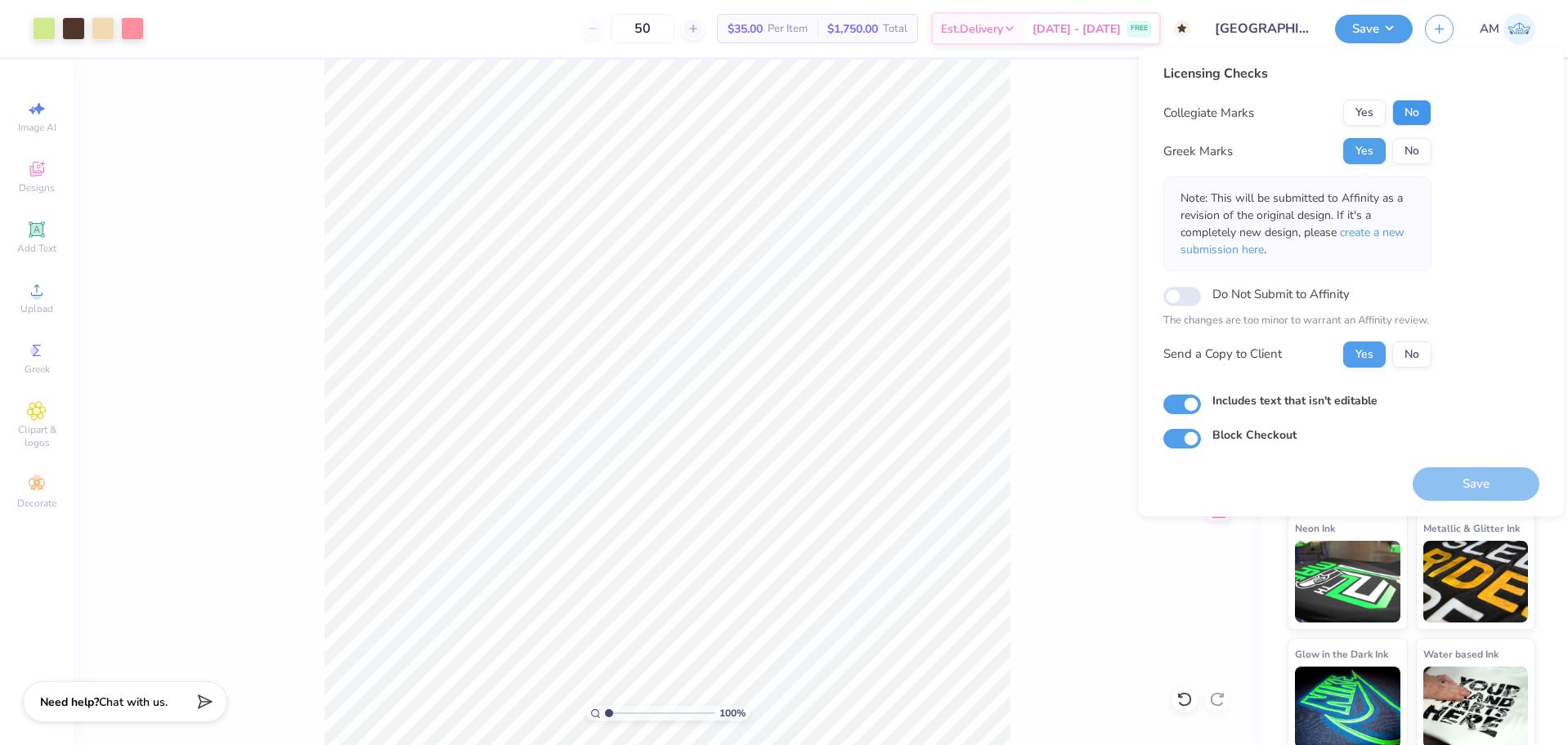
click at [1415, 112] on button "No" at bounding box center [1411, 112] width 39 height 26
click at [1370, 156] on button "Yes" at bounding box center [1364, 151] width 42 height 26
click at [1410, 112] on button "No" at bounding box center [1411, 112] width 39 height 26
click at [1470, 487] on button "Save" at bounding box center [1475, 484] width 127 height 34
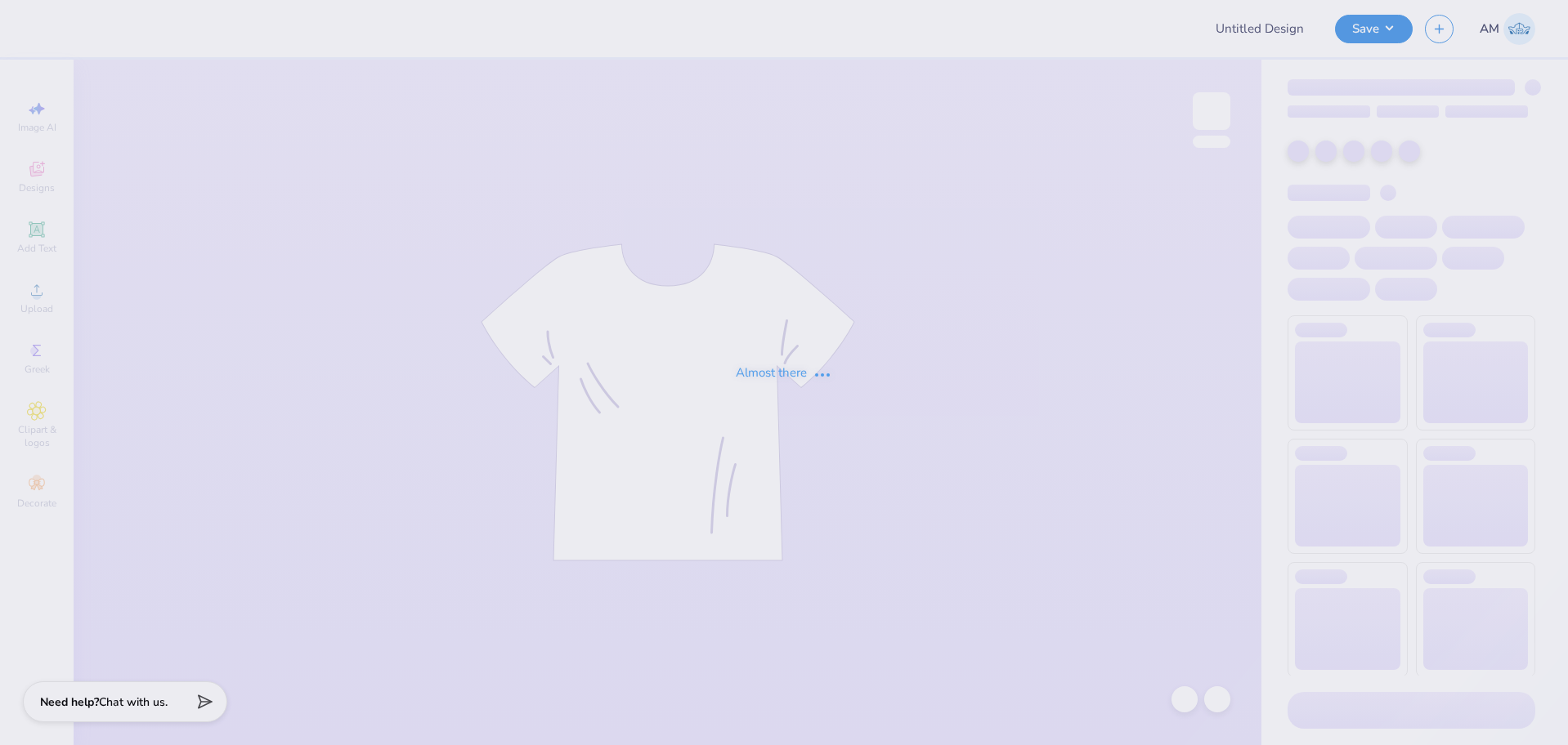
type input "[GEOGRAPHIC_DATA] : [PERSON_NAME]"
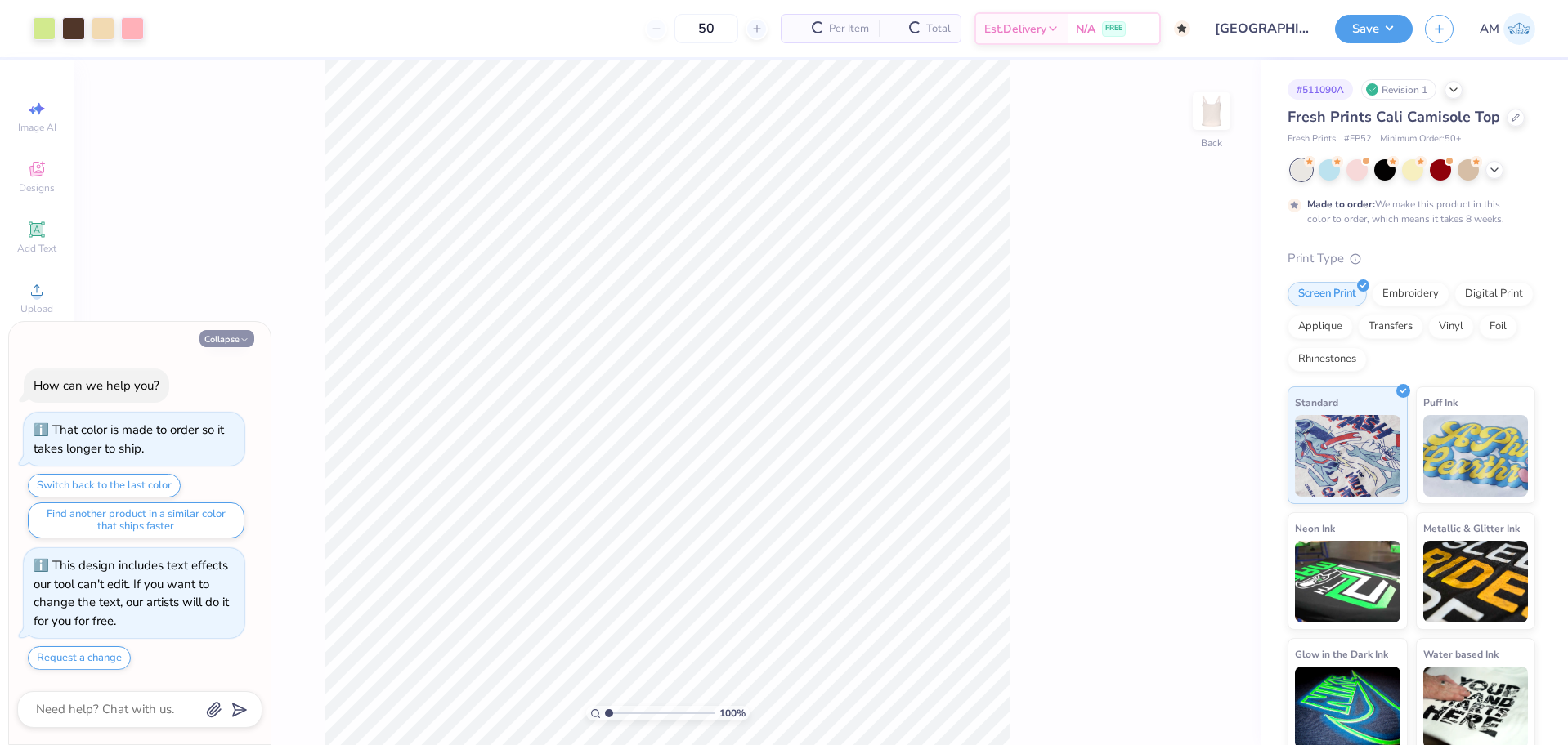
click at [240, 342] on icon "button" at bounding box center [245, 340] width 9 height 9
type textarea "x"
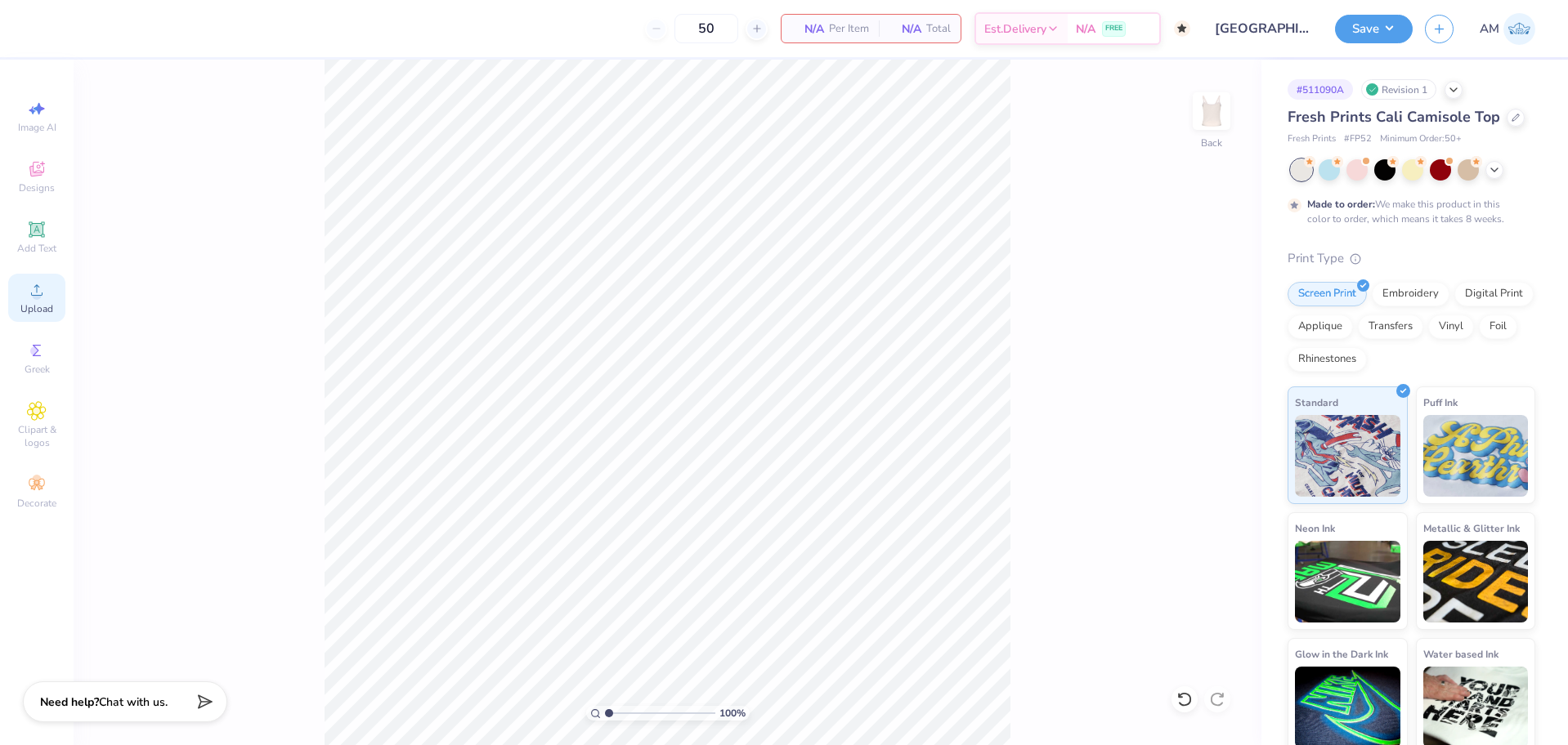
click at [41, 297] on icon at bounding box center [37, 290] width 20 height 20
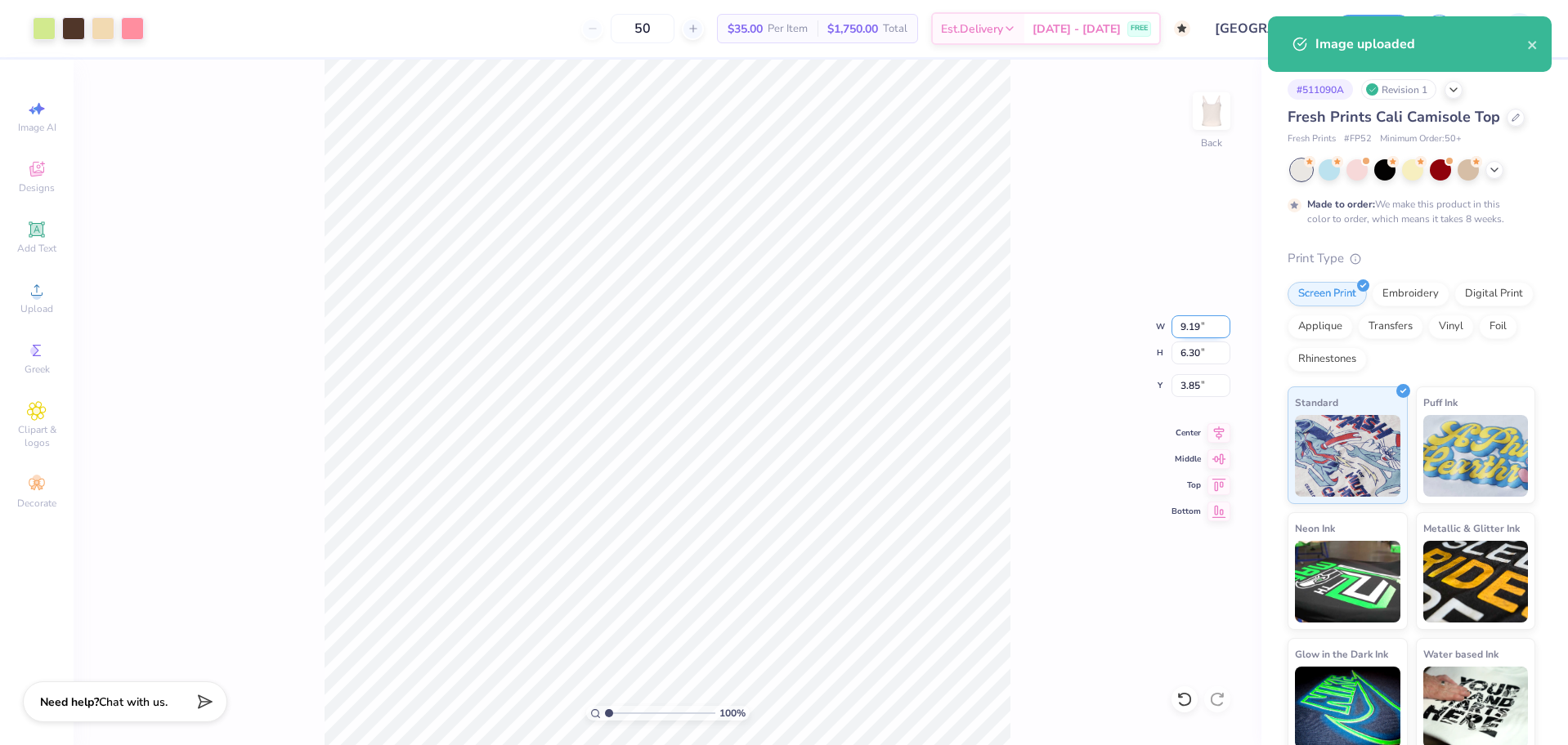
click at [1181, 326] on input "9.19" at bounding box center [1201, 327] width 59 height 22
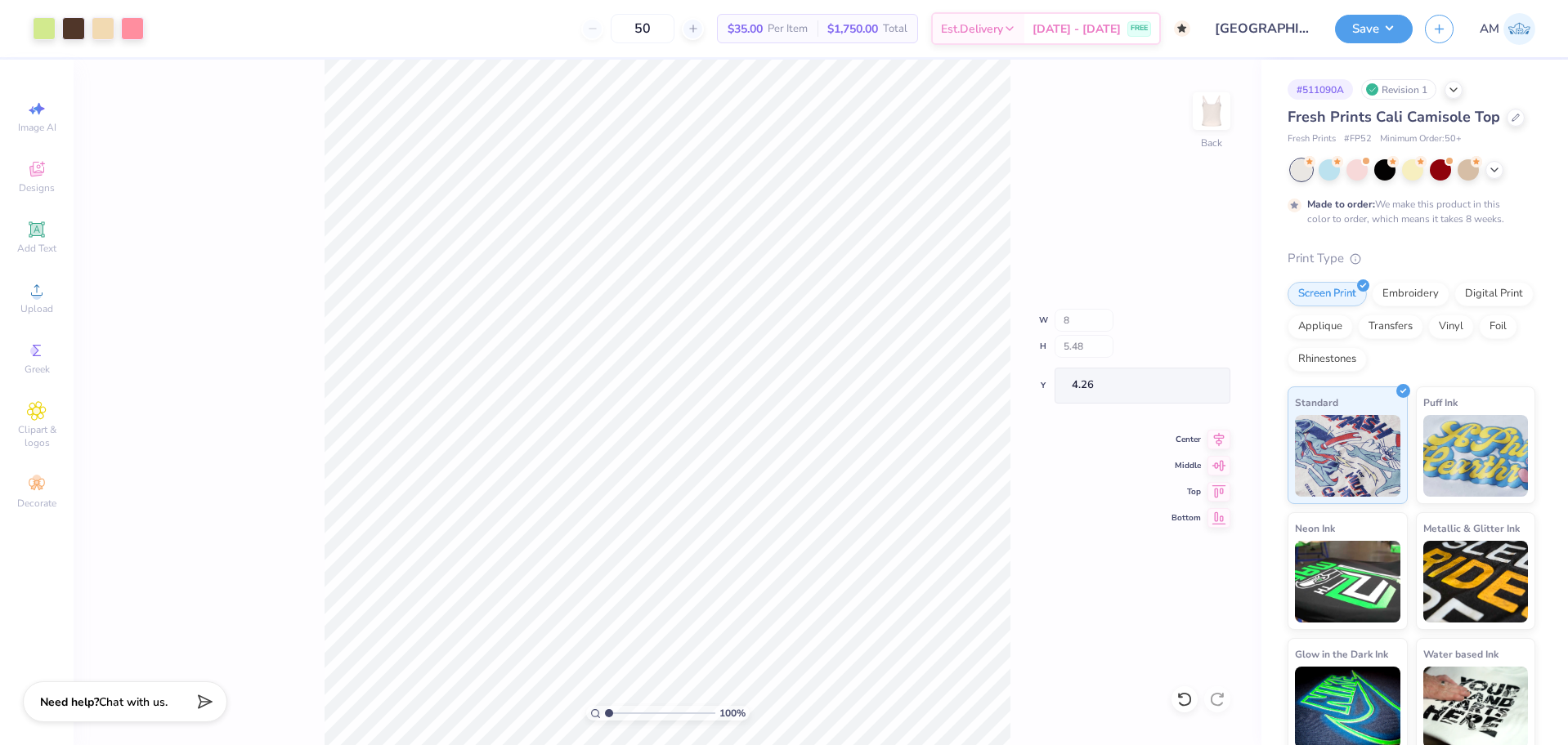
type input "8.00"
type input "5.48"
type input "4.26"
click at [1191, 328] on input "8.00" at bounding box center [1201, 327] width 59 height 22
type input "7.00"
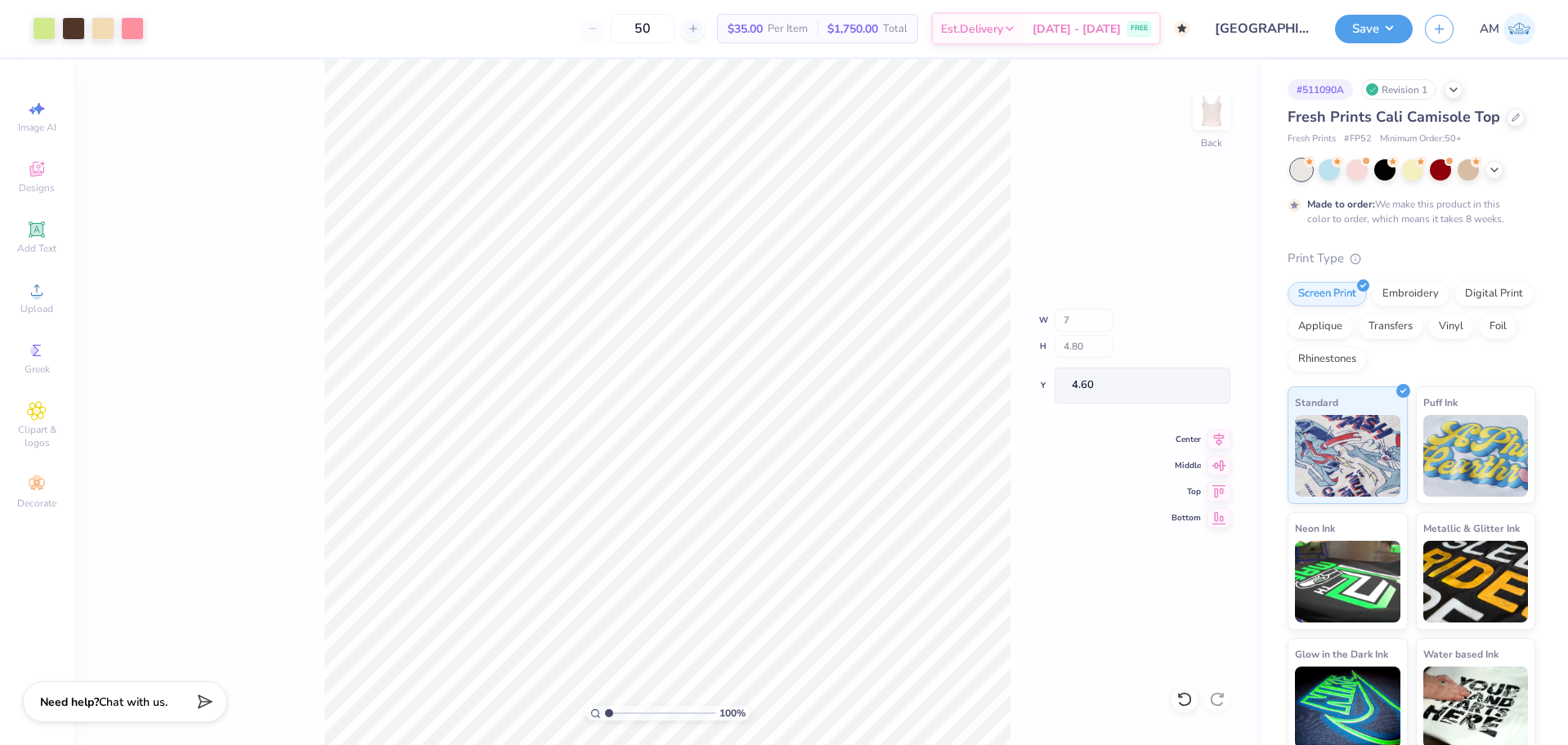
type input "4.80"
type input "4.60"
click at [1190, 386] on input "4.60" at bounding box center [1201, 385] width 59 height 22
type input "1.50"
click at [1217, 431] on icon at bounding box center [1218, 430] width 22 height 20
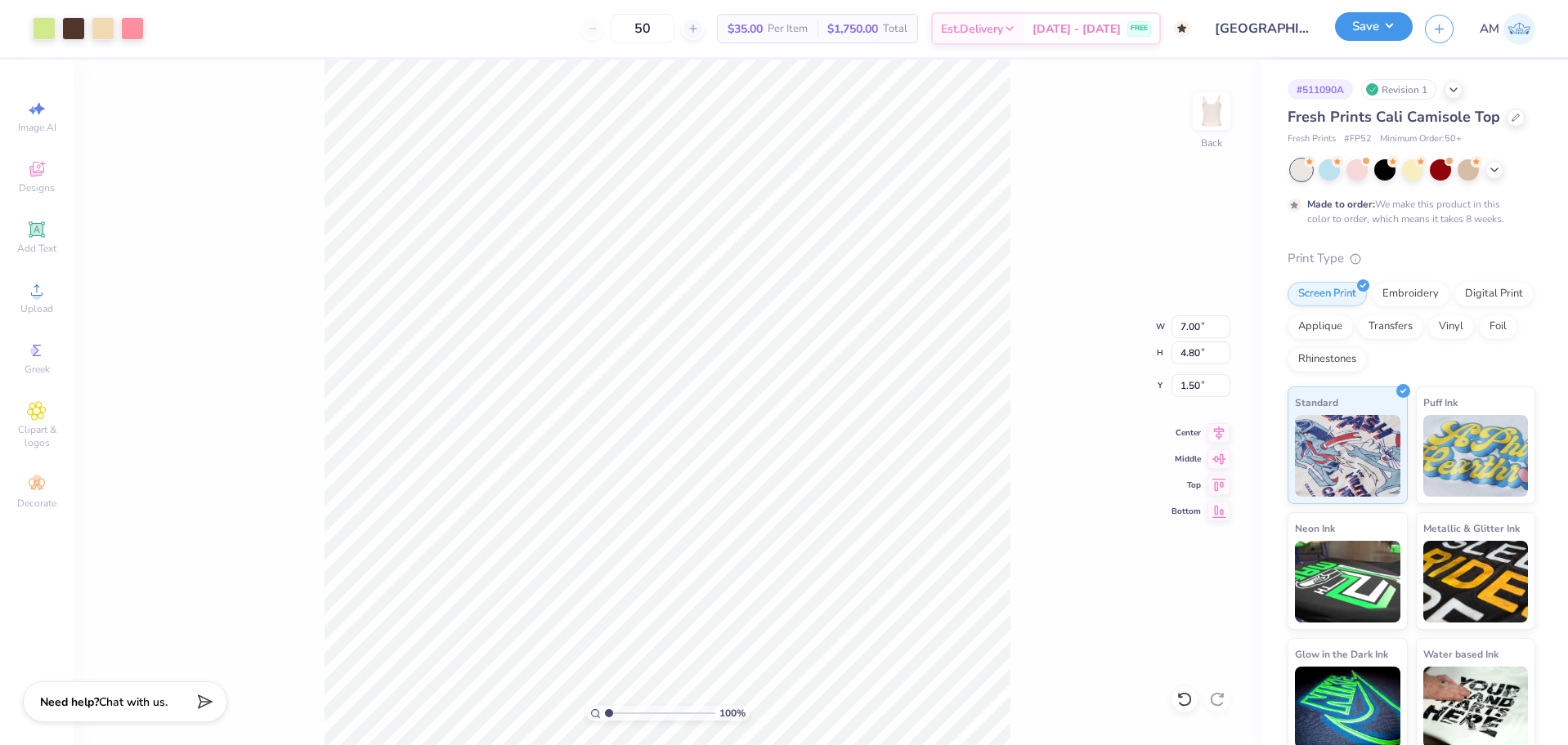
click at [1337, 26] on button "Save" at bounding box center [1373, 26] width 78 height 29
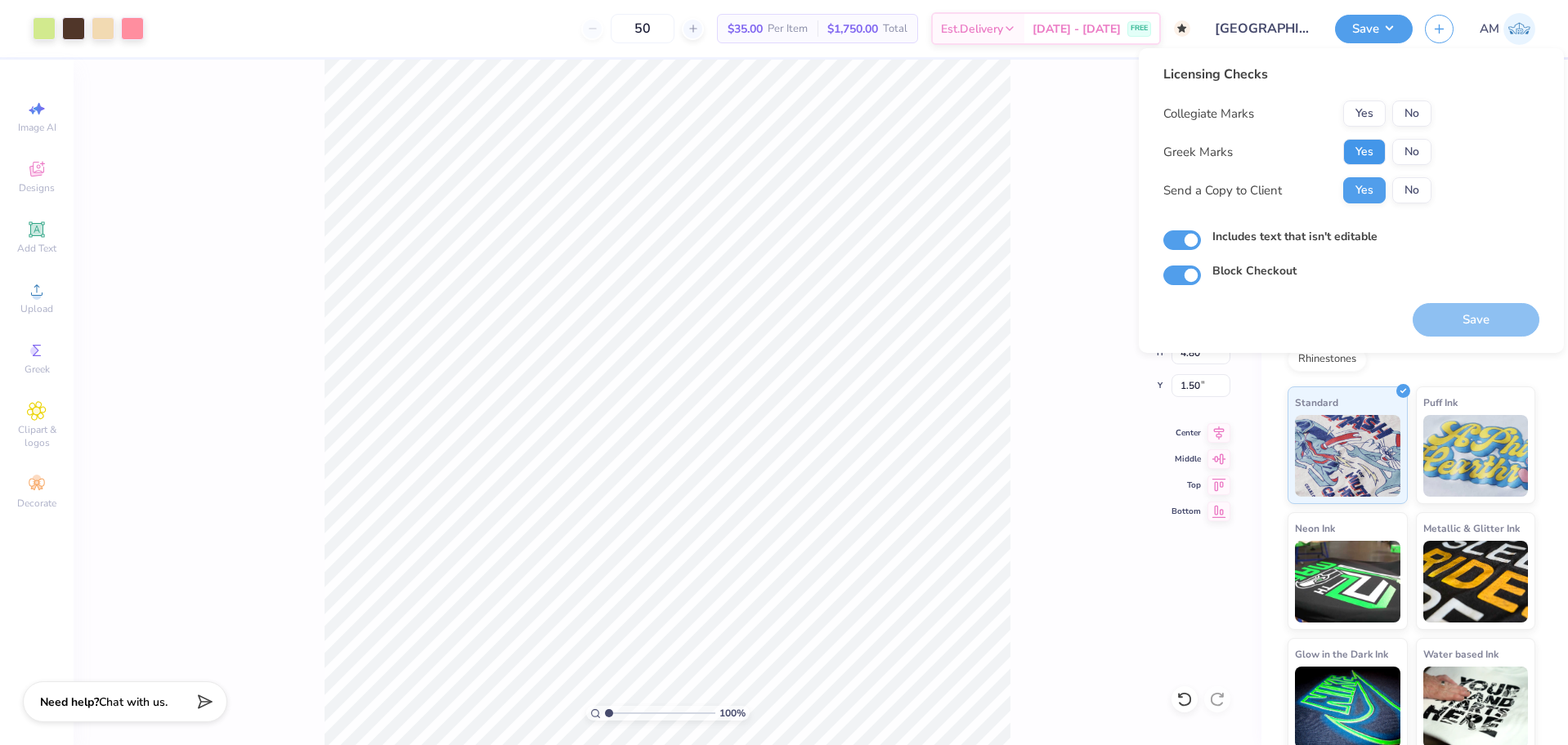
click at [1367, 141] on button "Yes" at bounding box center [1364, 152] width 42 height 26
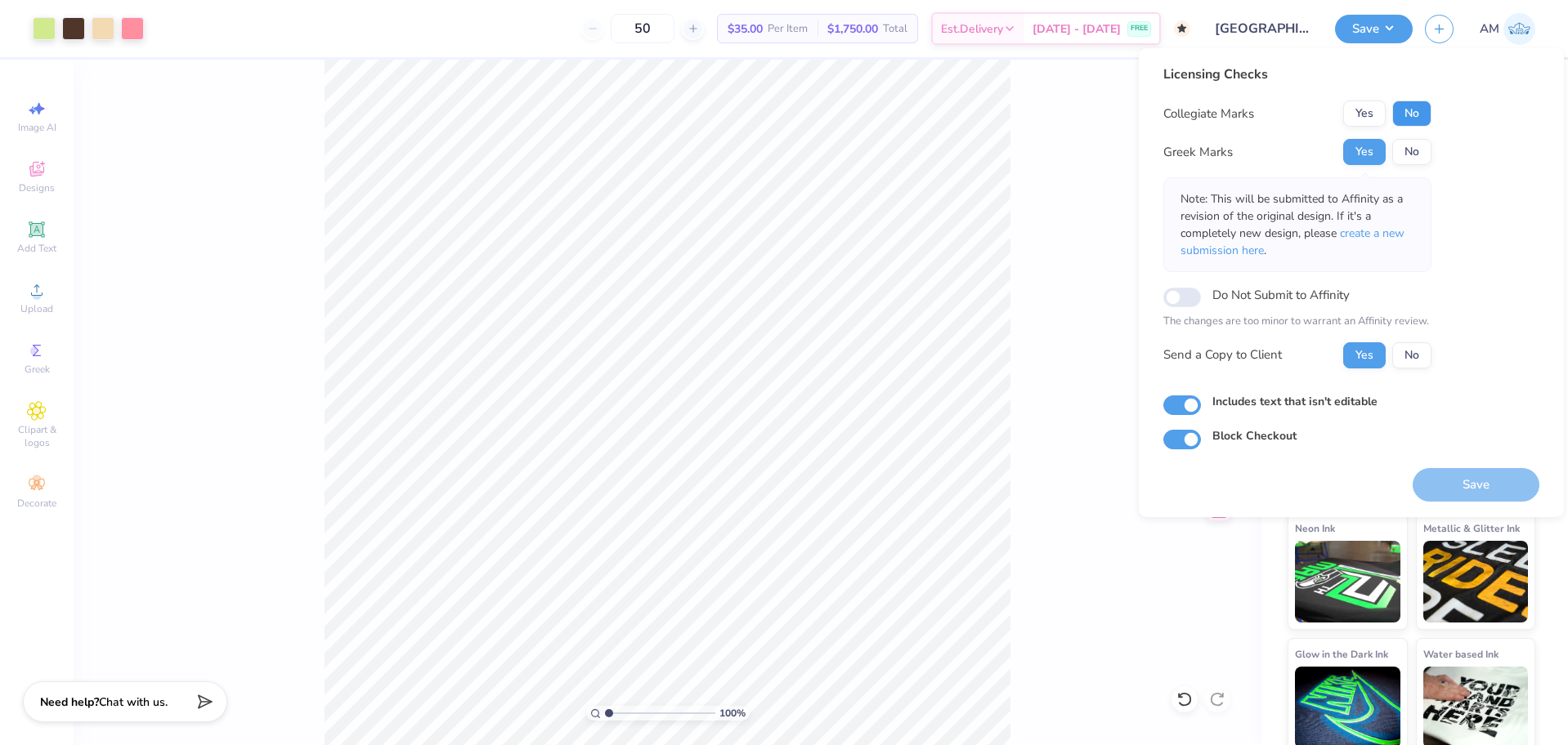
click at [1417, 116] on button "No" at bounding box center [1411, 113] width 39 height 26
click at [1449, 474] on button "Save" at bounding box center [1475, 485] width 127 height 34
